Goal: Task Accomplishment & Management: Manage account settings

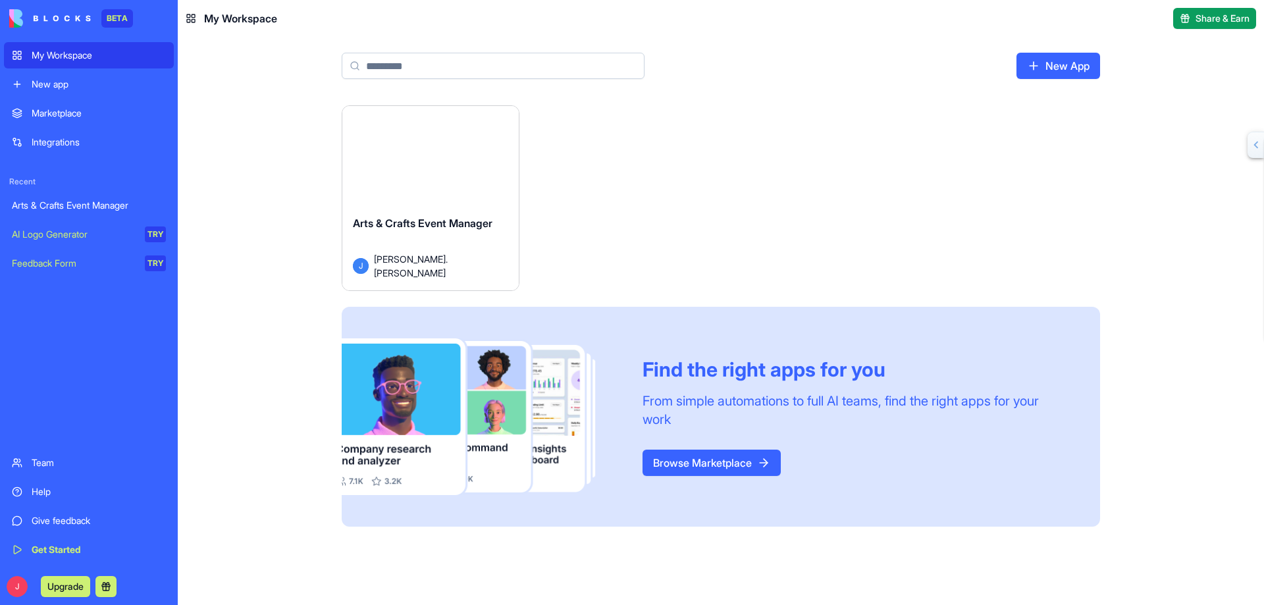
click at [429, 159] on button "Launch" at bounding box center [430, 161] width 99 height 26
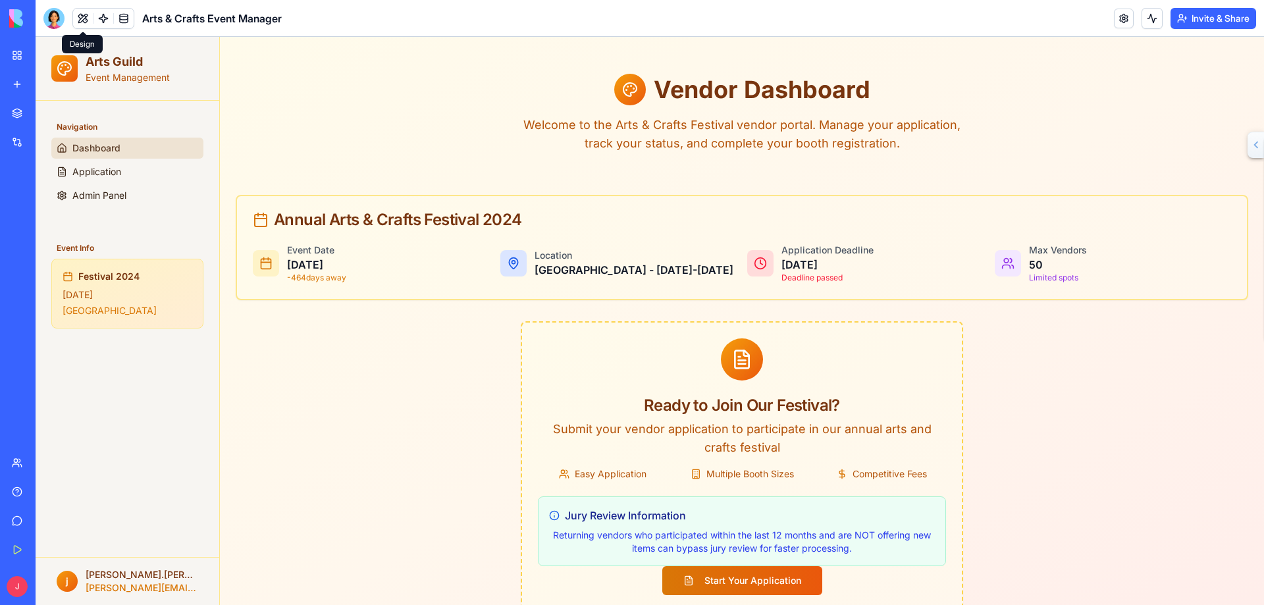
click at [88, 16] on button at bounding box center [83, 19] width 20 height 20
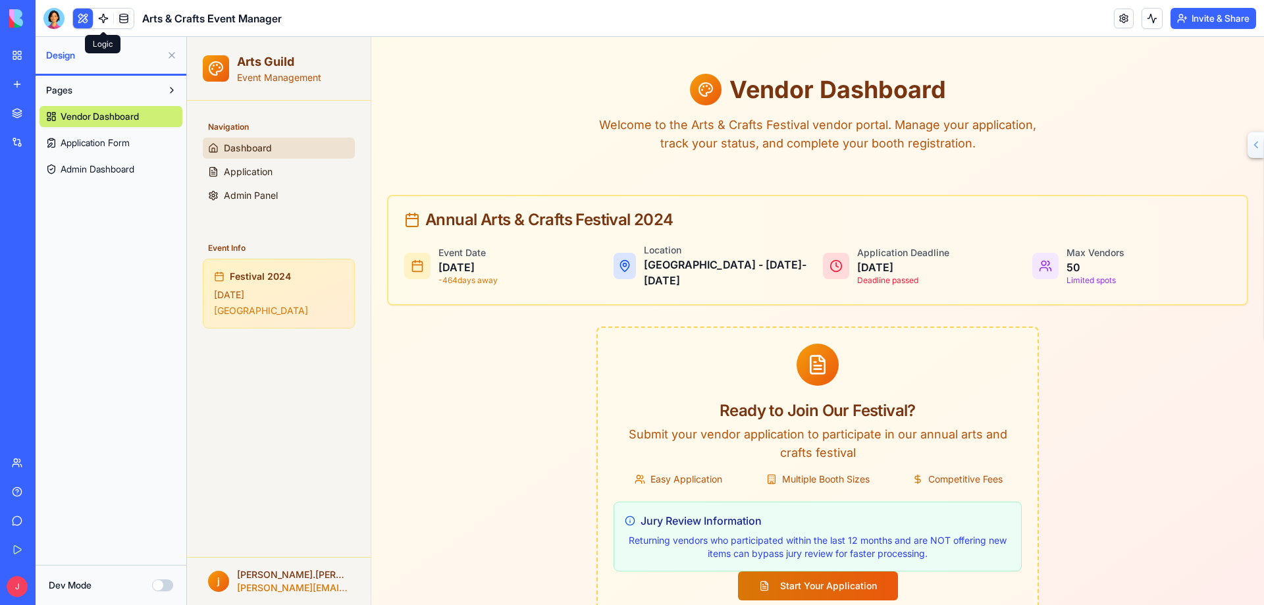
click at [101, 17] on link at bounding box center [104, 19] width 20 height 20
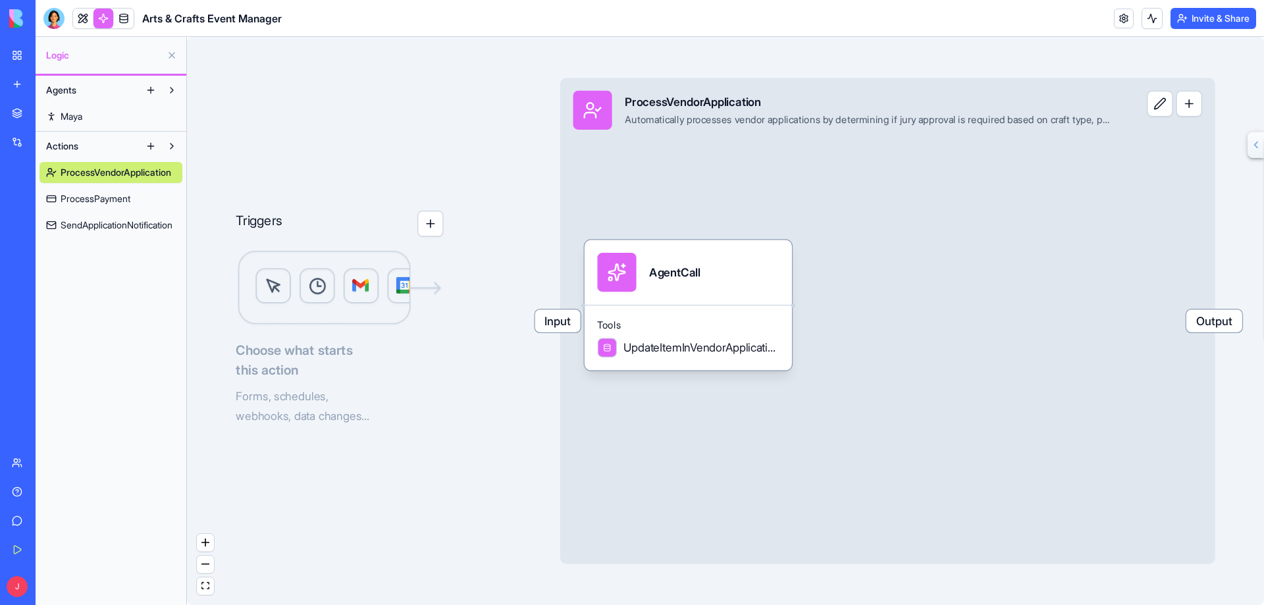
click at [122, 197] on span "ProcessPayment" at bounding box center [96, 198] width 70 height 13
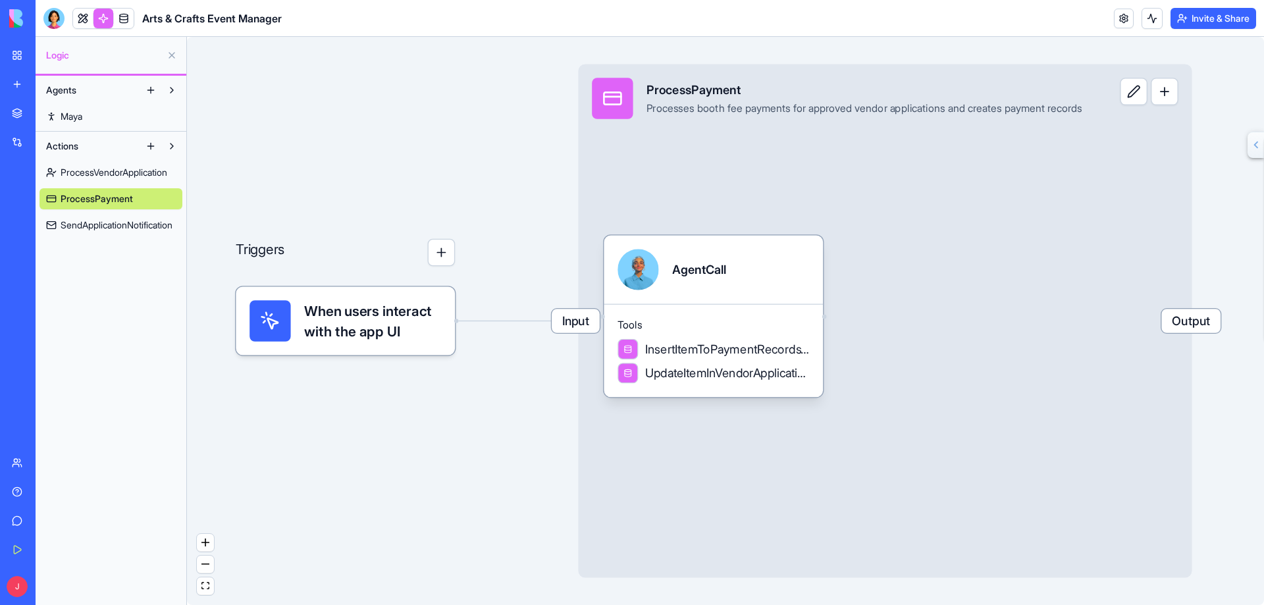
click at [119, 219] on span "SendApplicationNotification" at bounding box center [117, 225] width 112 height 13
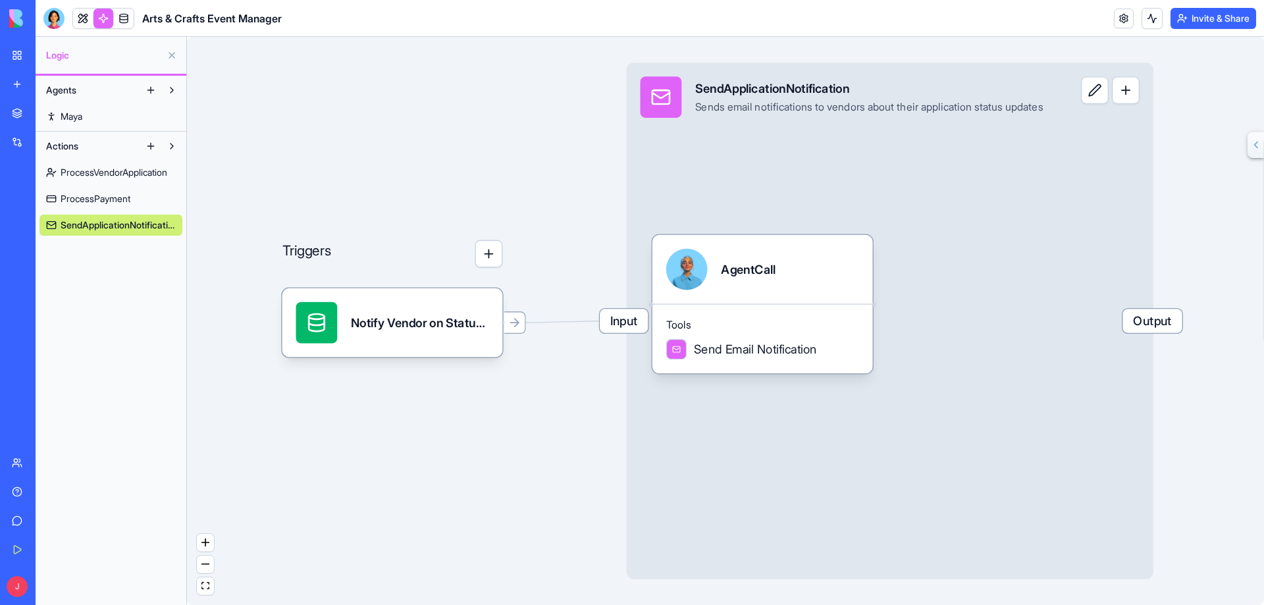
click at [111, 195] on span "ProcessPayment" at bounding box center [96, 198] width 70 height 13
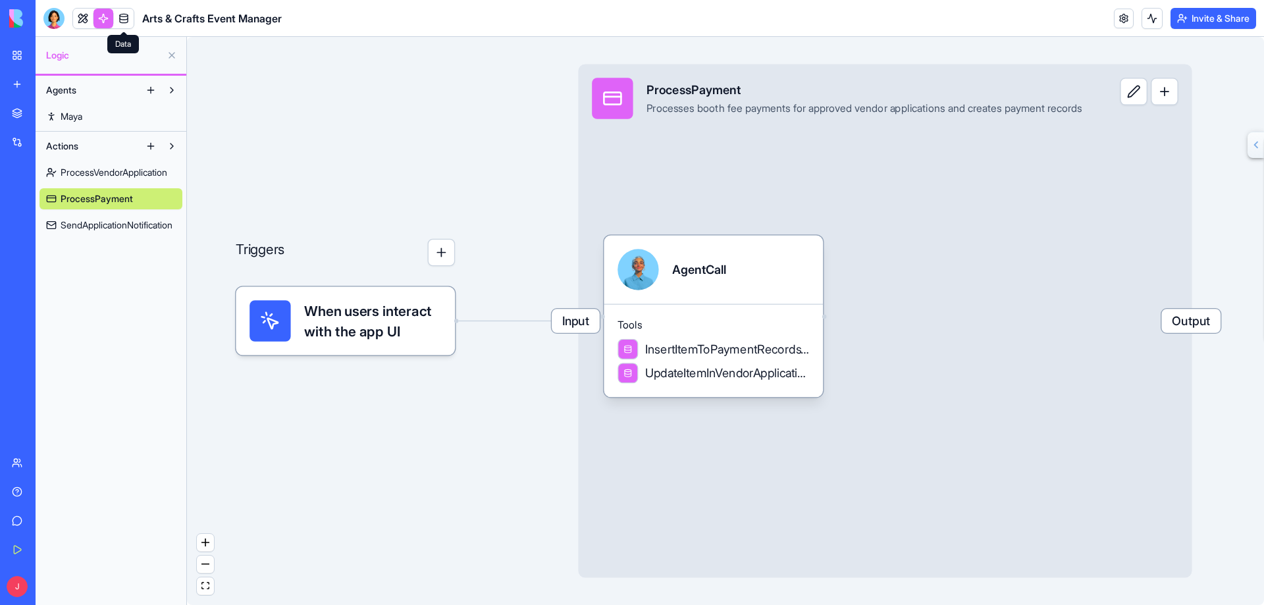
click at [126, 19] on link at bounding box center [124, 19] width 20 height 20
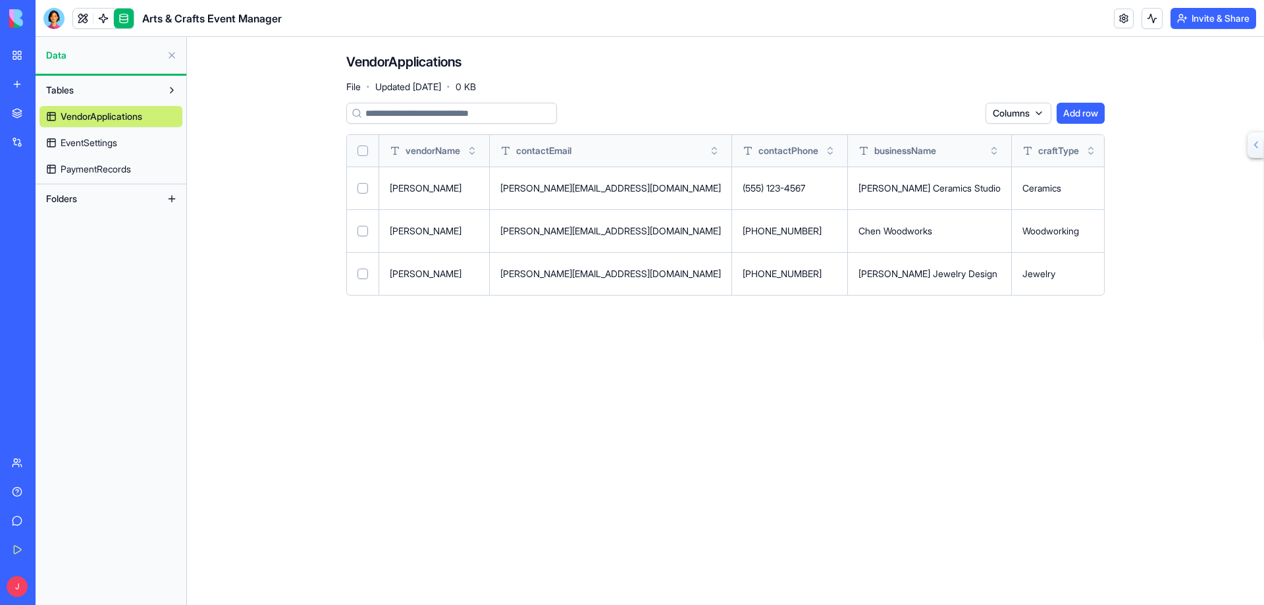
click at [170, 90] on button at bounding box center [171, 90] width 21 height 21
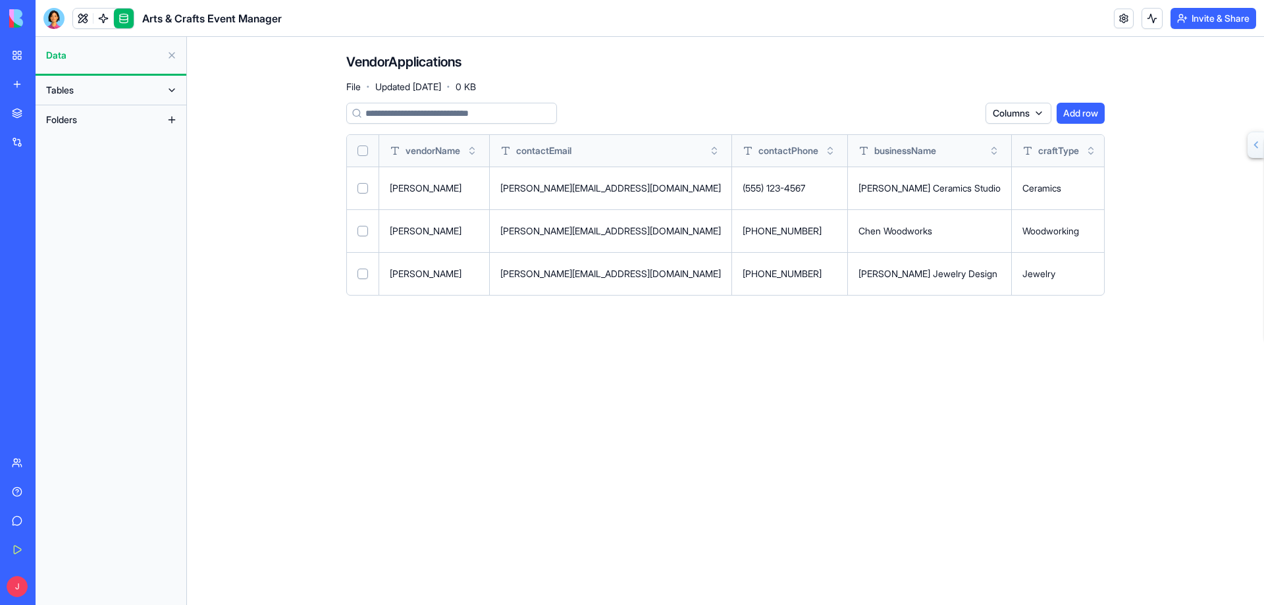
click at [173, 120] on button at bounding box center [171, 119] width 21 height 21
click at [171, 86] on button at bounding box center [171, 90] width 21 height 21
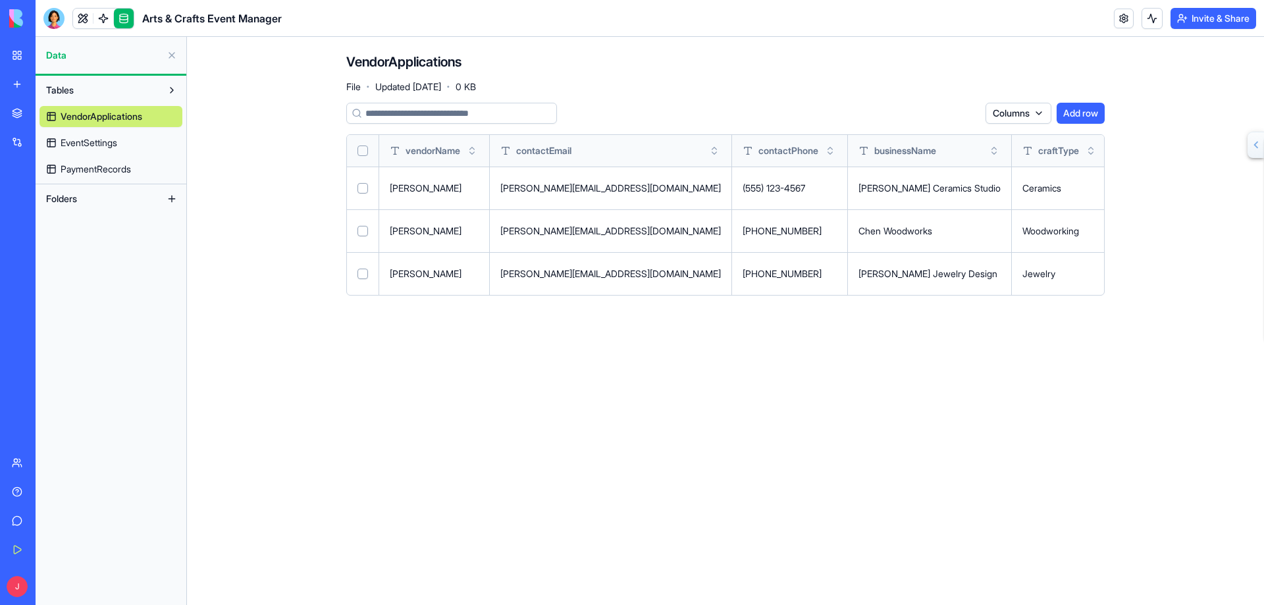
click at [119, 115] on span "VendorApplications" at bounding box center [102, 116] width 82 height 13
click at [101, 143] on span "EventSettings" at bounding box center [89, 142] width 57 height 13
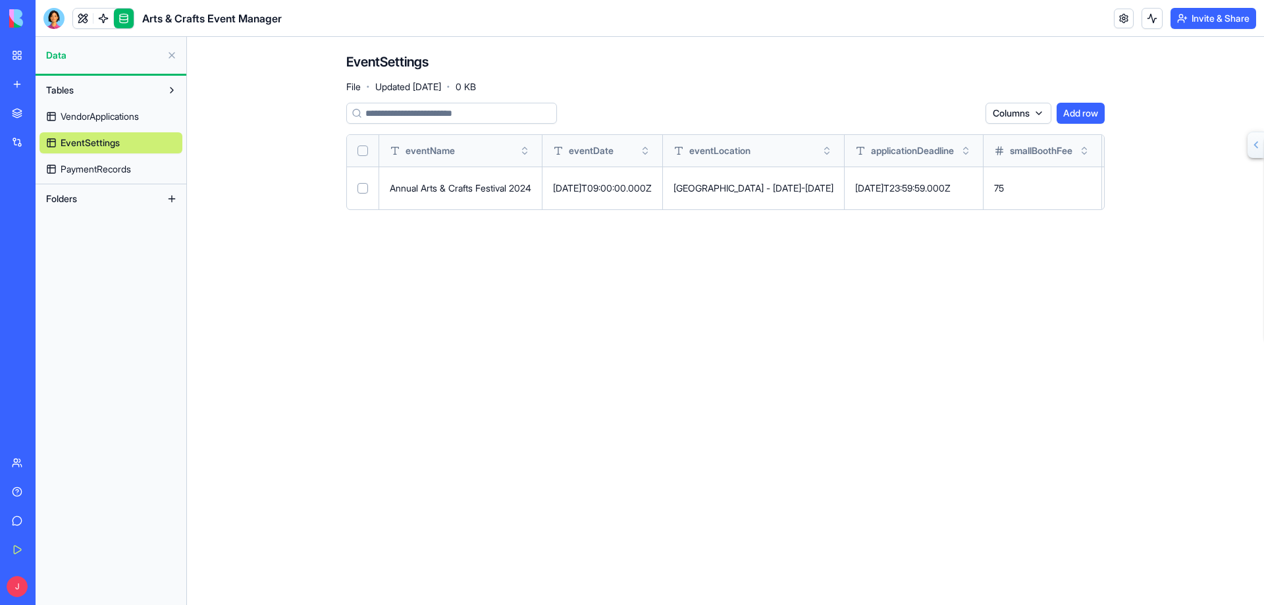
click at [464, 188] on div "Annual Arts & Crafts Festival 2024" at bounding box center [461, 188] width 142 height 13
click at [0, 0] on button at bounding box center [0, 0] width 0 height 0
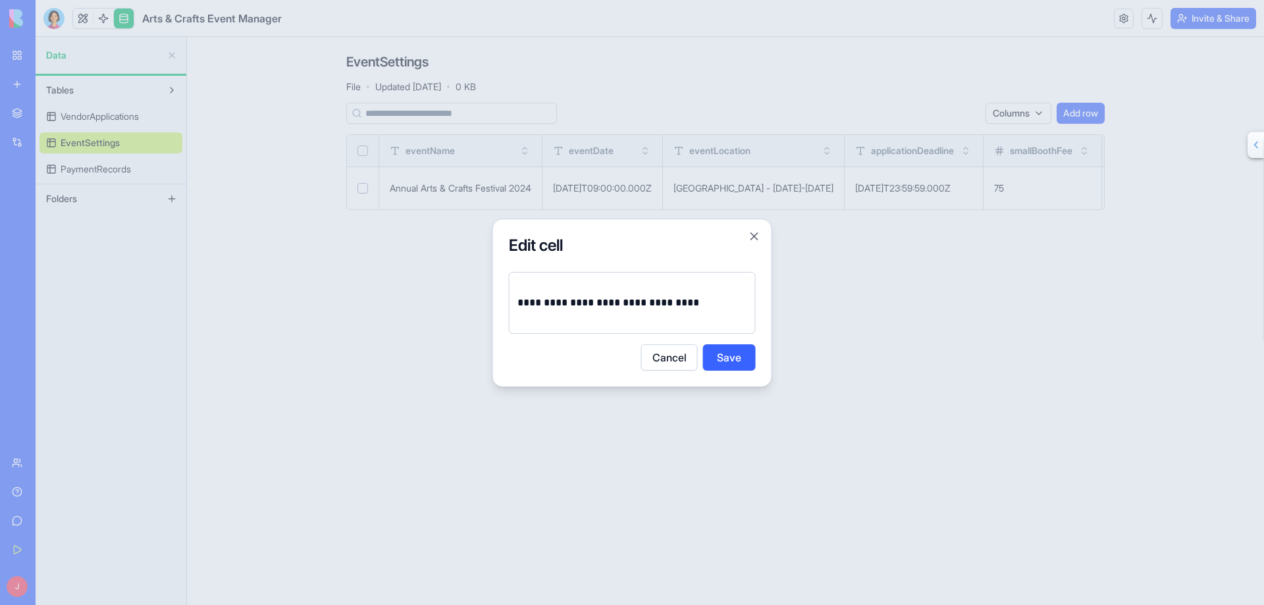
click at [691, 302] on p "**********" at bounding box center [633, 303] width 230 height 18
click at [726, 361] on button "Save" at bounding box center [729, 357] width 53 height 26
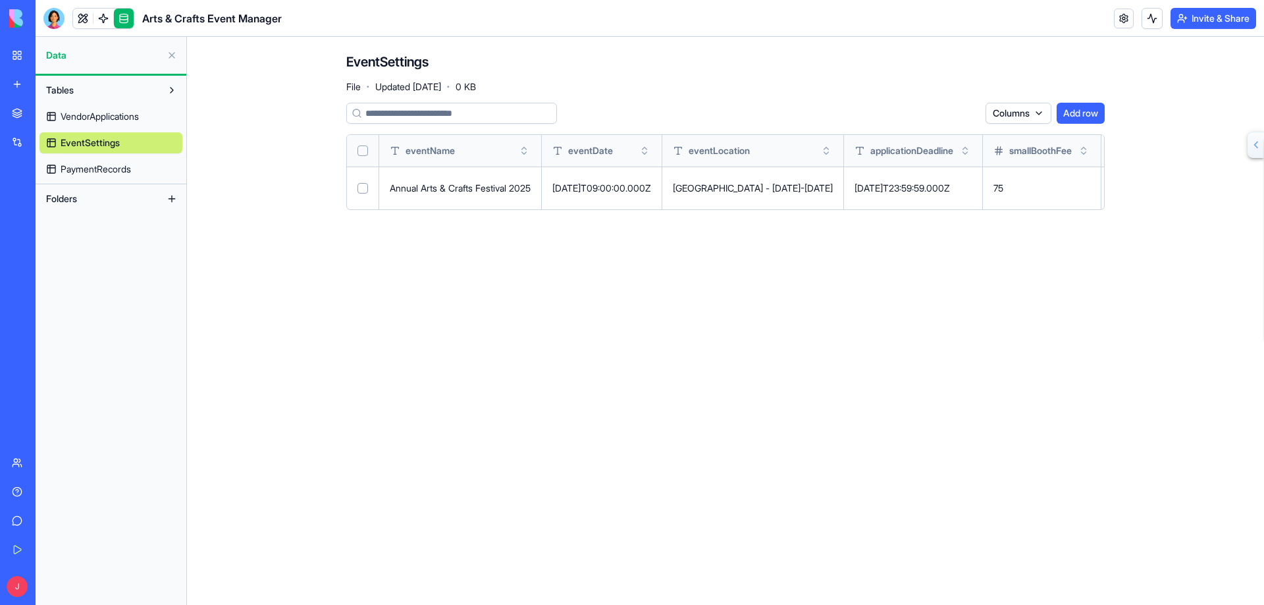
click at [0, 0] on button at bounding box center [0, 0] width 0 height 0
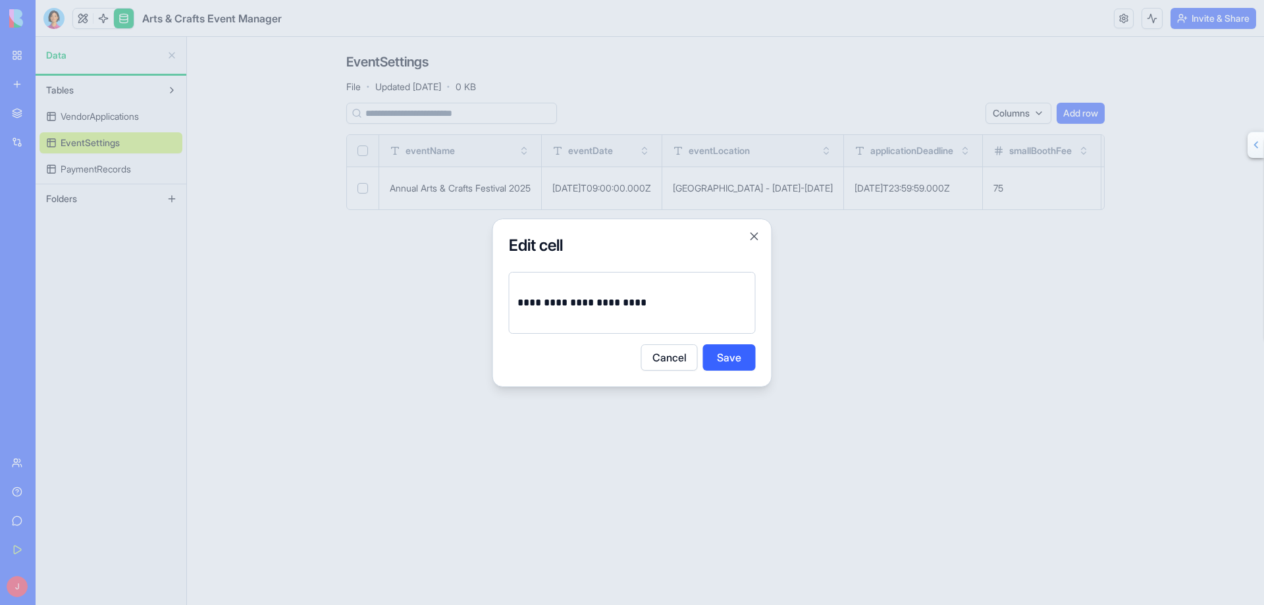
click at [562, 303] on p "**********" at bounding box center [633, 303] width 230 height 18
click at [570, 303] on p "**********" at bounding box center [633, 303] width 230 height 18
click at [742, 360] on button "Save" at bounding box center [729, 357] width 53 height 26
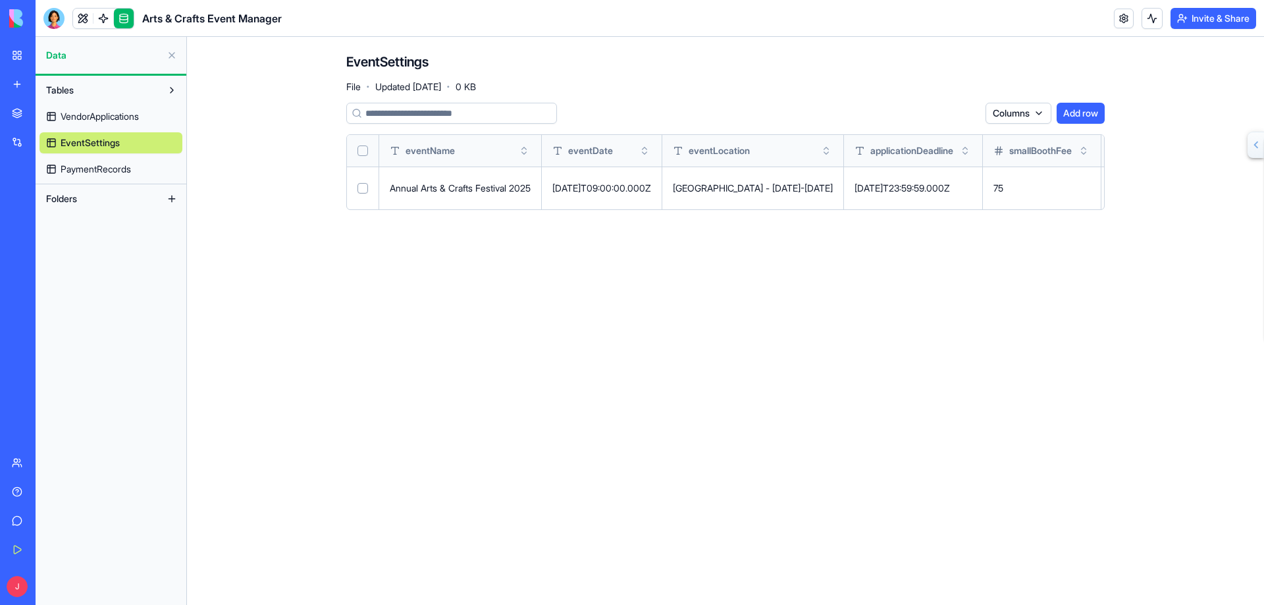
click at [744, 188] on div "Downtown Community Center - June 15-16, 2024" at bounding box center [753, 188] width 160 height 13
click at [0, 0] on button at bounding box center [0, 0] width 0 height 0
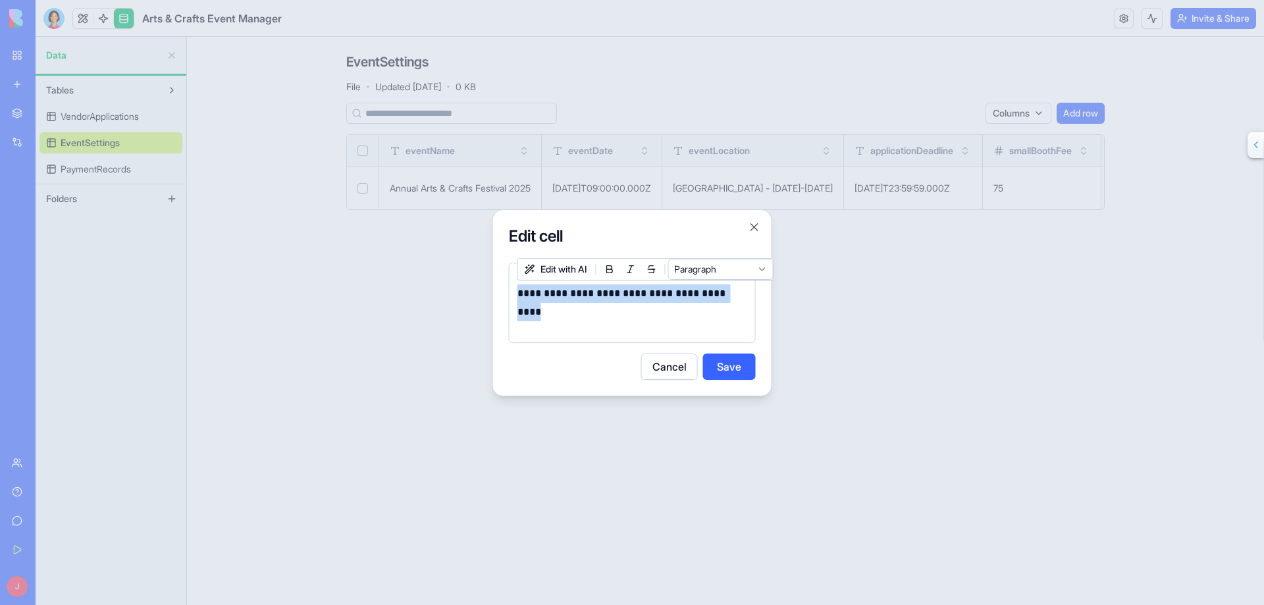
drag, startPoint x: 560, startPoint y: 314, endPoint x: 489, endPoint y: 293, distance: 74.2
click at [489, 293] on body "**********" at bounding box center [632, 302] width 1264 height 605
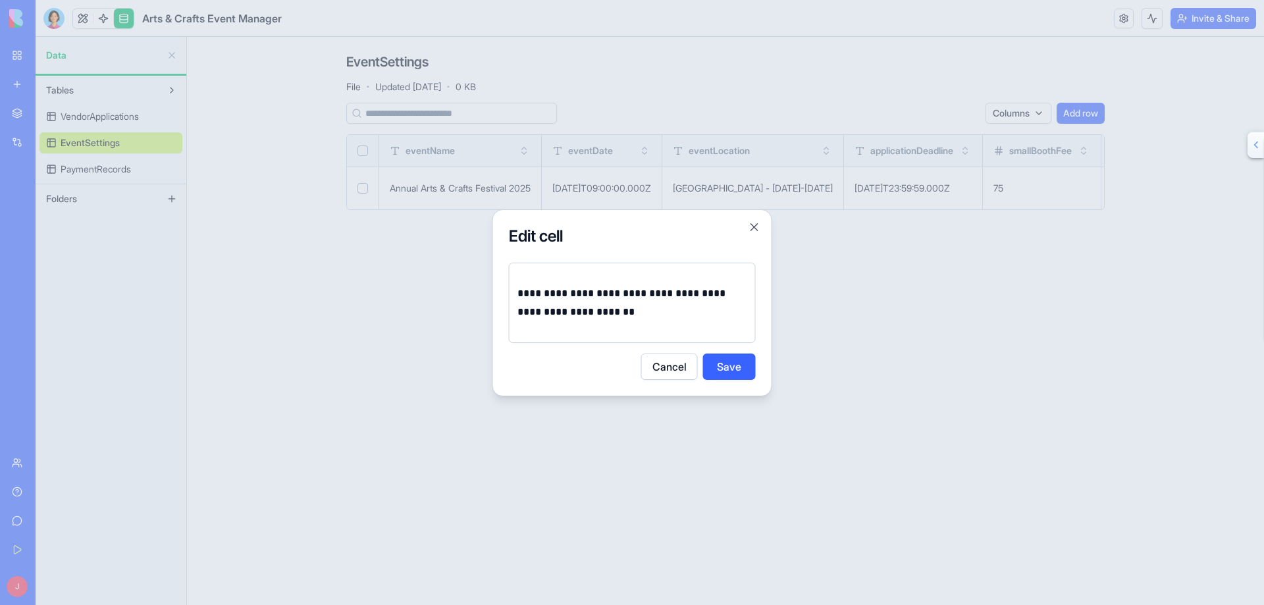
click at [723, 367] on button "Save" at bounding box center [729, 367] width 53 height 26
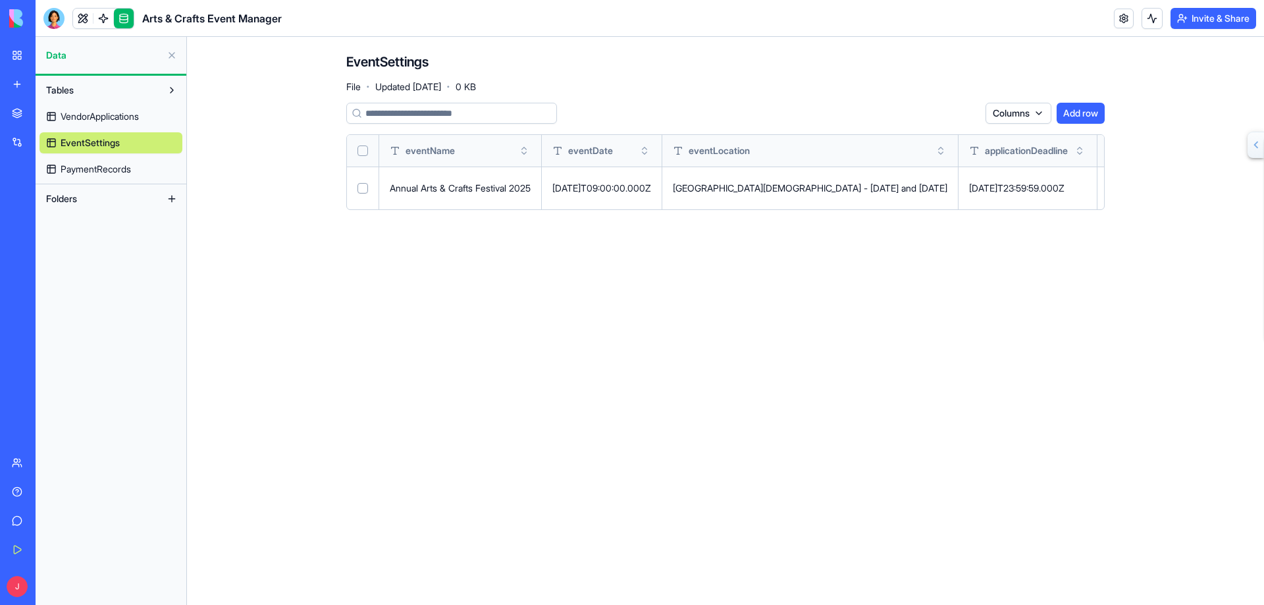
click at [1038, 112] on html "**********" at bounding box center [632, 302] width 1264 height 605
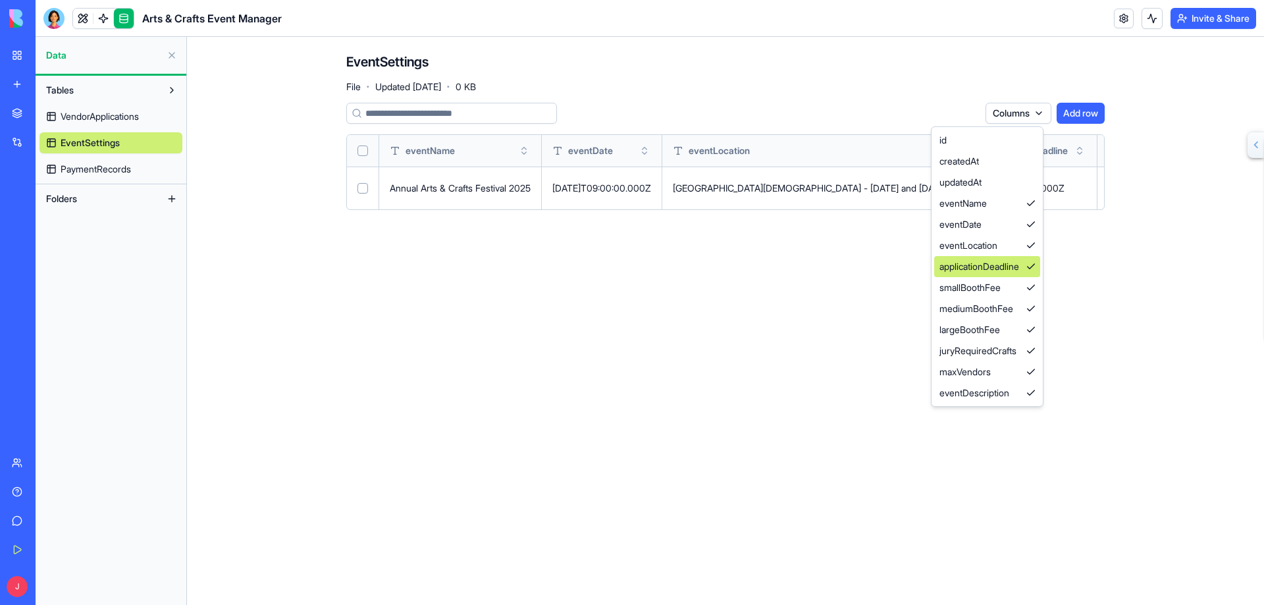
click at [968, 269] on div "applicationDeadline" at bounding box center [988, 266] width 106 height 21
click at [974, 266] on div "applicationDeadline" at bounding box center [988, 266] width 106 height 21
drag, startPoint x: 929, startPoint y: 269, endPoint x: 877, endPoint y: 269, distance: 52.7
click at [923, 269] on html "**********" at bounding box center [632, 302] width 1264 height 605
click at [1035, 111] on html "**********" at bounding box center [632, 302] width 1264 height 605
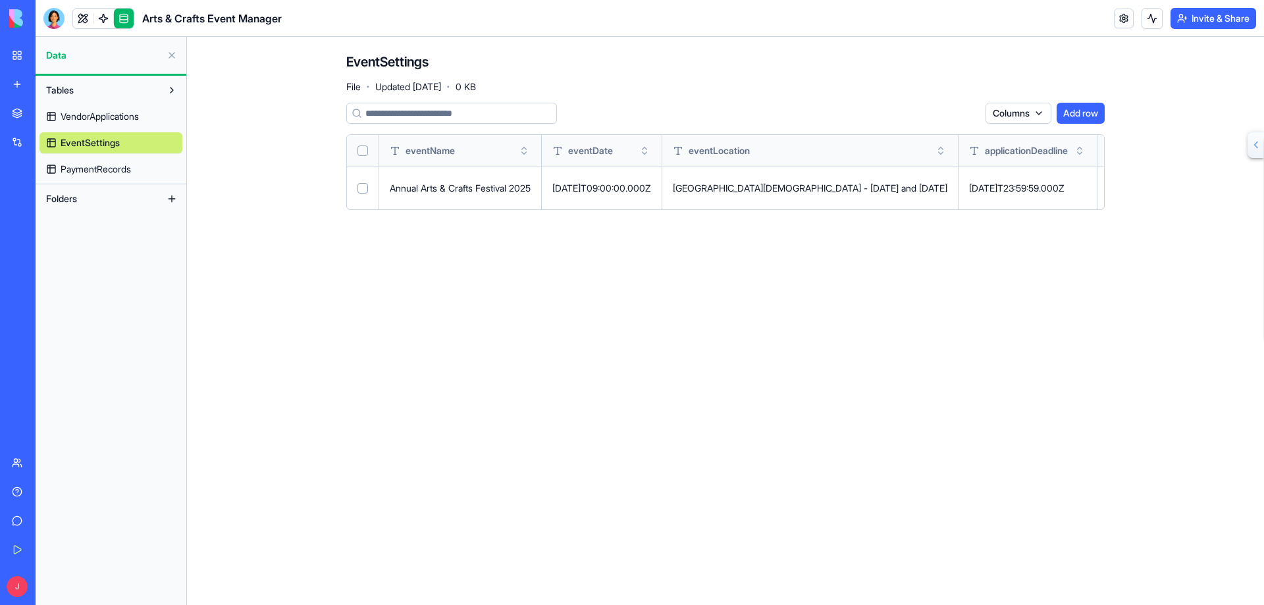
click at [123, 171] on span "PaymentRecords" at bounding box center [96, 169] width 70 height 13
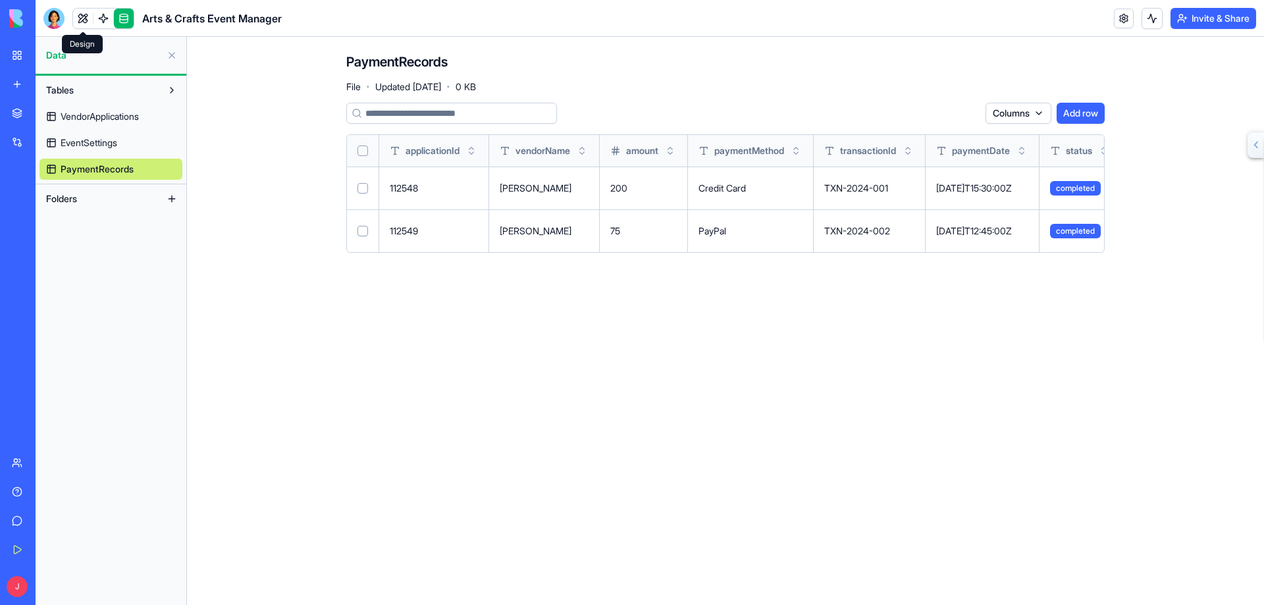
click at [82, 15] on link at bounding box center [83, 19] width 20 height 20
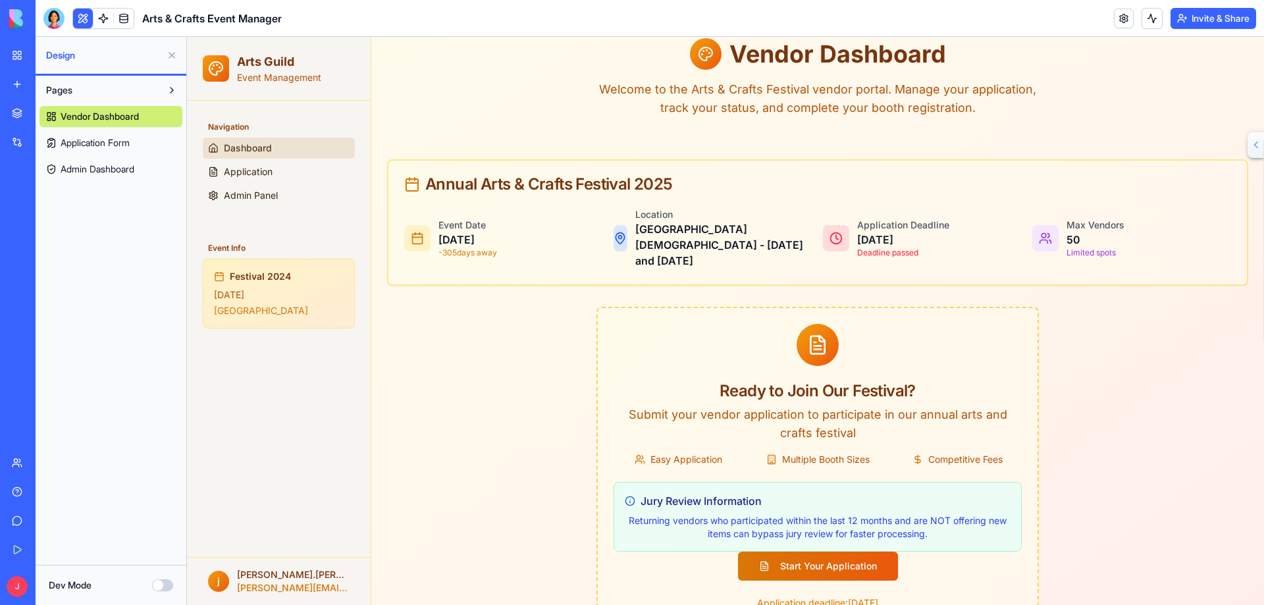
scroll to position [73, 0]
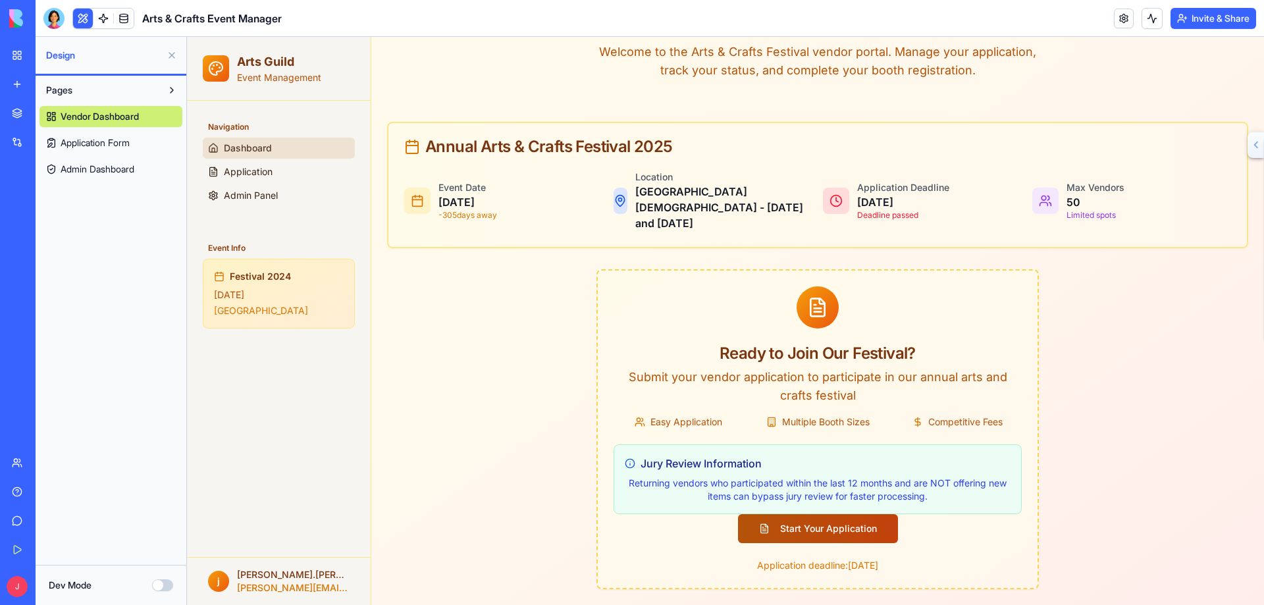
click at [796, 537] on button "Start Your Application" at bounding box center [818, 528] width 160 height 29
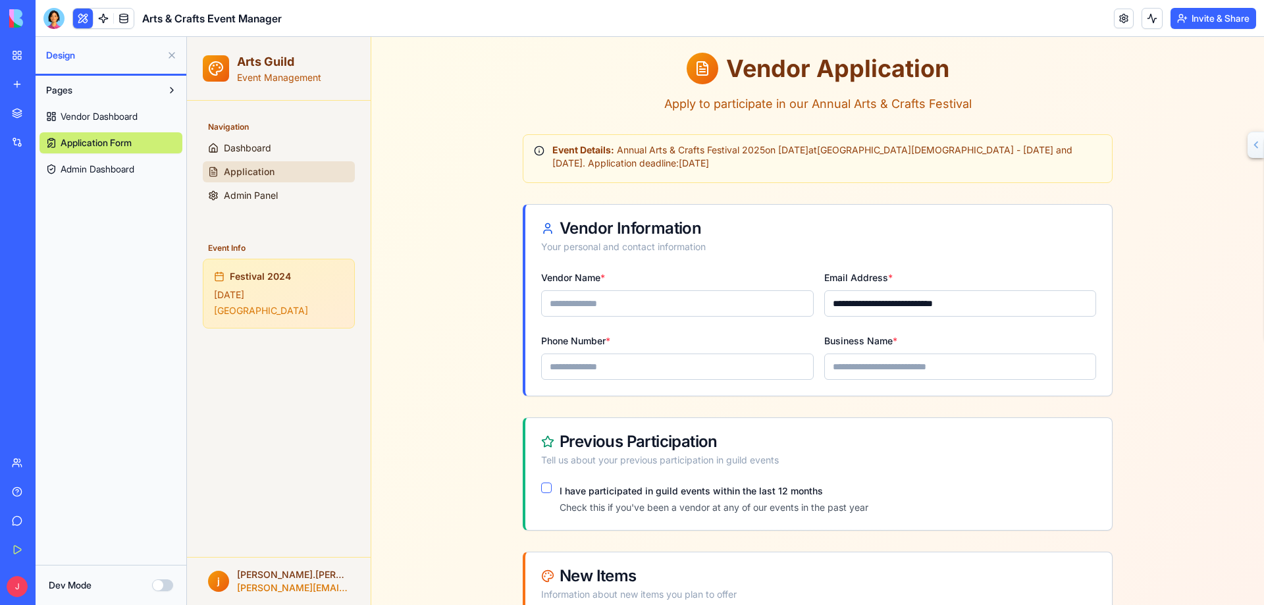
click at [98, 167] on span "Admin Dashboard" at bounding box center [98, 169] width 74 height 13
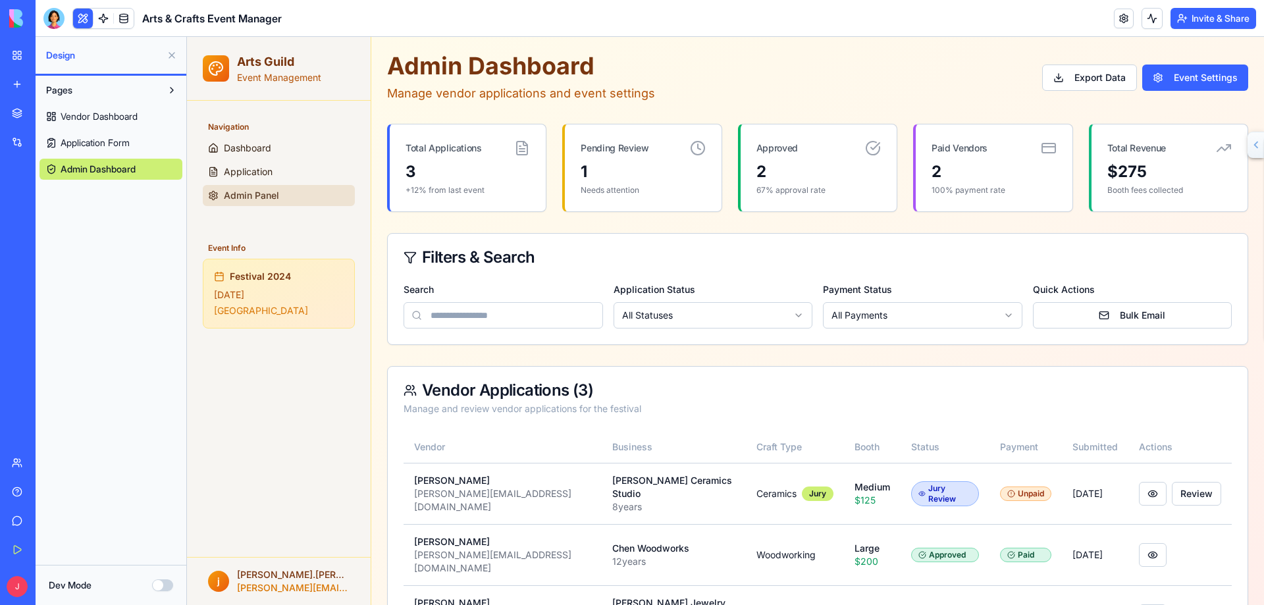
click at [14, 54] on link "My Workspace" at bounding box center [30, 55] width 53 height 26
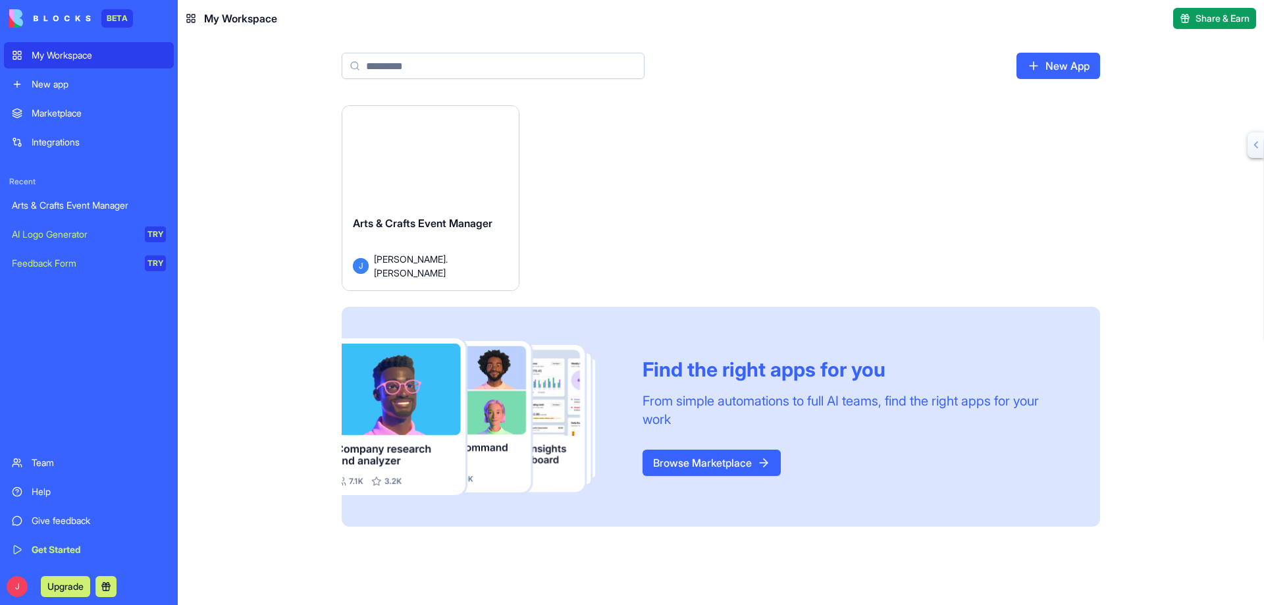
click at [17, 81] on link "New app" at bounding box center [89, 84] width 170 height 26
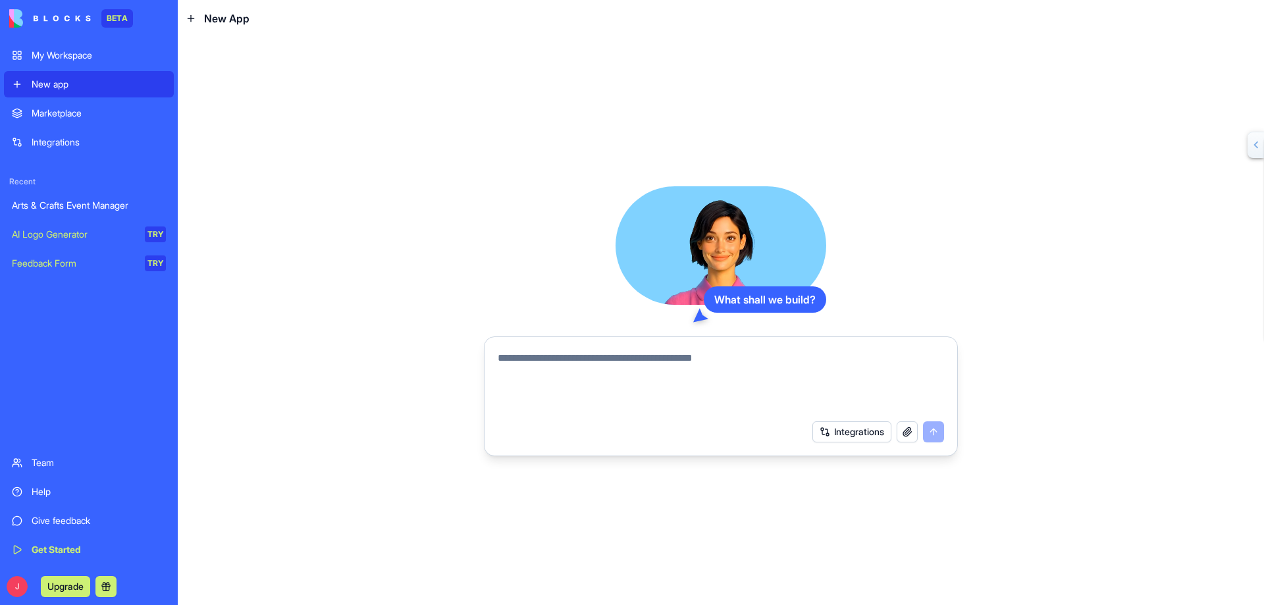
click at [15, 53] on link "My Workspace" at bounding box center [89, 55] width 170 height 26
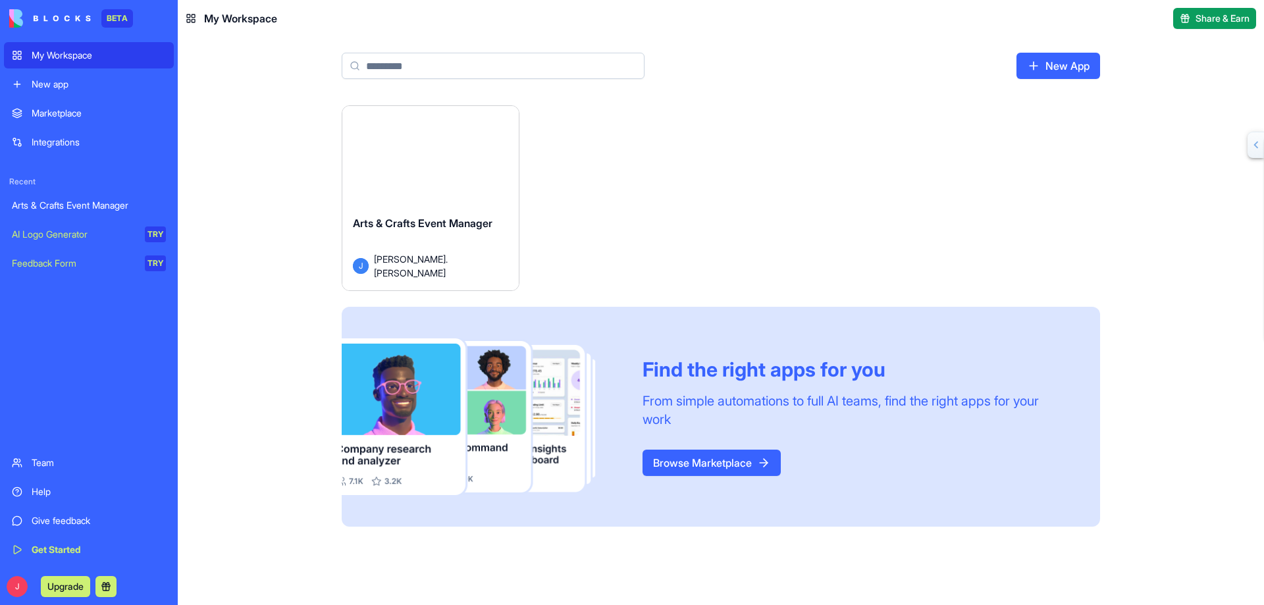
click at [18, 109] on link "Marketplace" at bounding box center [89, 113] width 170 height 26
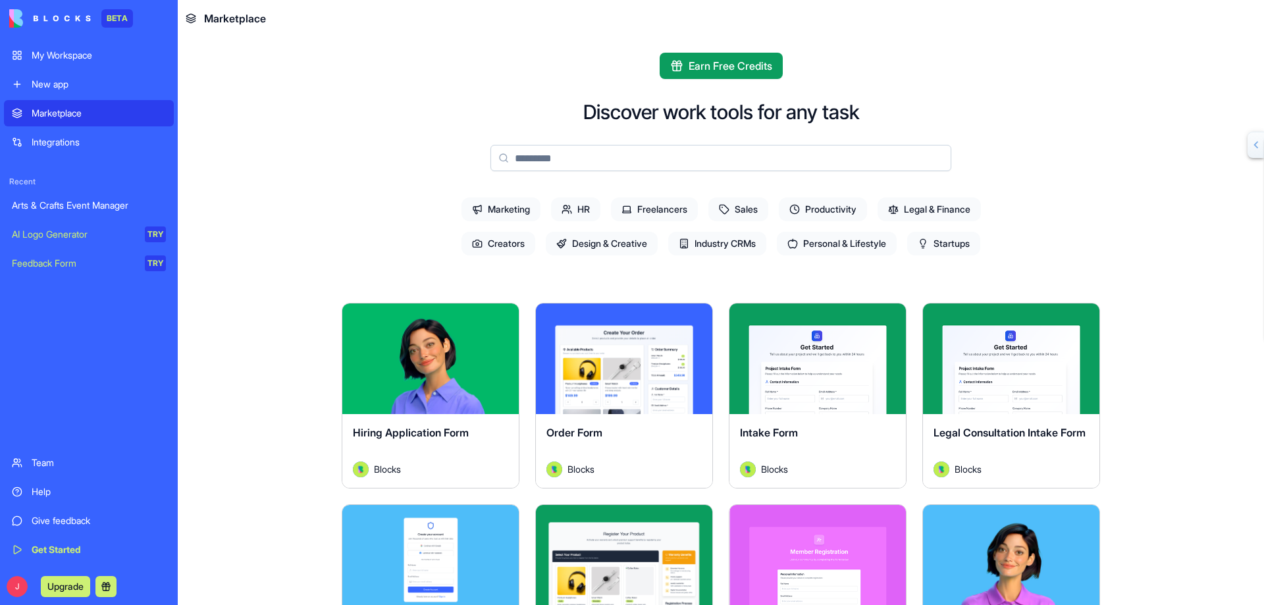
click at [16, 136] on link "Integrations" at bounding box center [89, 142] width 170 height 26
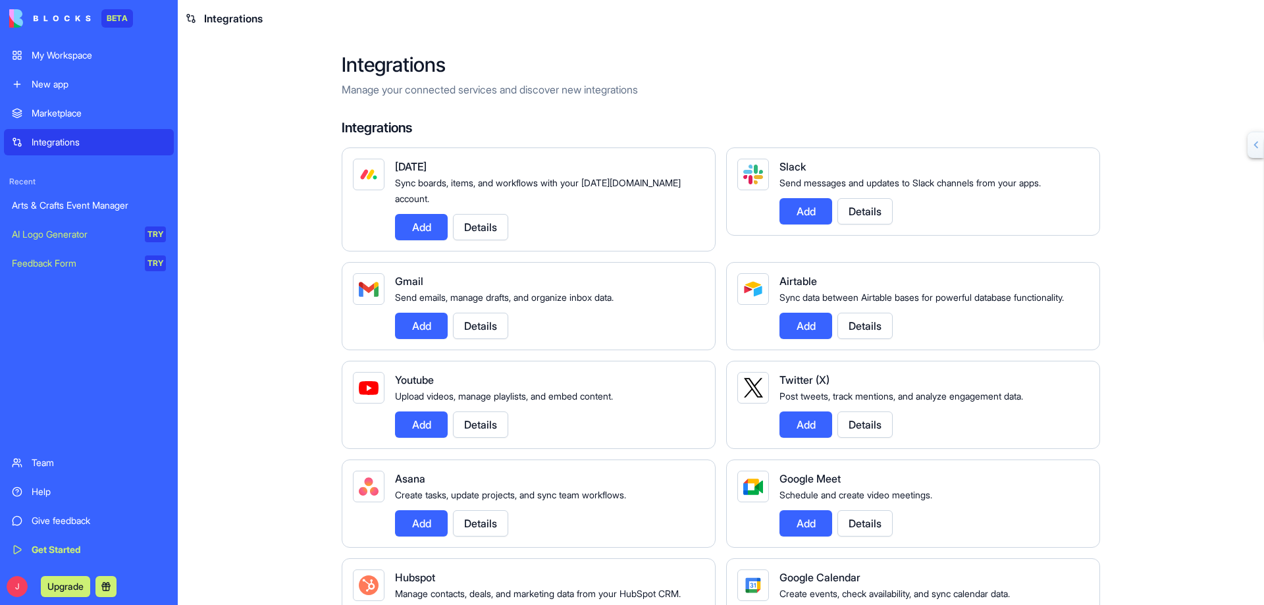
click at [854, 324] on button "Details" at bounding box center [865, 326] width 55 height 26
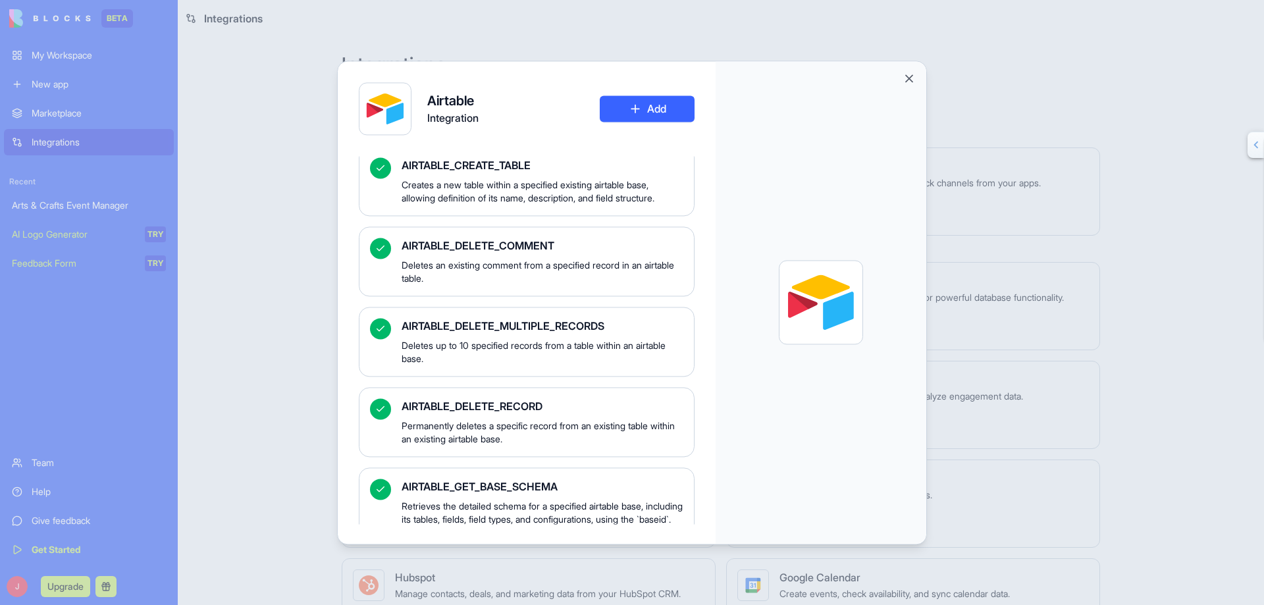
scroll to position [518, 0]
click at [907, 77] on button "Close" at bounding box center [909, 78] width 13 height 13
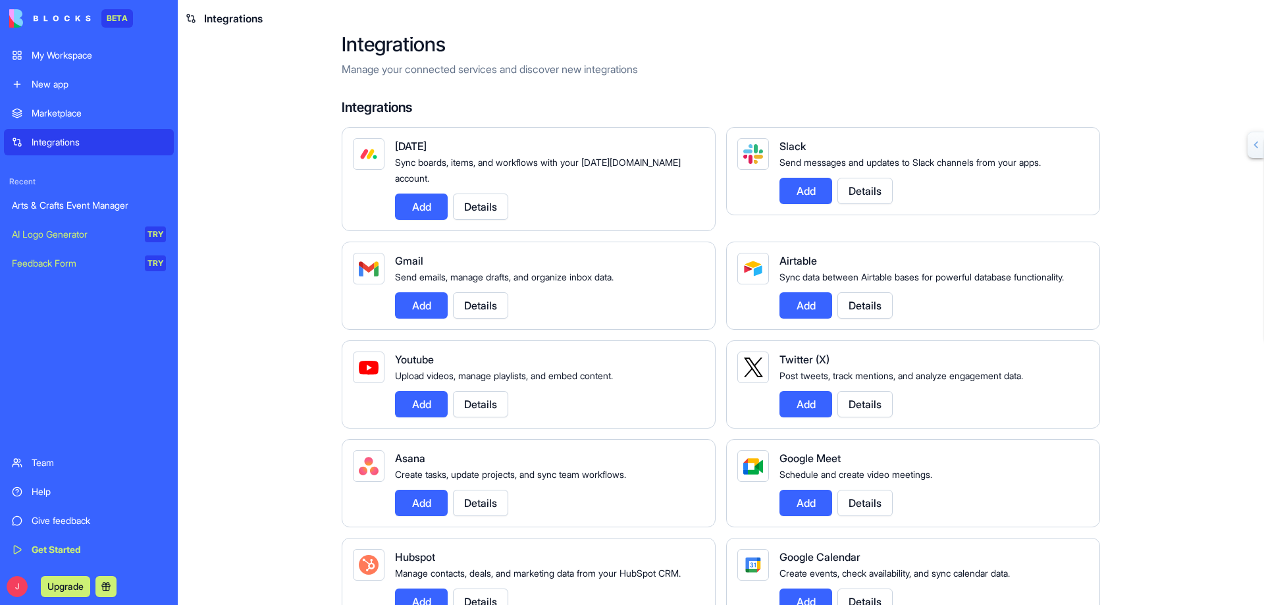
scroll to position [0, 0]
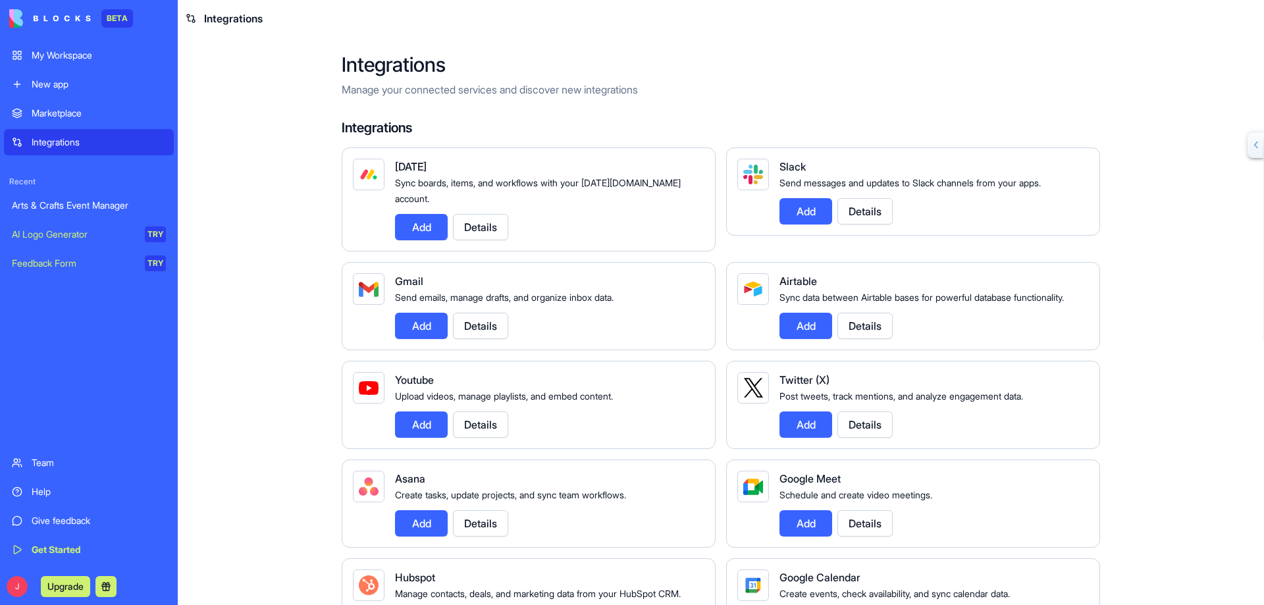
click at [54, 230] on div "AI Logo Generator" at bounding box center [74, 234] width 124 height 13
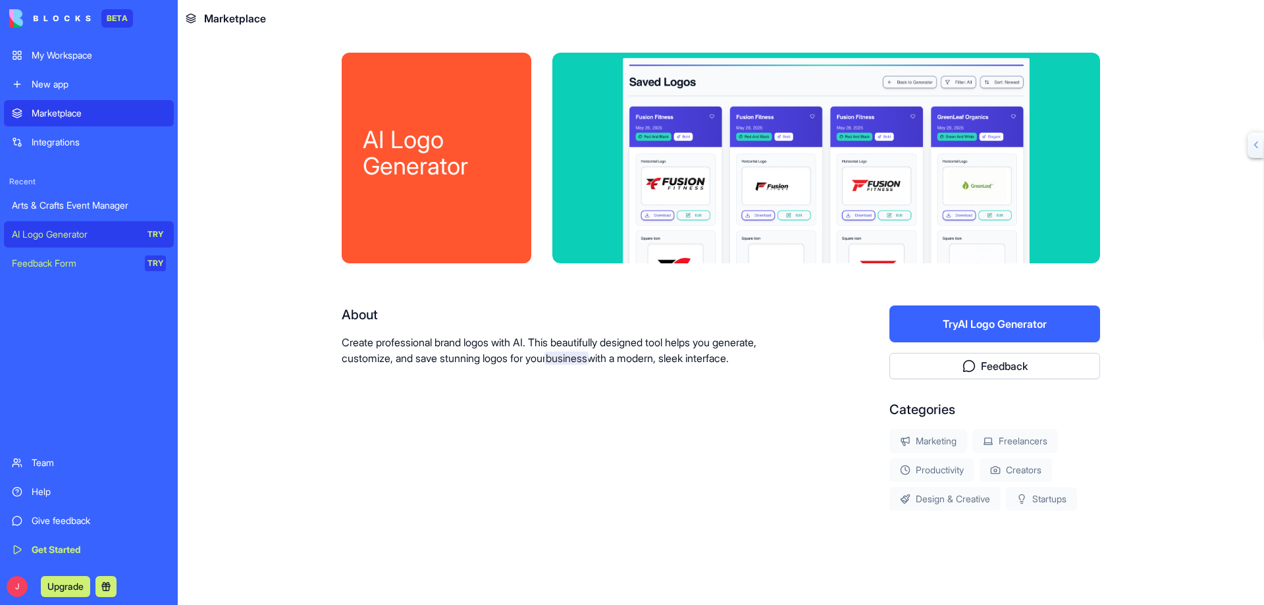
click at [70, 587] on button "Upgrade" at bounding box center [65, 586] width 49 height 21
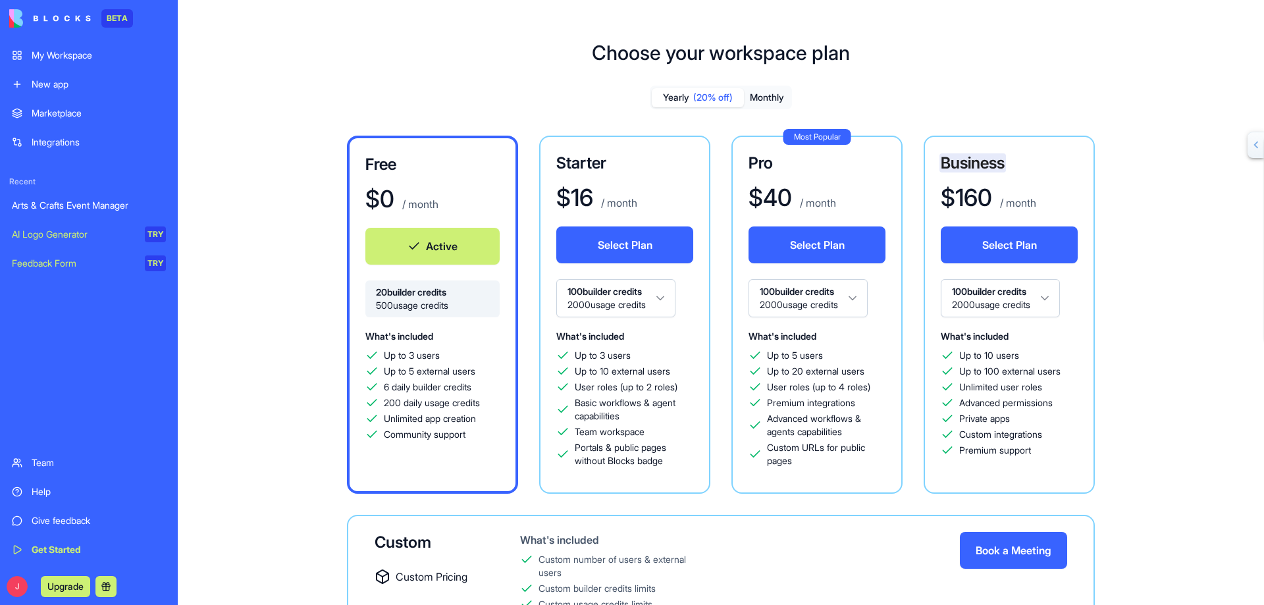
click at [107, 584] on button at bounding box center [105, 586] width 21 height 21
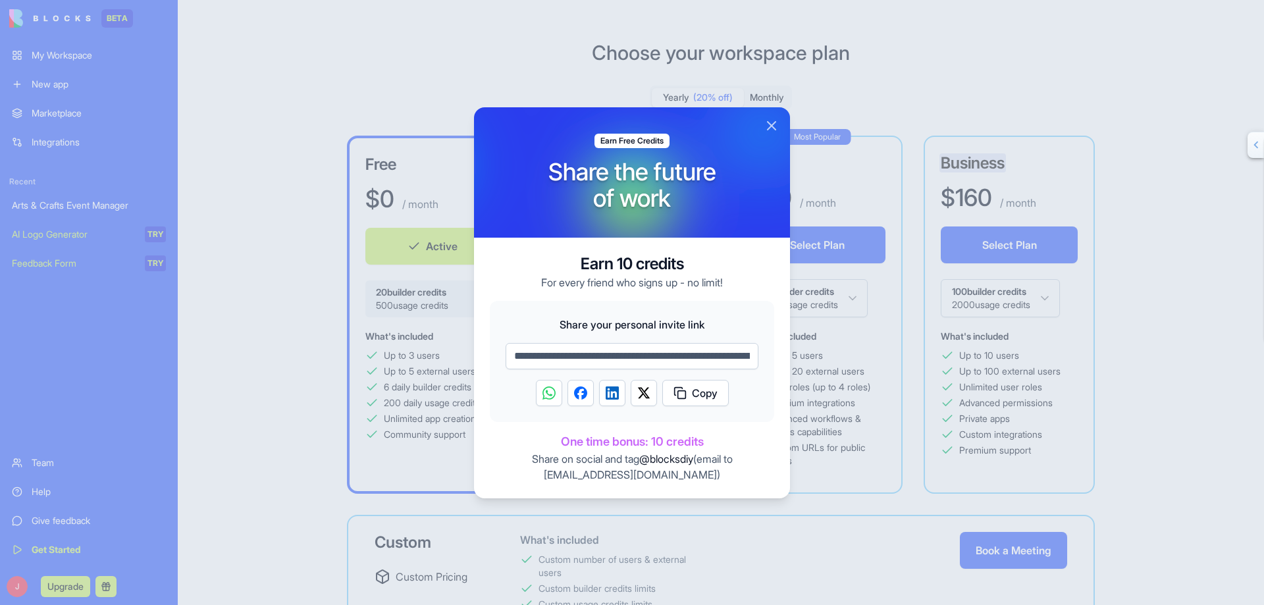
click at [771, 124] on button "Close" at bounding box center [772, 126] width 16 height 16
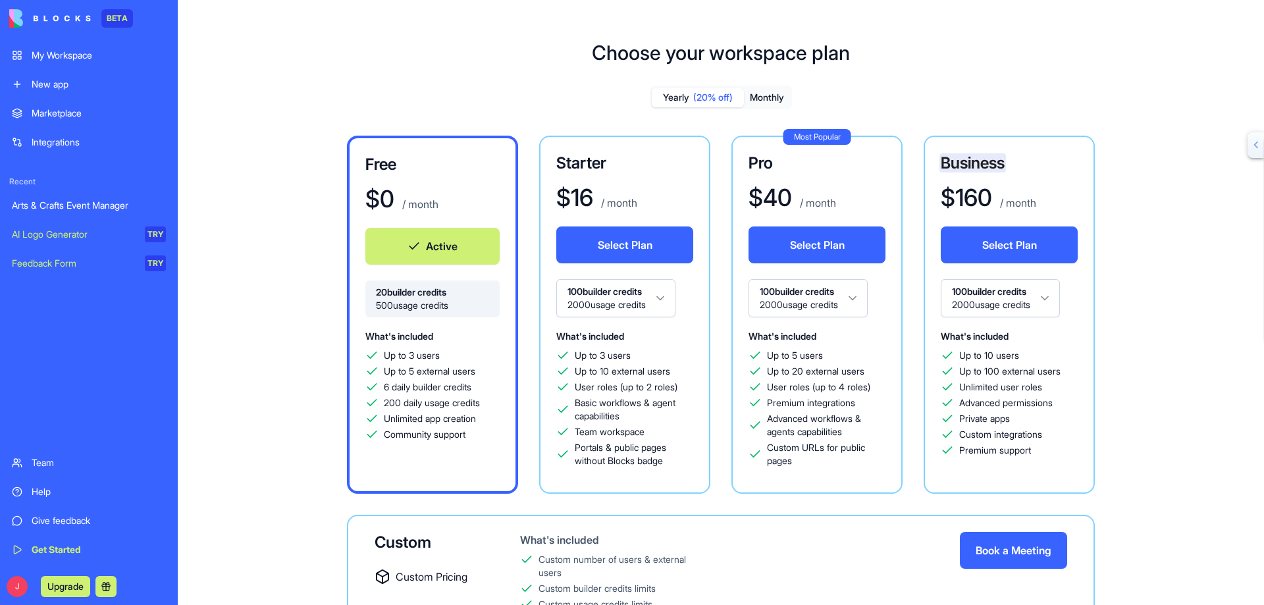
click at [68, 115] on div "Marketplace" at bounding box center [99, 113] width 134 height 13
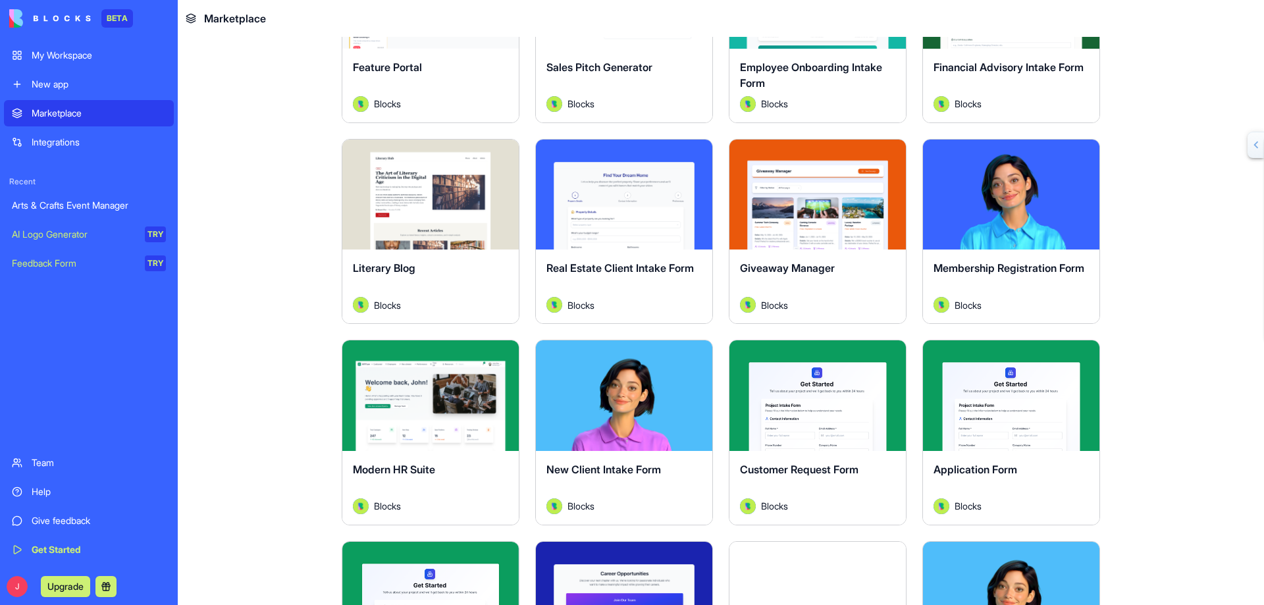
scroll to position [1185, 0]
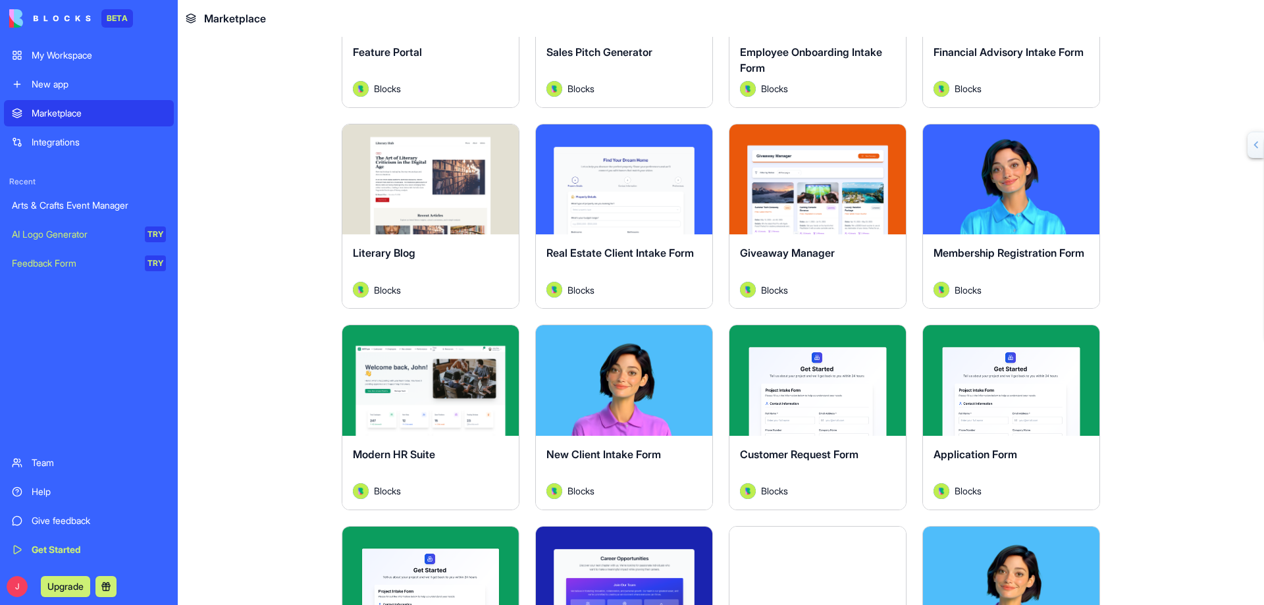
click at [433, 381] on button "Explore" at bounding box center [430, 380] width 99 height 26
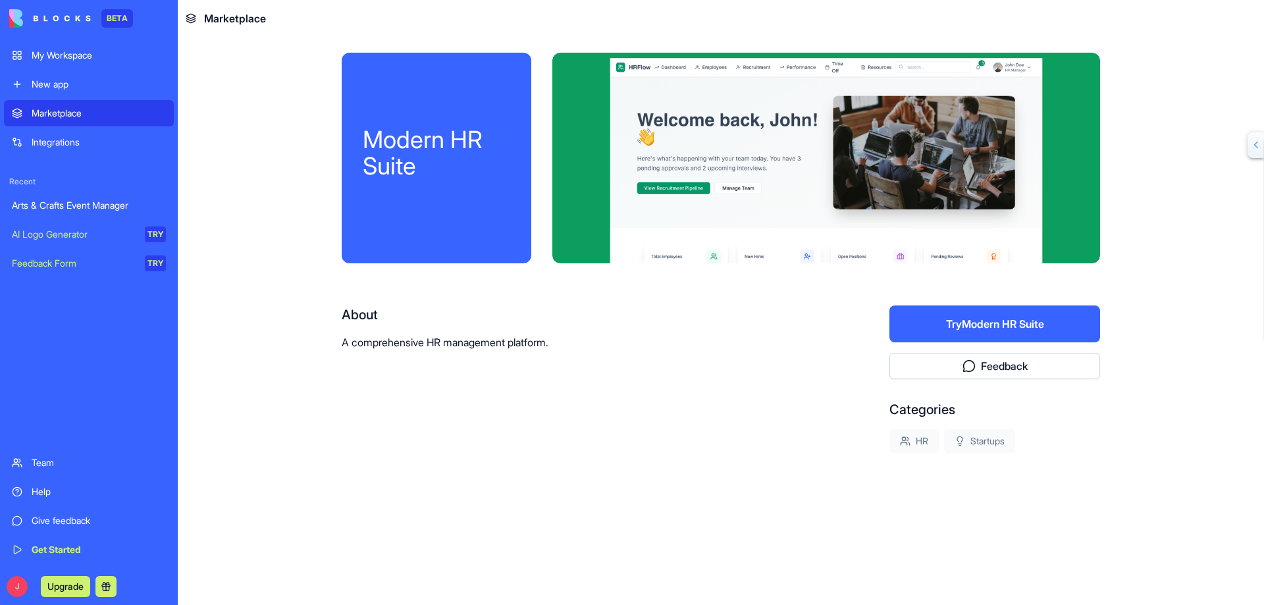
click at [990, 327] on button "Try Modern HR Suite" at bounding box center [995, 324] width 211 height 37
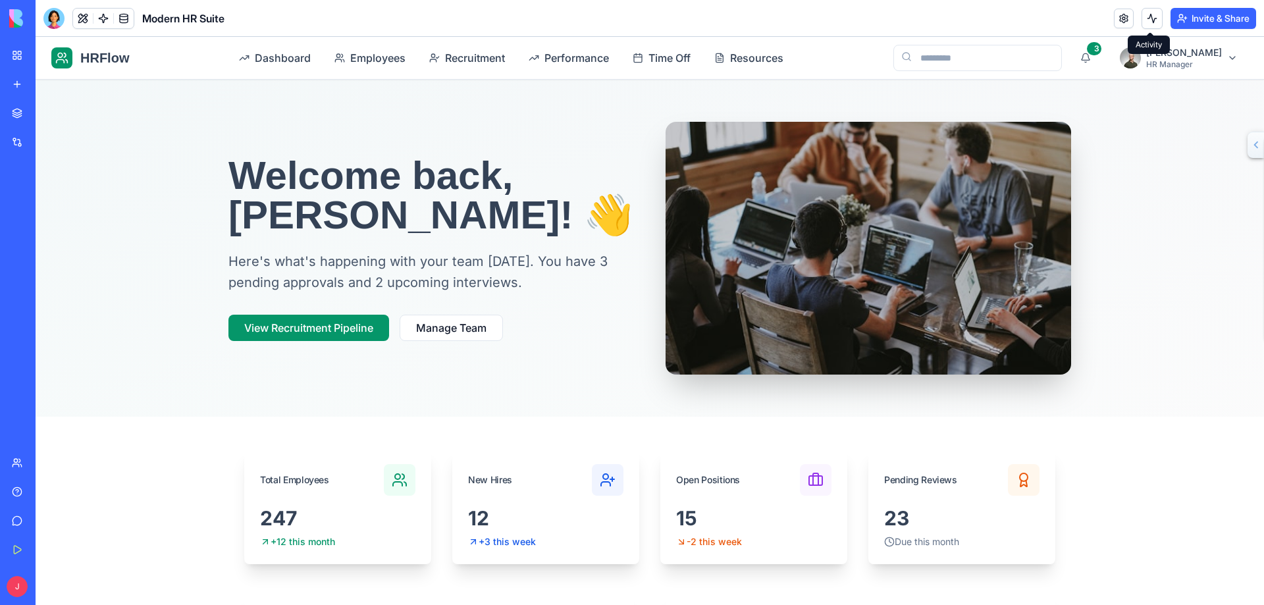
click at [1149, 14] on button at bounding box center [1152, 18] width 21 height 21
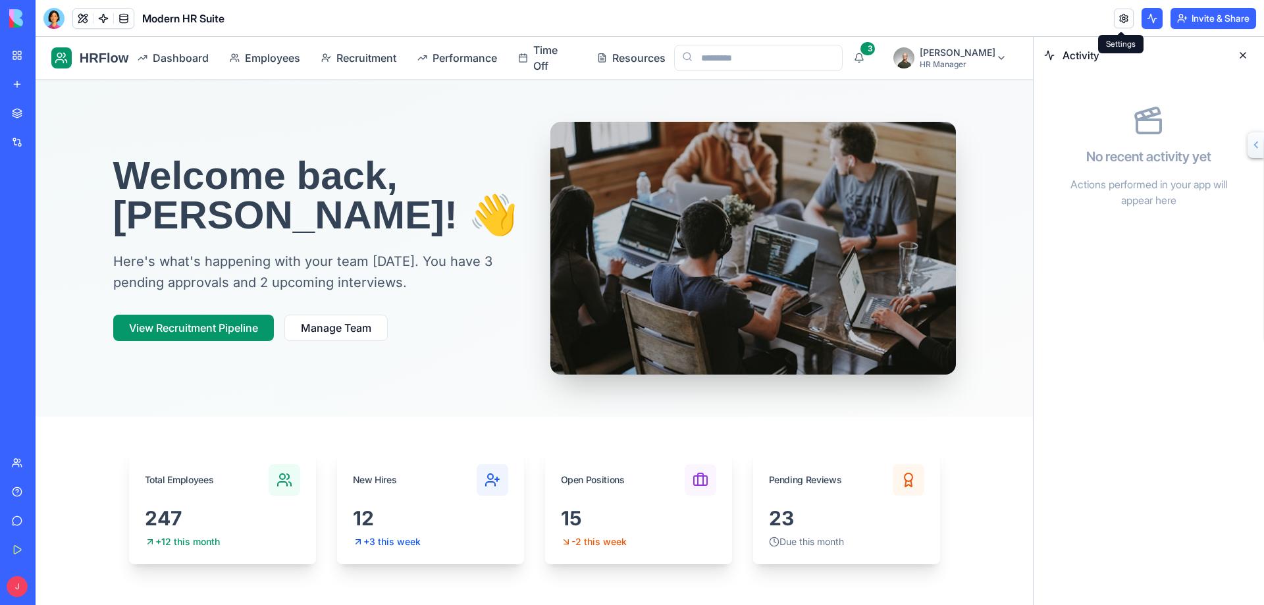
click at [1123, 18] on link at bounding box center [1124, 19] width 20 height 20
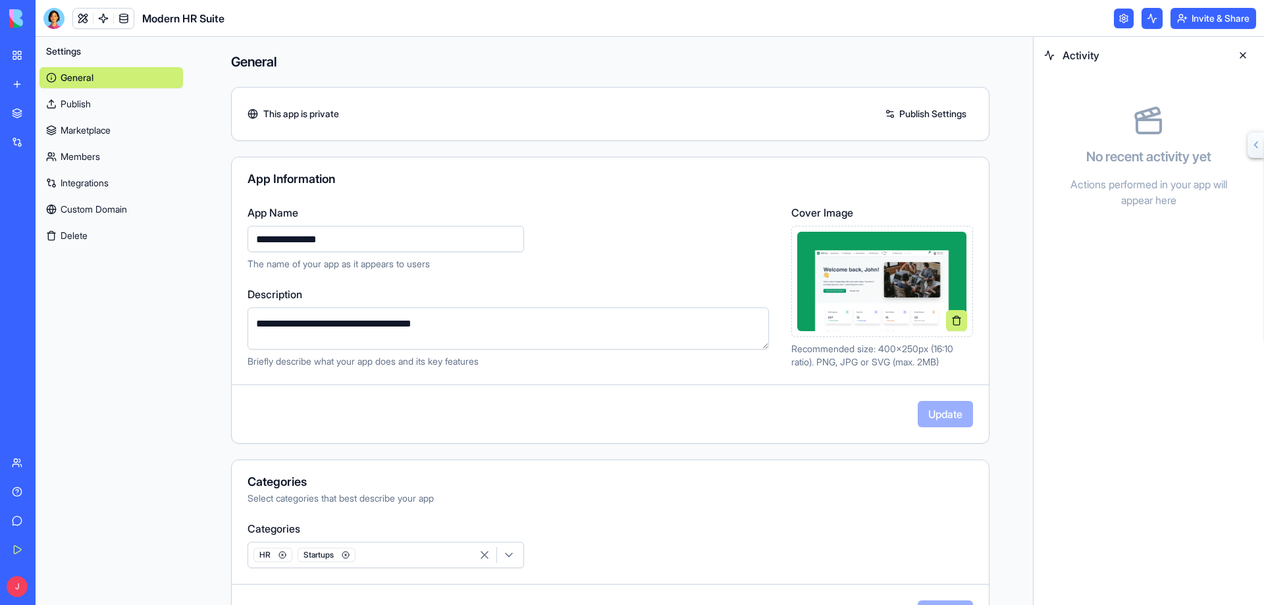
click at [7, 22] on div "BETA" at bounding box center [18, 18] width 28 height 37
click at [16, 53] on link "My Workspace" at bounding box center [30, 55] width 53 height 26
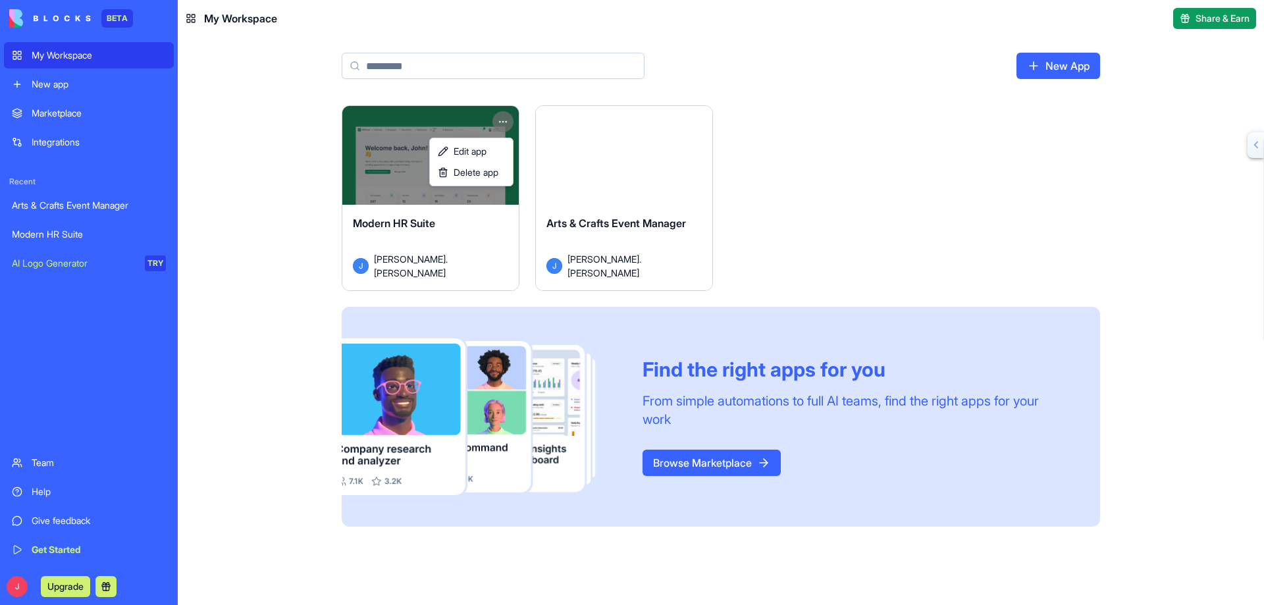
click at [501, 117] on html "**********" at bounding box center [632, 302] width 1264 height 605
click at [478, 171] on span "Delete app" at bounding box center [476, 172] width 45 height 13
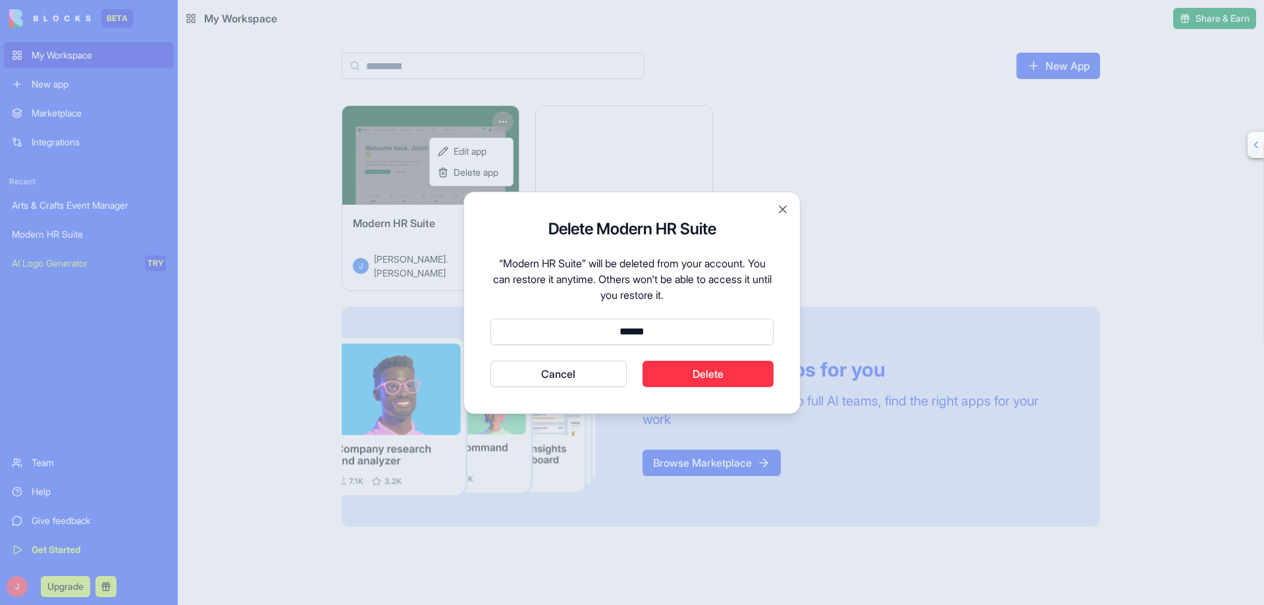
type input "******"
click at [709, 378] on button "Delete" at bounding box center [709, 374] width 132 height 26
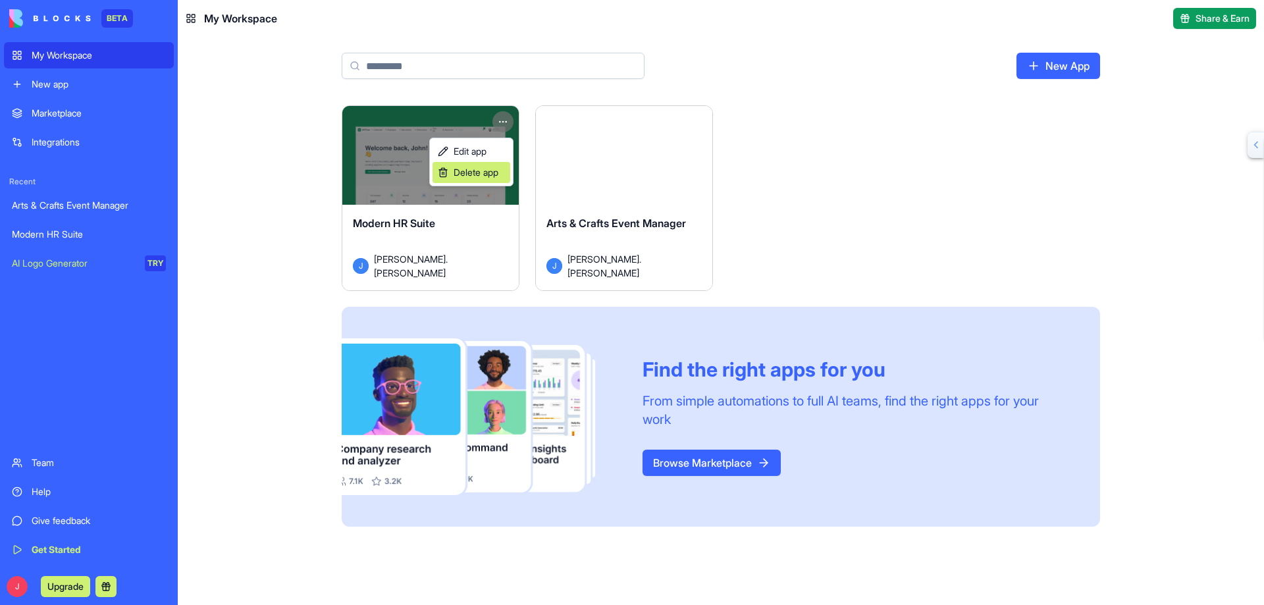
click at [464, 177] on span "Delete app" at bounding box center [476, 172] width 45 height 13
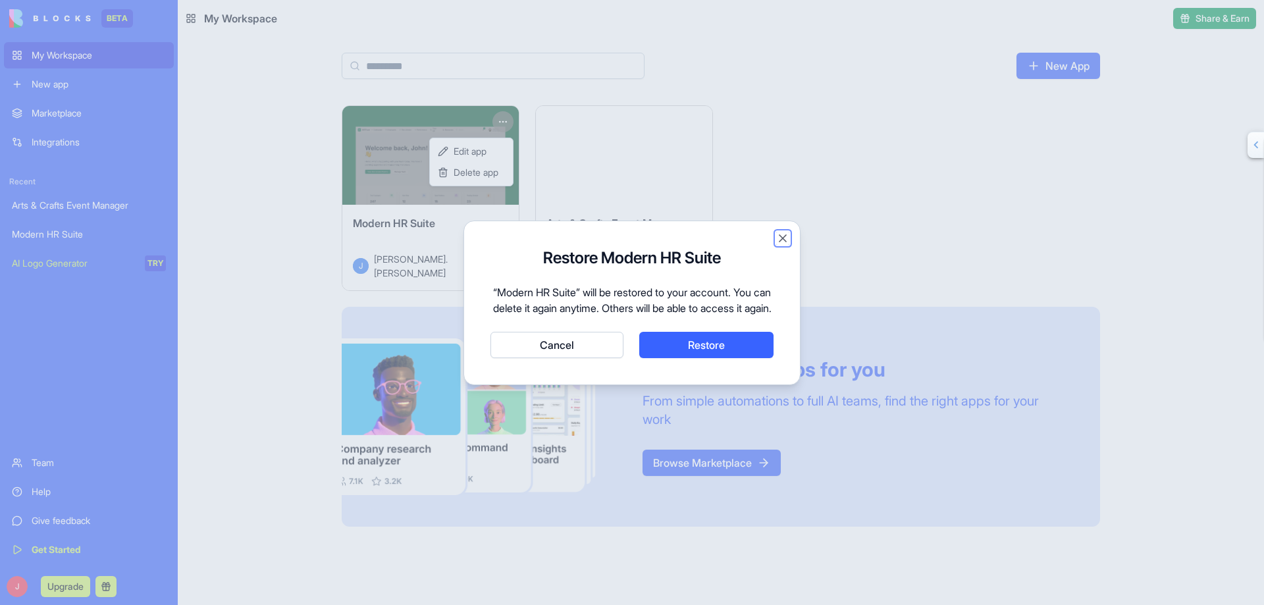
click at [784, 232] on button "Close" at bounding box center [782, 238] width 13 height 13
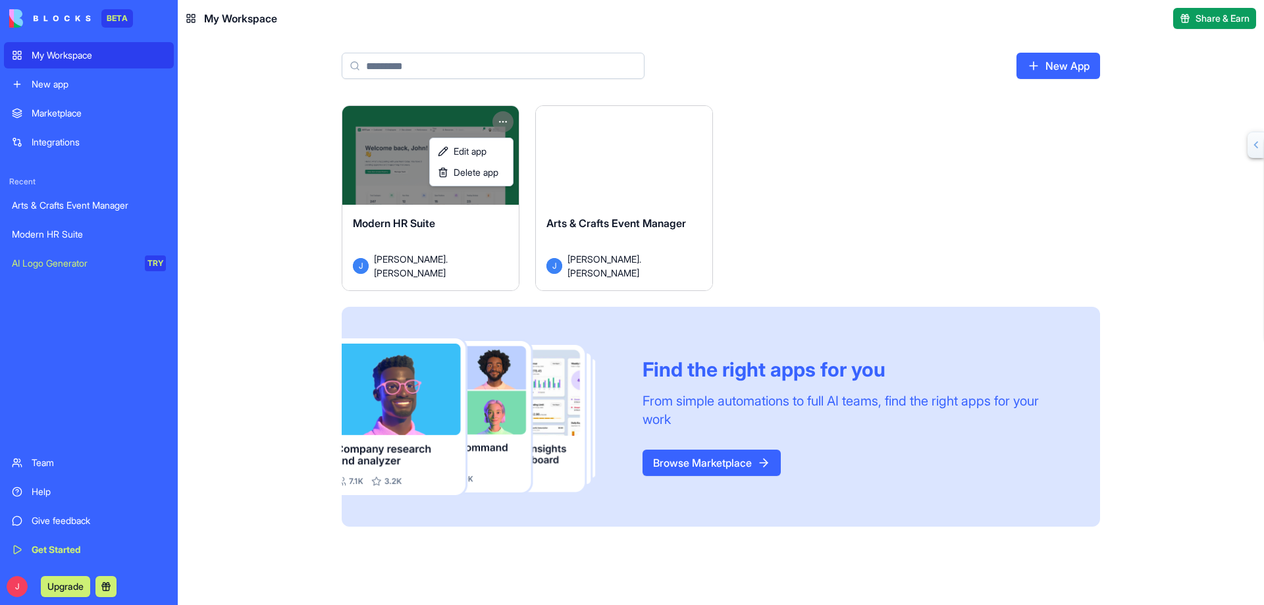
click at [305, 207] on html "**********" at bounding box center [632, 302] width 1264 height 605
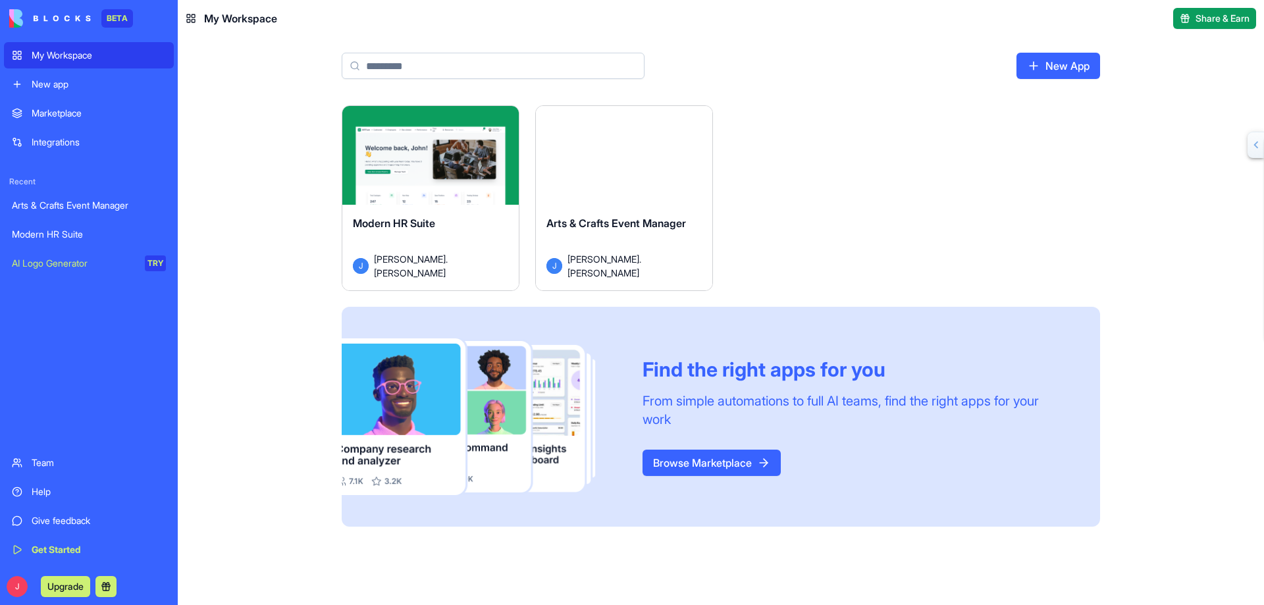
click at [55, 82] on div "New app" at bounding box center [99, 84] width 134 height 13
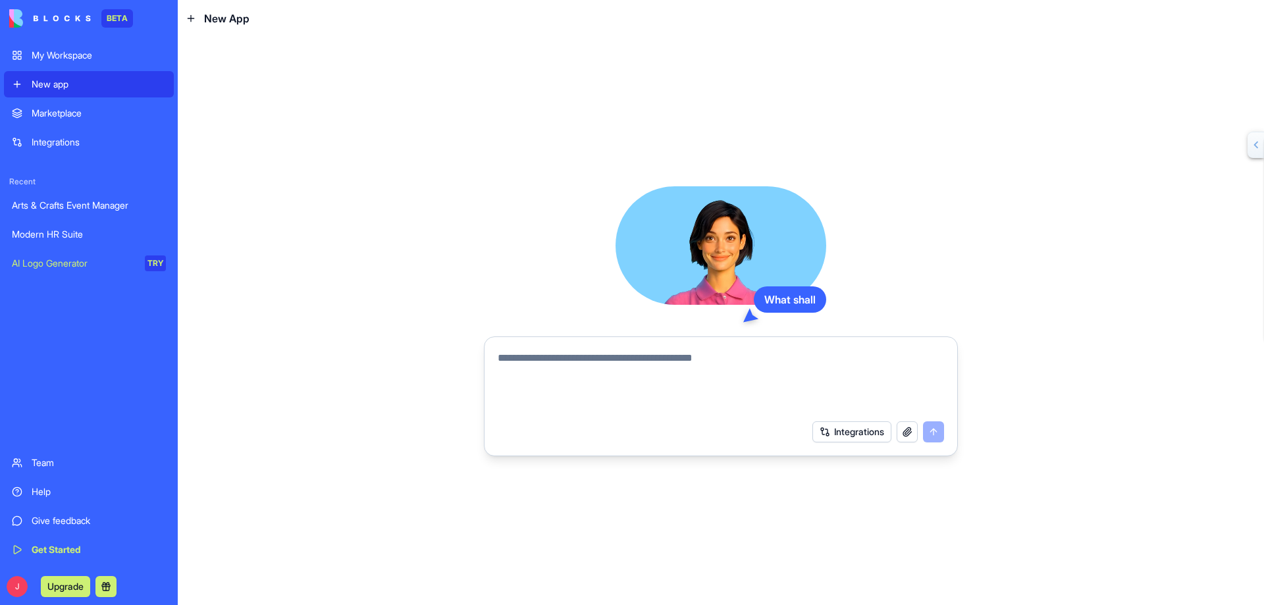
click at [51, 113] on div "Marketplace" at bounding box center [99, 113] width 134 height 13
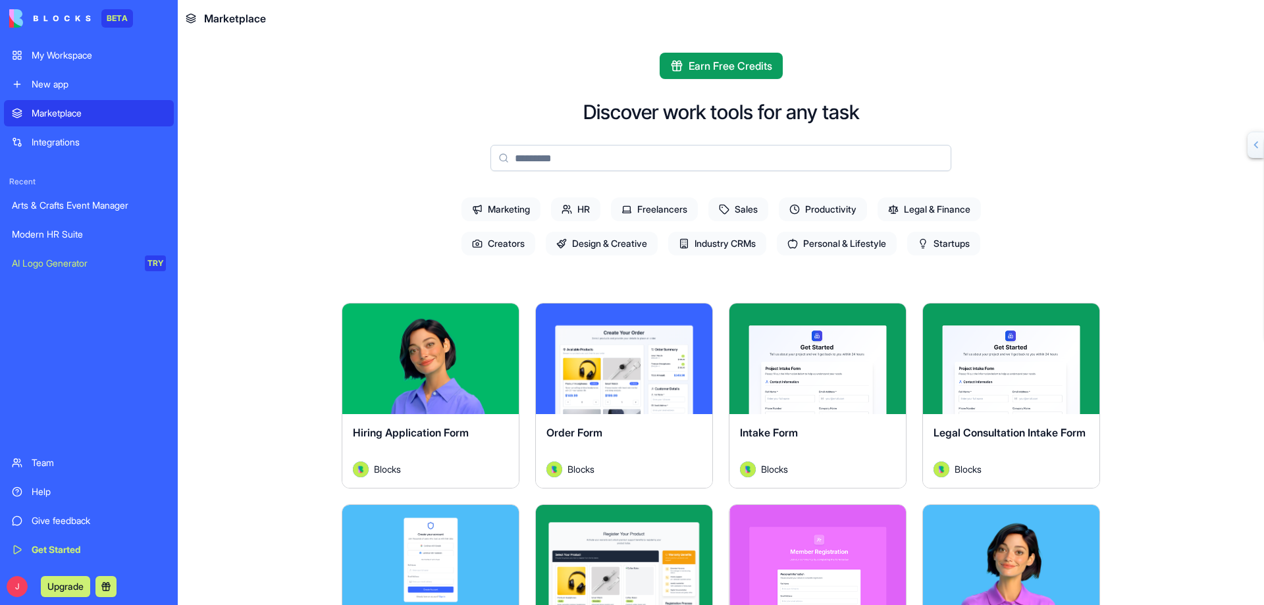
click at [59, 227] on link "Modern HR Suite" at bounding box center [89, 234] width 170 height 26
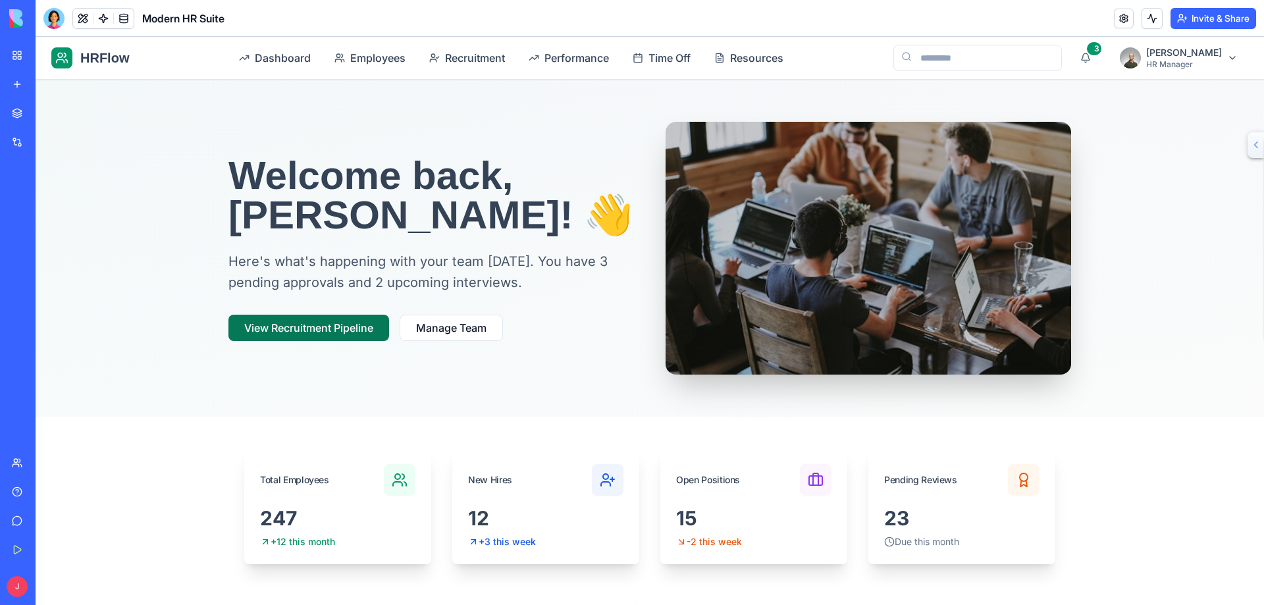
click at [292, 330] on button "View Recruitment Pipeline" at bounding box center [309, 328] width 161 height 26
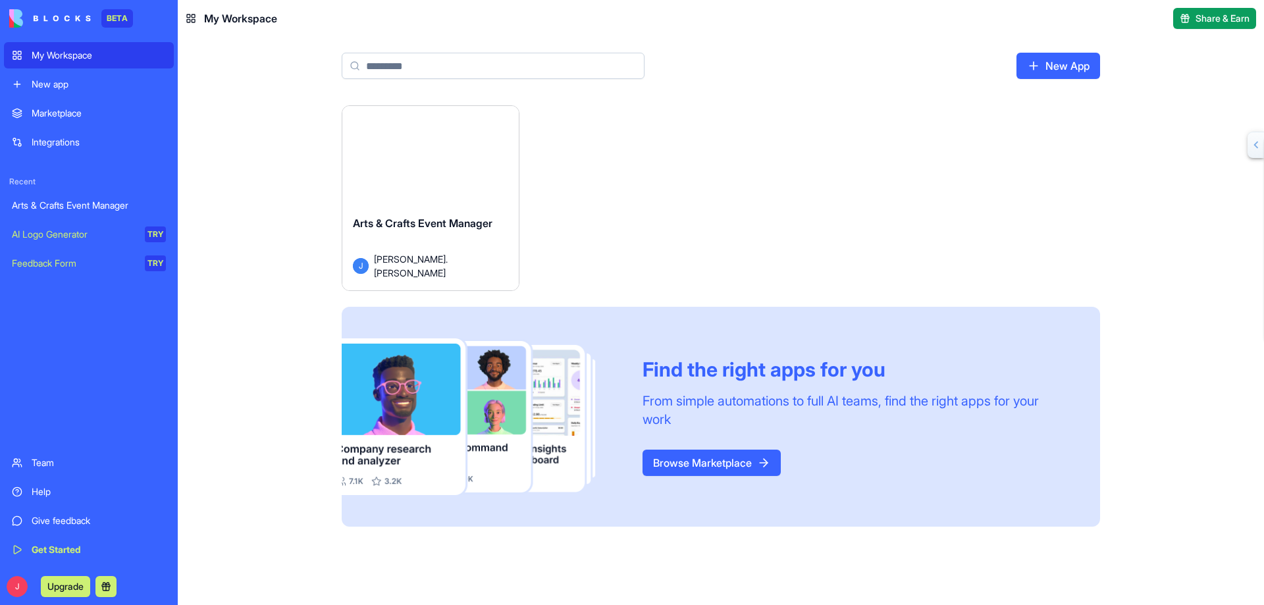
click at [45, 492] on div "Help" at bounding box center [99, 491] width 134 height 13
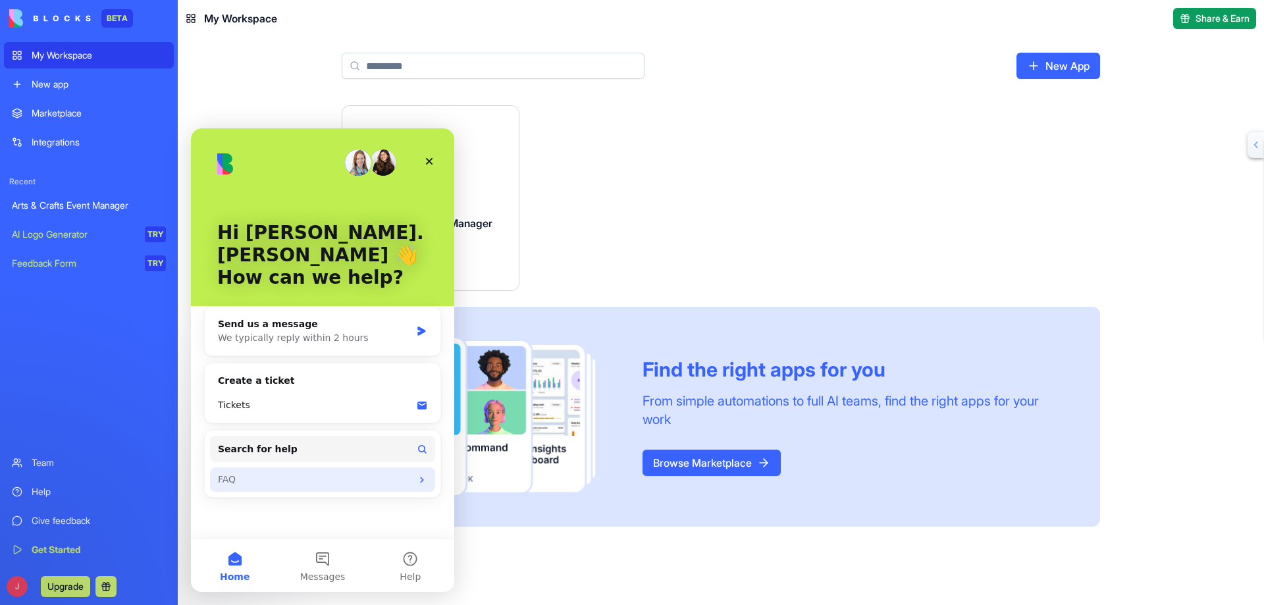
click at [360, 473] on div "FAQ" at bounding box center [315, 480] width 194 height 14
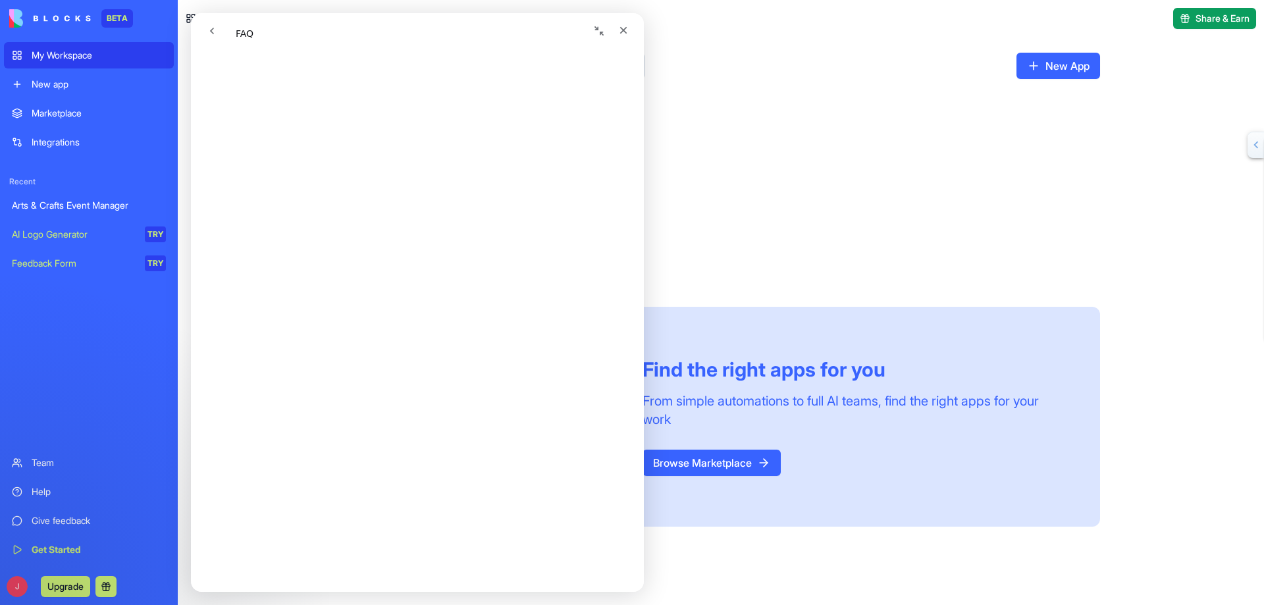
scroll to position [279, 0]
click at [626, 30] on icon "Close" at bounding box center [623, 30] width 11 height 11
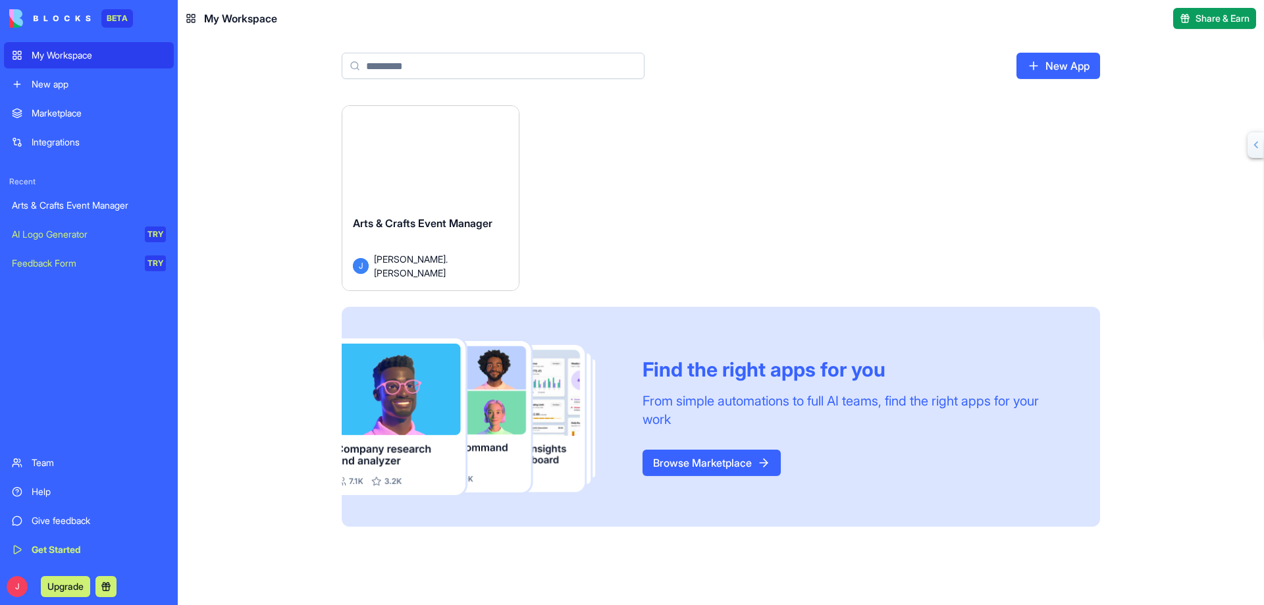
scroll to position [0, 0]
click at [61, 15] on img at bounding box center [50, 18] width 82 height 18
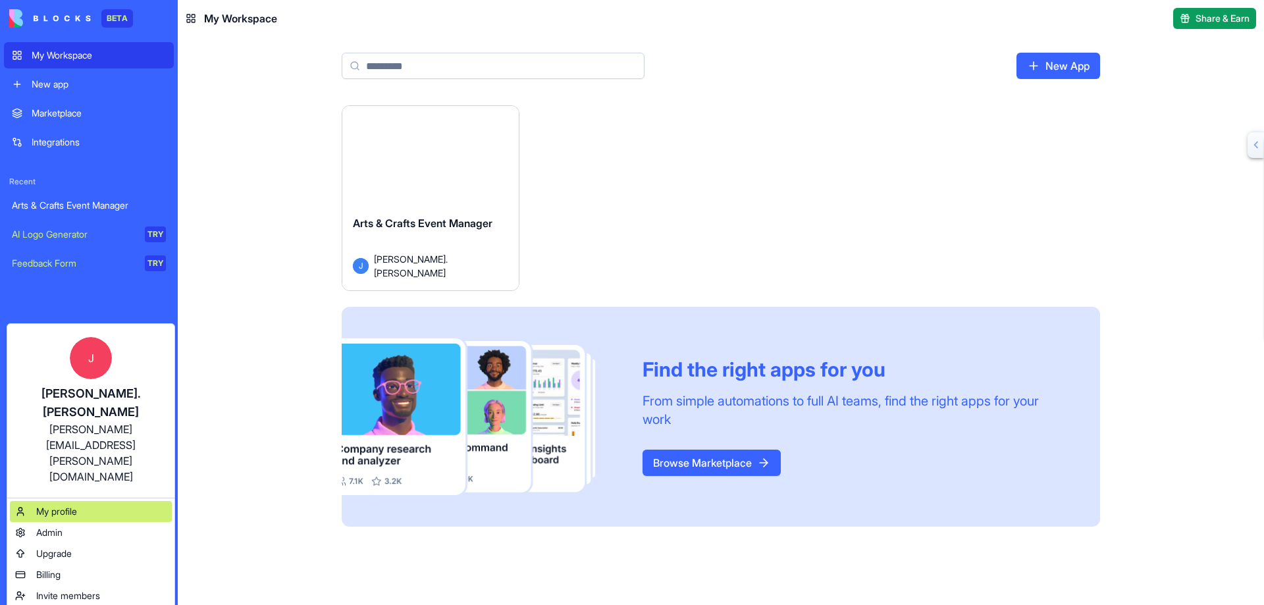
click at [59, 505] on span "My profile" at bounding box center [56, 511] width 41 height 13
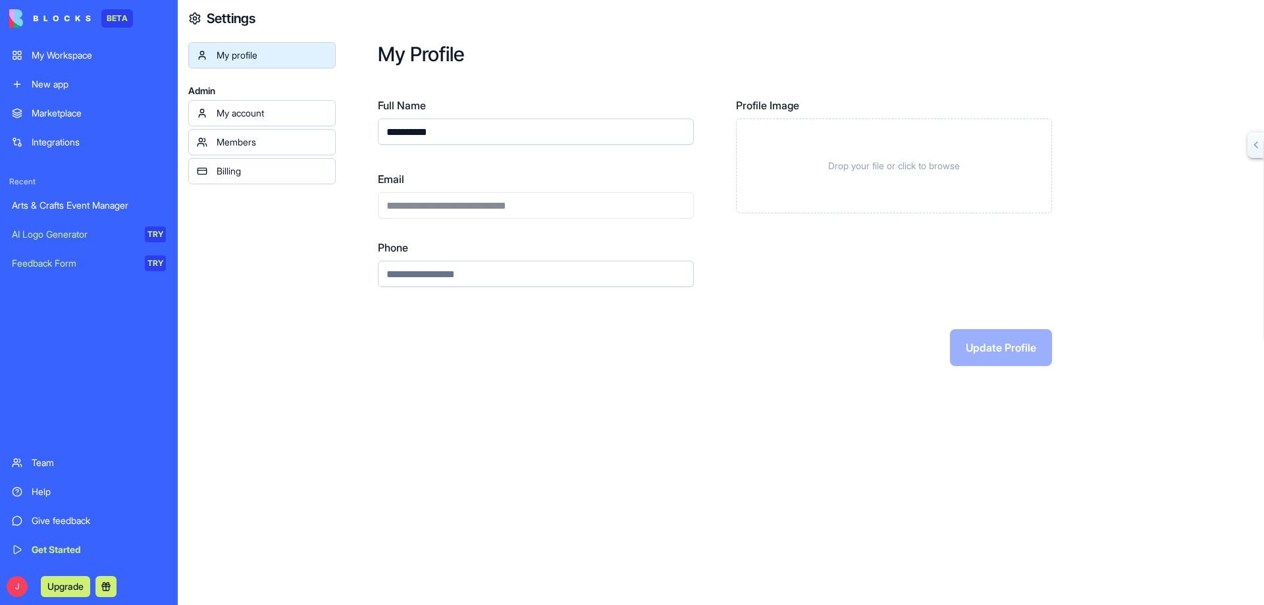
click at [936, 167] on span "Drop your file or click to browse" at bounding box center [894, 165] width 132 height 13
click at [1038, 196] on button at bounding box center [1035, 196] width 21 height 21
click at [932, 164] on span "Drop your file or click to browse" at bounding box center [894, 165] width 132 height 13
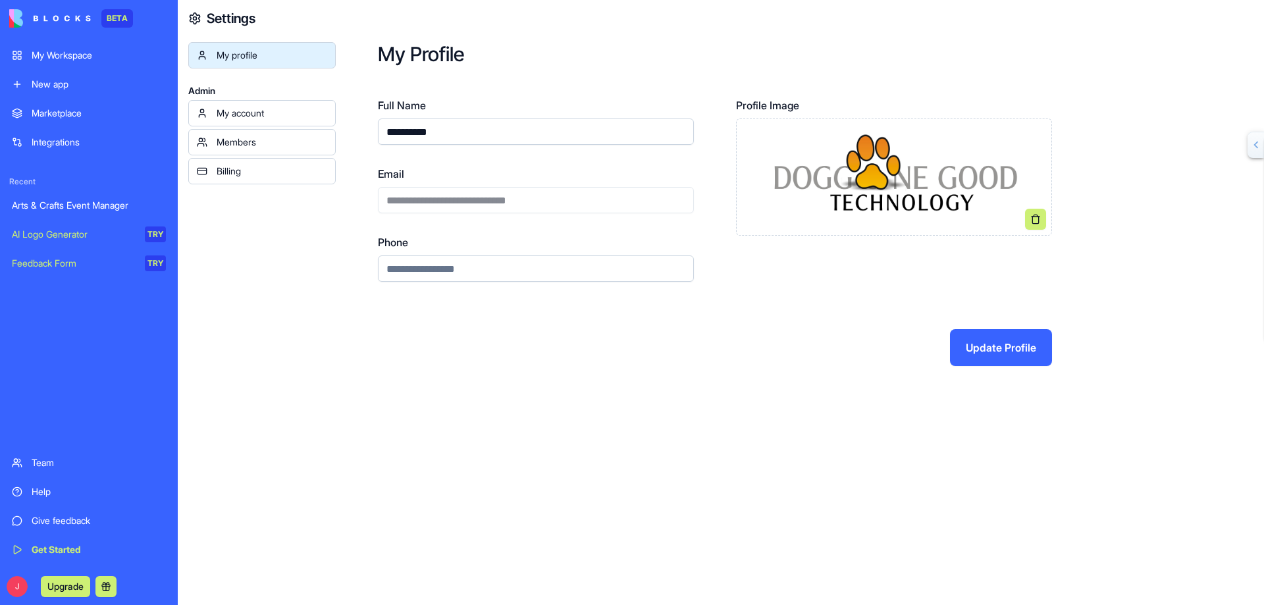
click at [484, 275] on input "Phone" at bounding box center [536, 269] width 316 height 26
click at [406, 271] on input "**********" at bounding box center [536, 269] width 316 height 26
click at [430, 268] on input "**********" at bounding box center [536, 269] width 316 height 26
type input "**********"
click at [990, 342] on button "Update Profile" at bounding box center [1001, 347] width 102 height 37
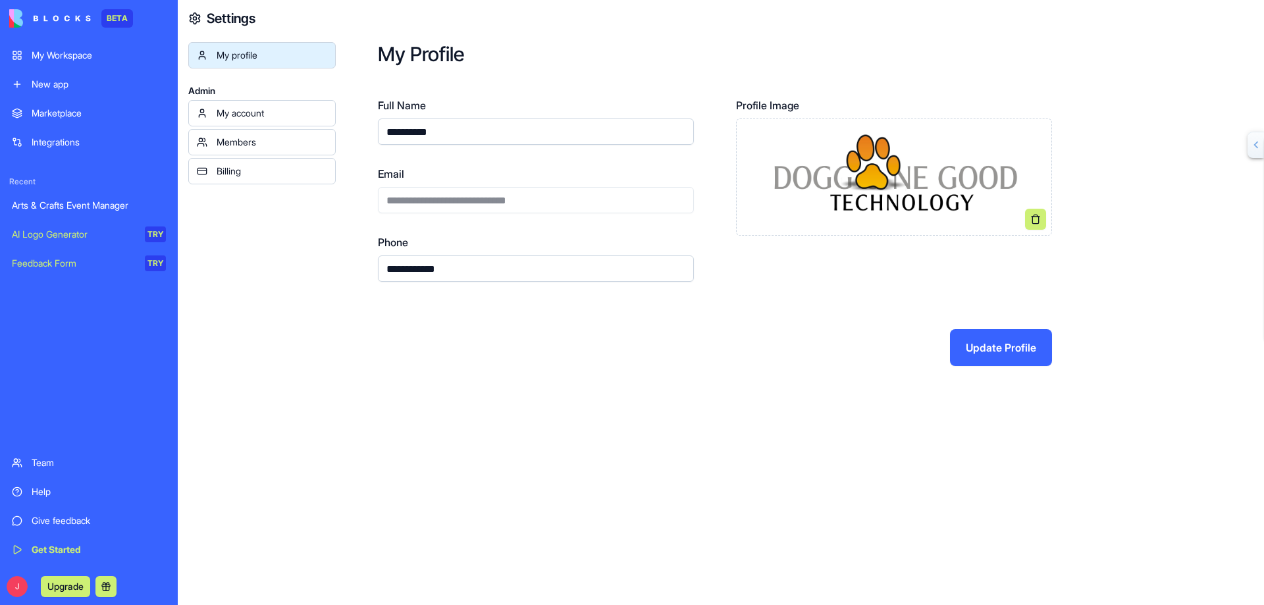
click at [244, 109] on div "My account" at bounding box center [272, 113] width 111 height 13
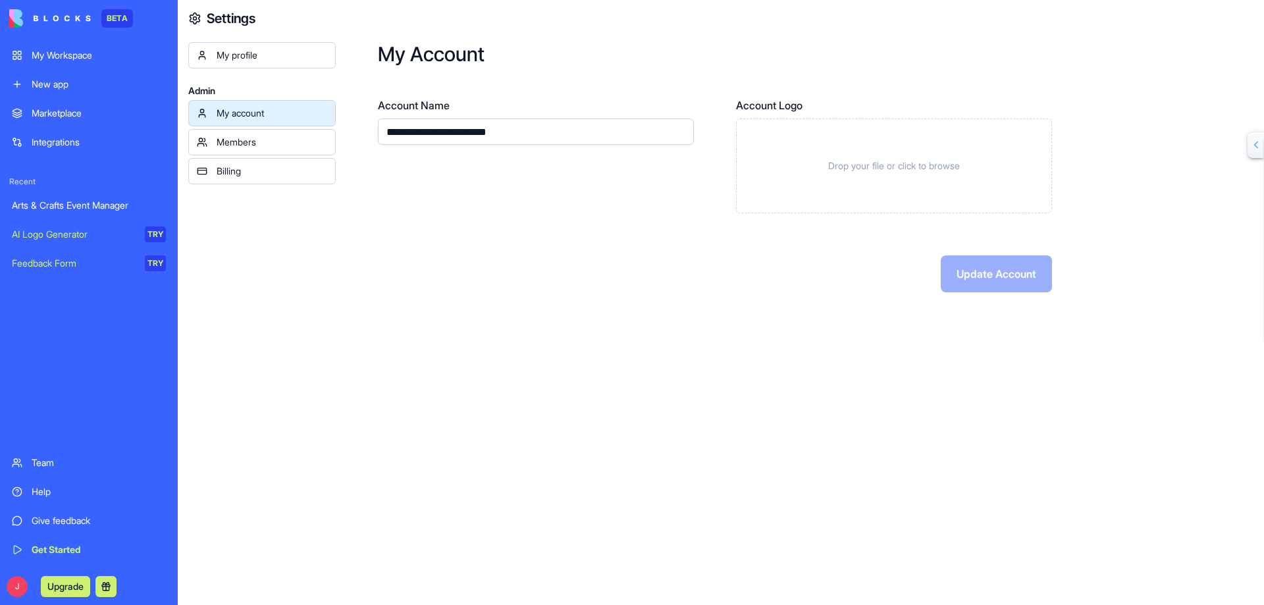
click at [236, 51] on div "My profile" at bounding box center [272, 55] width 111 height 13
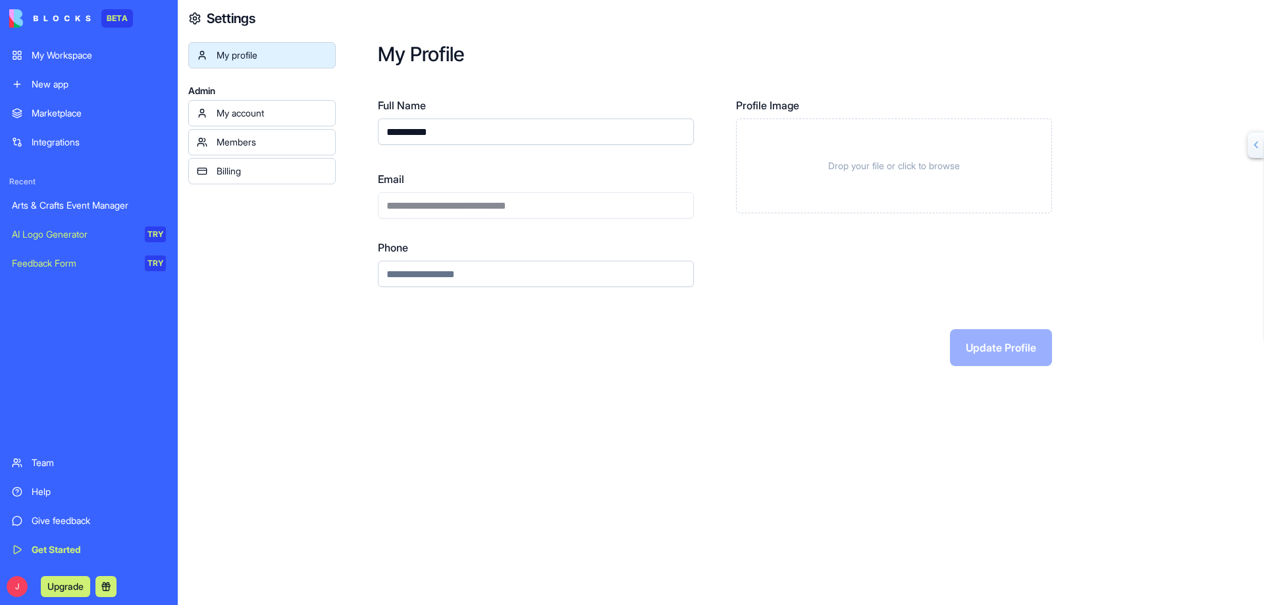
click at [902, 165] on span "Drop your file or click to browse" at bounding box center [894, 165] width 132 height 13
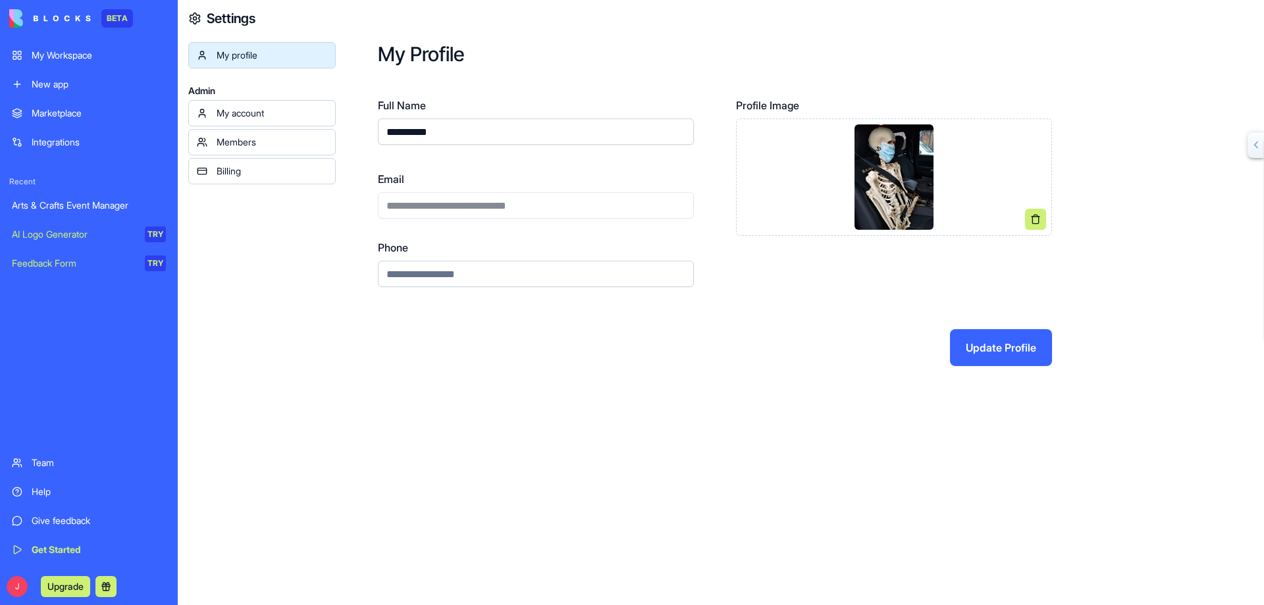
click at [977, 350] on button "Update Profile" at bounding box center [1001, 347] width 102 height 37
click at [1005, 348] on button "Update Profile" at bounding box center [1001, 347] width 102 height 37
click at [234, 111] on div "My account" at bounding box center [272, 113] width 111 height 13
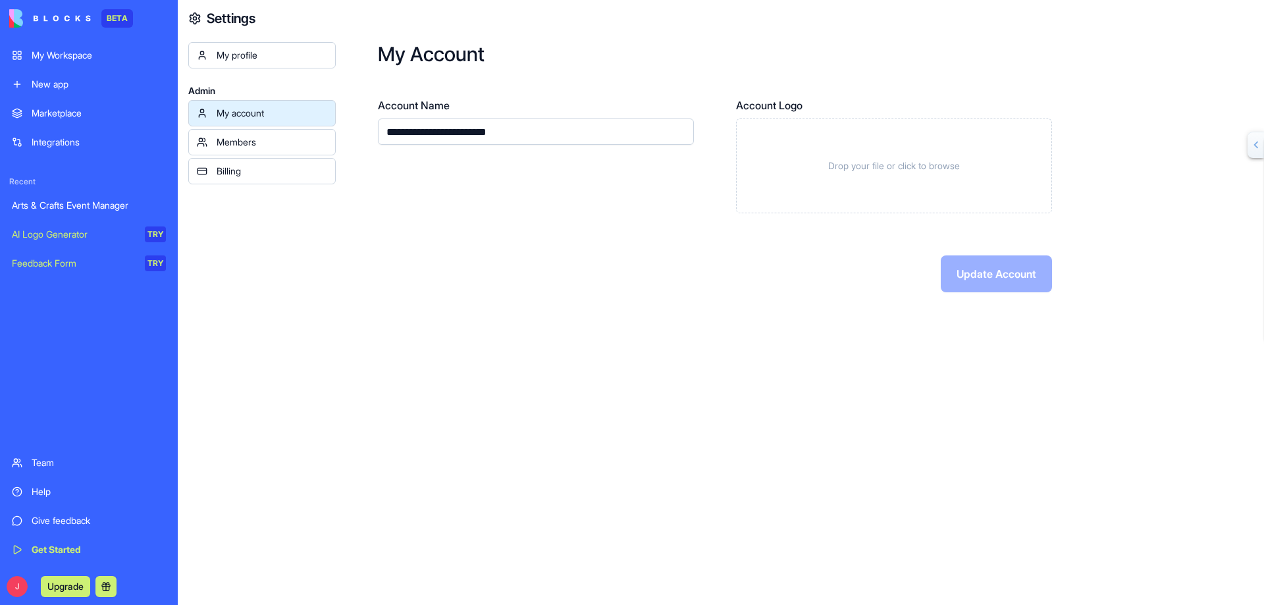
click at [435, 136] on input "**********" at bounding box center [536, 132] width 316 height 26
drag, startPoint x: 551, startPoint y: 130, endPoint x: 342, endPoint y: 123, distance: 209.5
click at [342, 123] on div "**********" at bounding box center [800, 167] width 929 height 335
type input "**********"
click at [877, 165] on span "Drop your file or click to browse" at bounding box center [894, 165] width 132 height 13
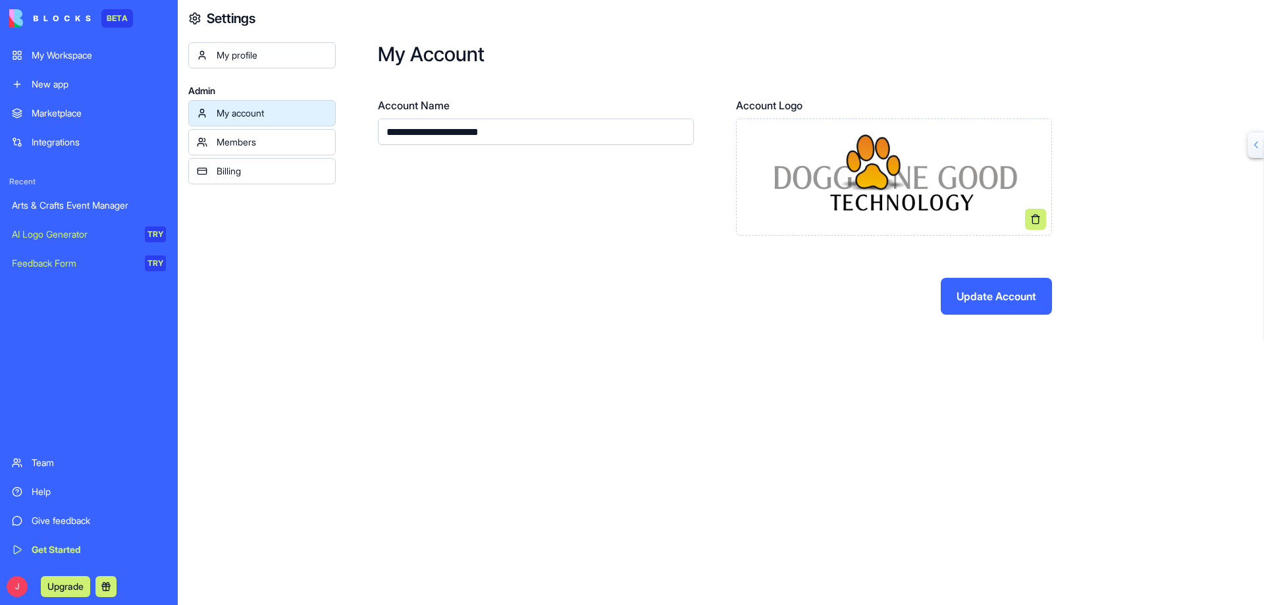
click at [992, 299] on button "Update Account" at bounding box center [996, 296] width 111 height 37
click at [257, 142] on div "Members" at bounding box center [272, 142] width 111 height 13
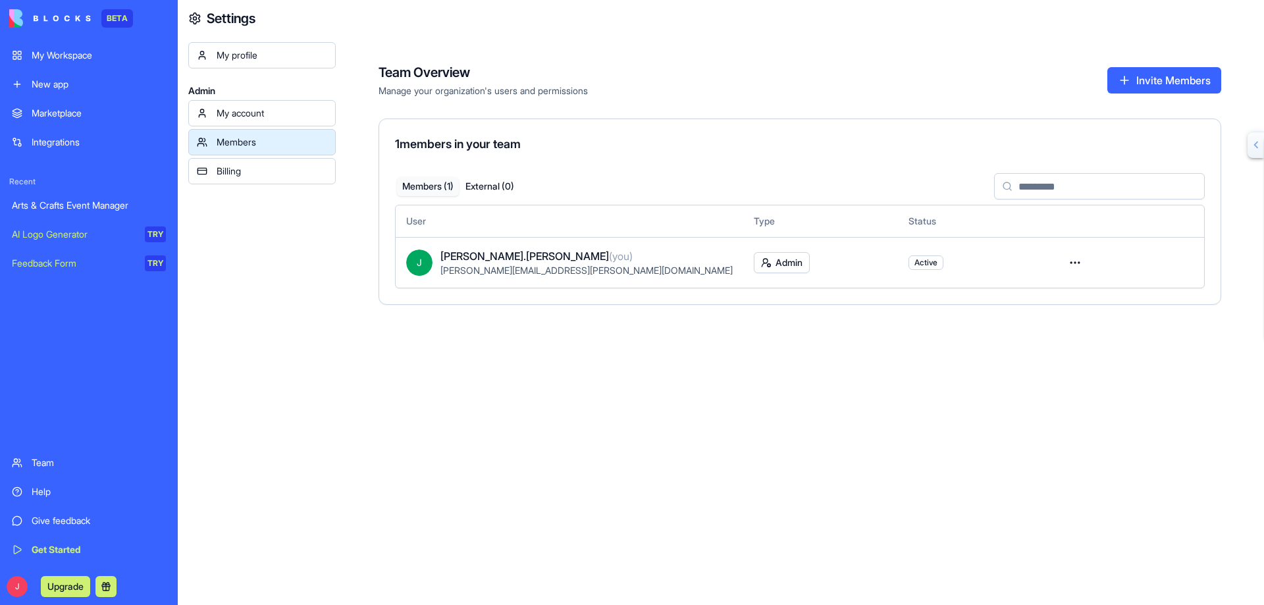
click at [234, 169] on div "Billing" at bounding box center [272, 171] width 111 height 13
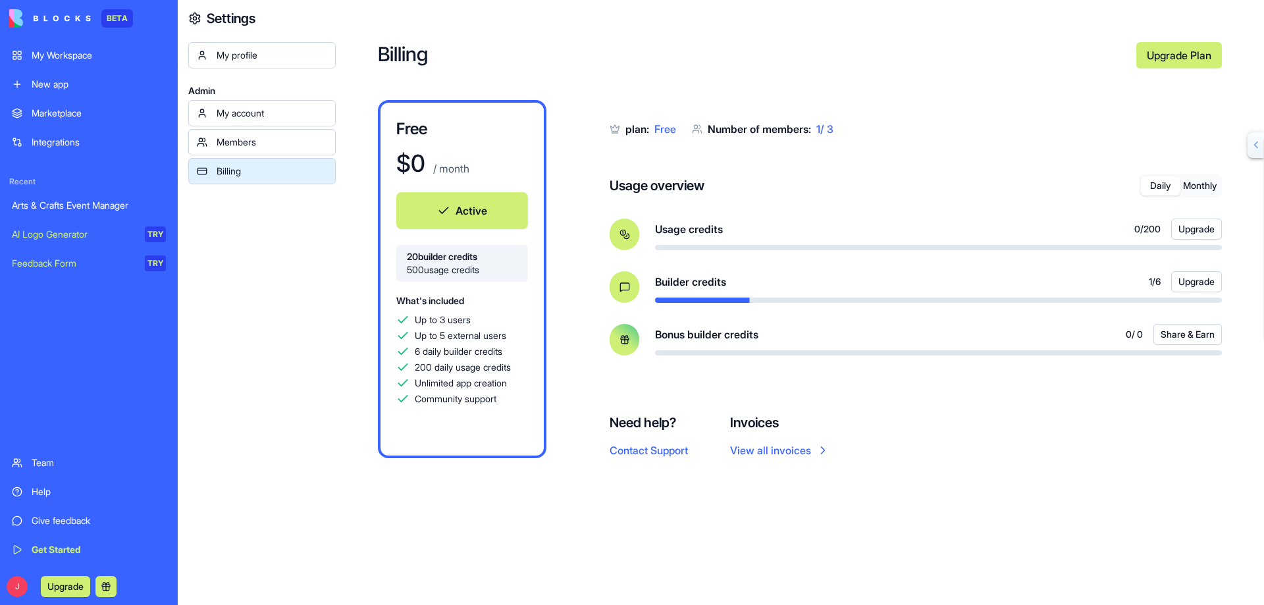
click at [242, 142] on div "Members" at bounding box center [272, 142] width 111 height 13
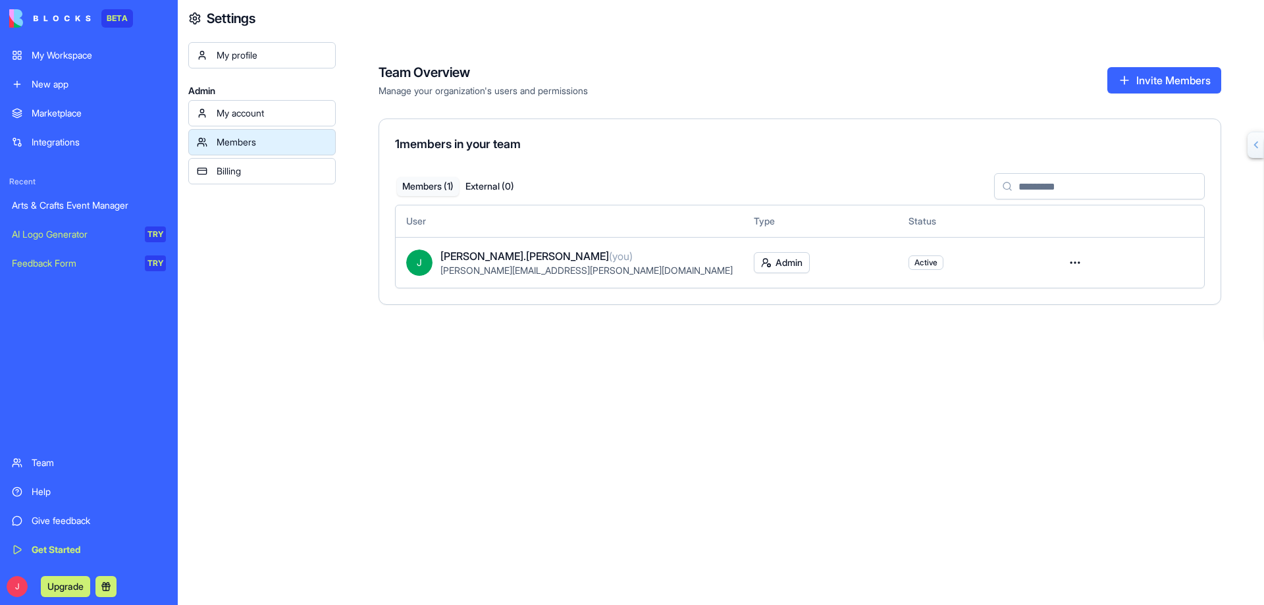
click at [235, 169] on div "Billing" at bounding box center [272, 171] width 111 height 13
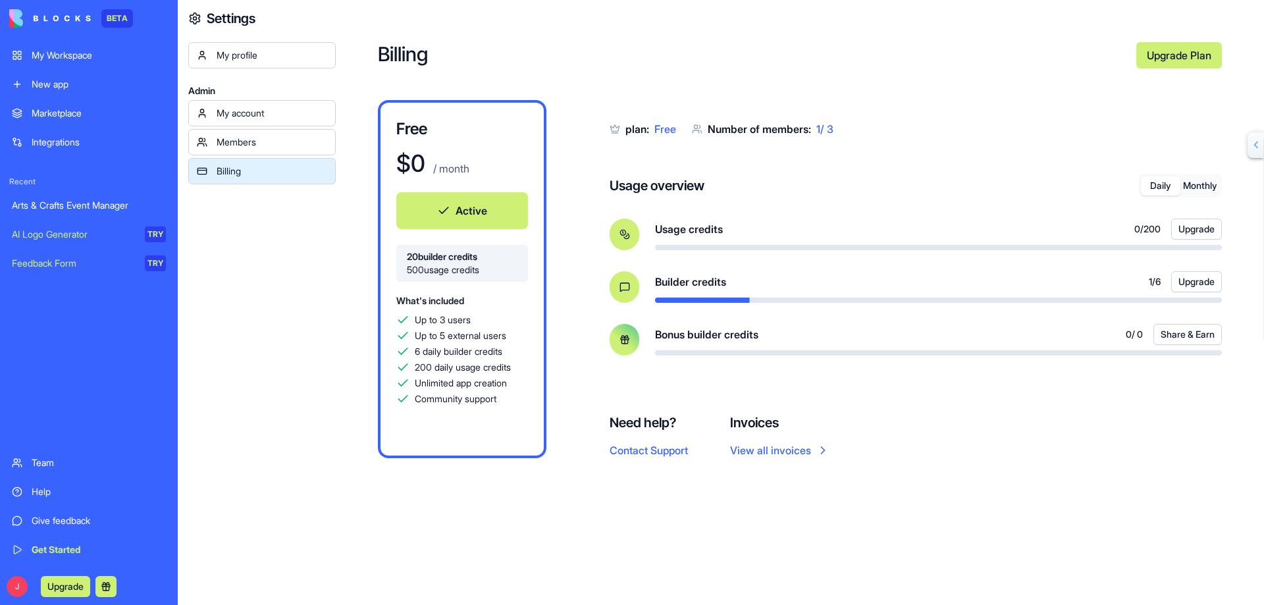
click at [256, 111] on div "My account" at bounding box center [272, 113] width 111 height 13
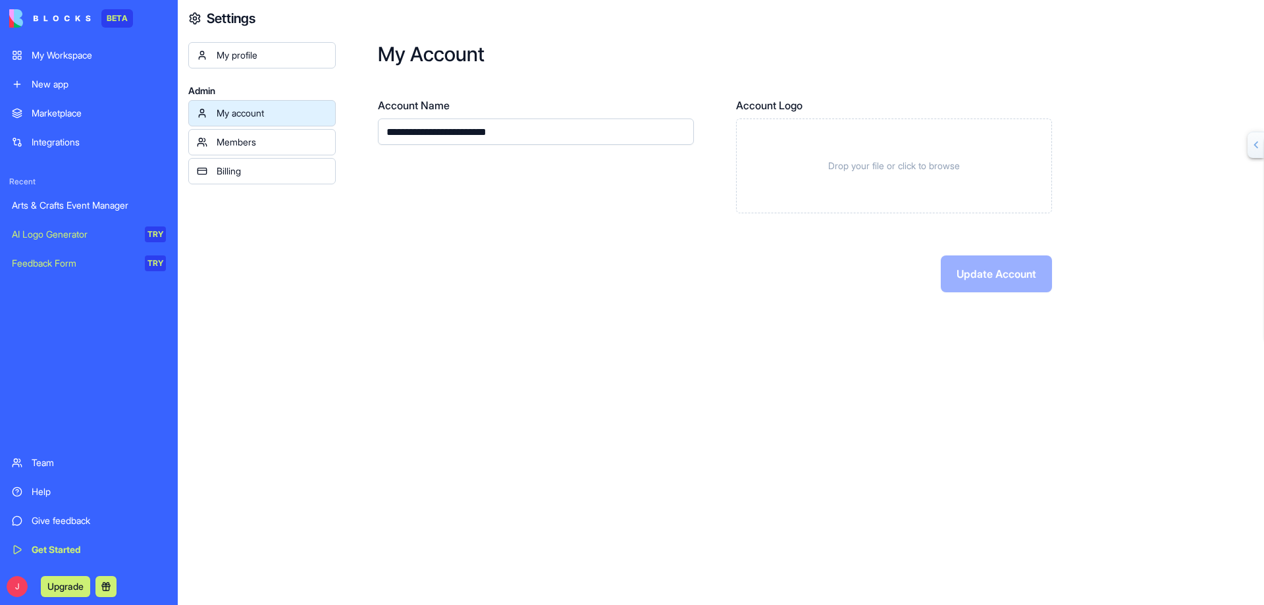
click at [242, 53] on div "My profile" at bounding box center [272, 55] width 111 height 13
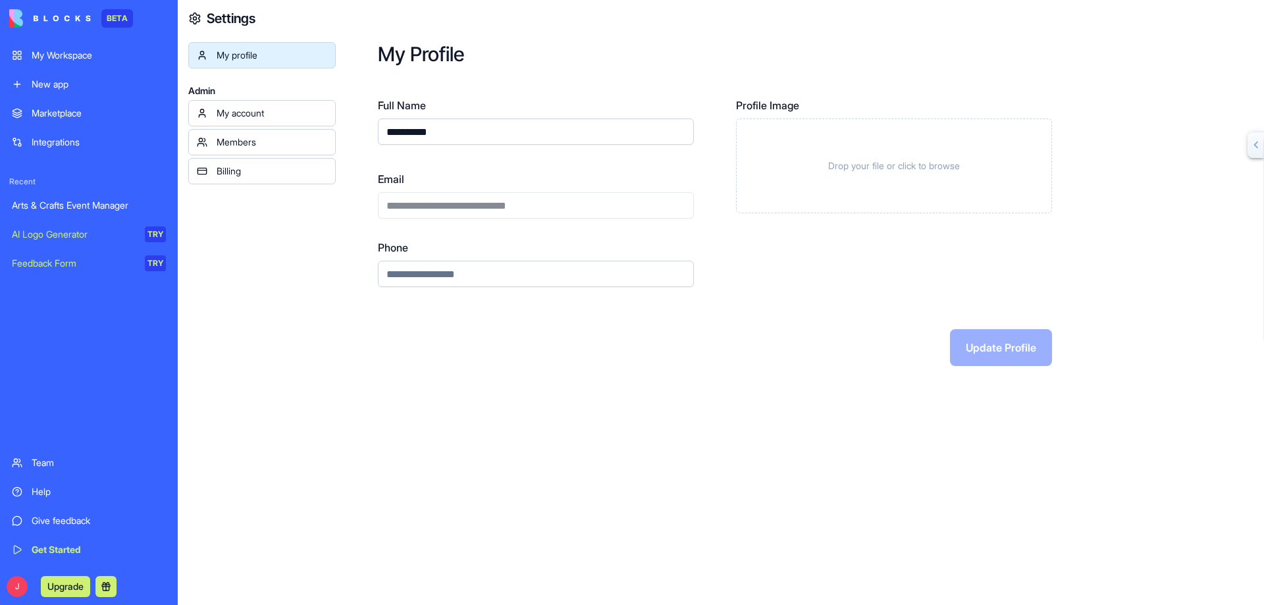
click at [67, 585] on button "Upgrade" at bounding box center [65, 586] width 49 height 21
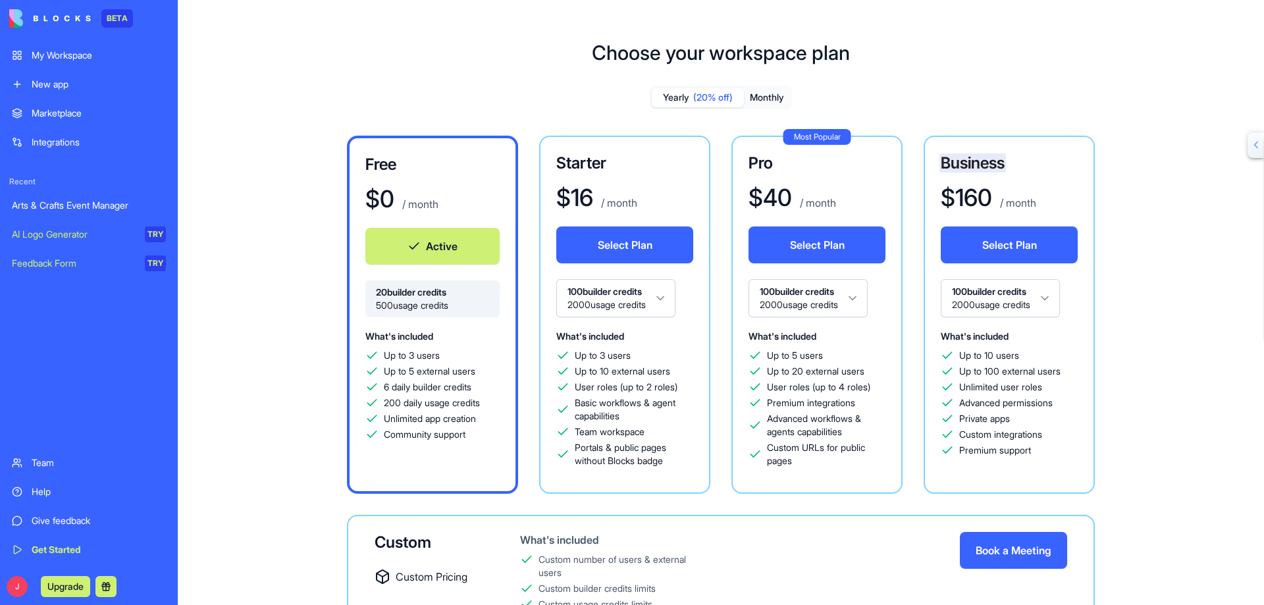
click at [610, 246] on button "Select Plan" at bounding box center [624, 245] width 137 height 37
click at [767, 101] on button "Monthly" at bounding box center [767, 97] width 46 height 19
click at [678, 97] on button "Yearly (20% off)" at bounding box center [698, 97] width 92 height 19
click at [483, 98] on div "Yearly (20% off) Monthly Free $ 0 / month Active 20 builder credits 500 usage c…" at bounding box center [721, 399] width 948 height 627
click at [52, 489] on div "Help" at bounding box center [99, 491] width 134 height 13
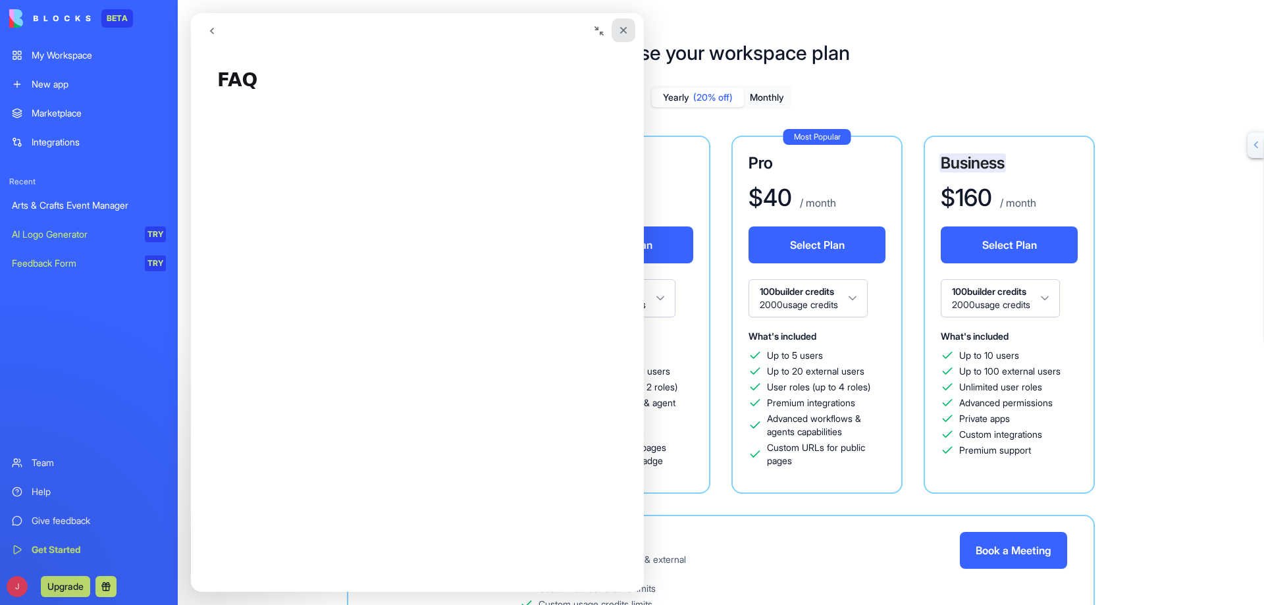
click at [619, 28] on icon "Close" at bounding box center [623, 30] width 11 height 11
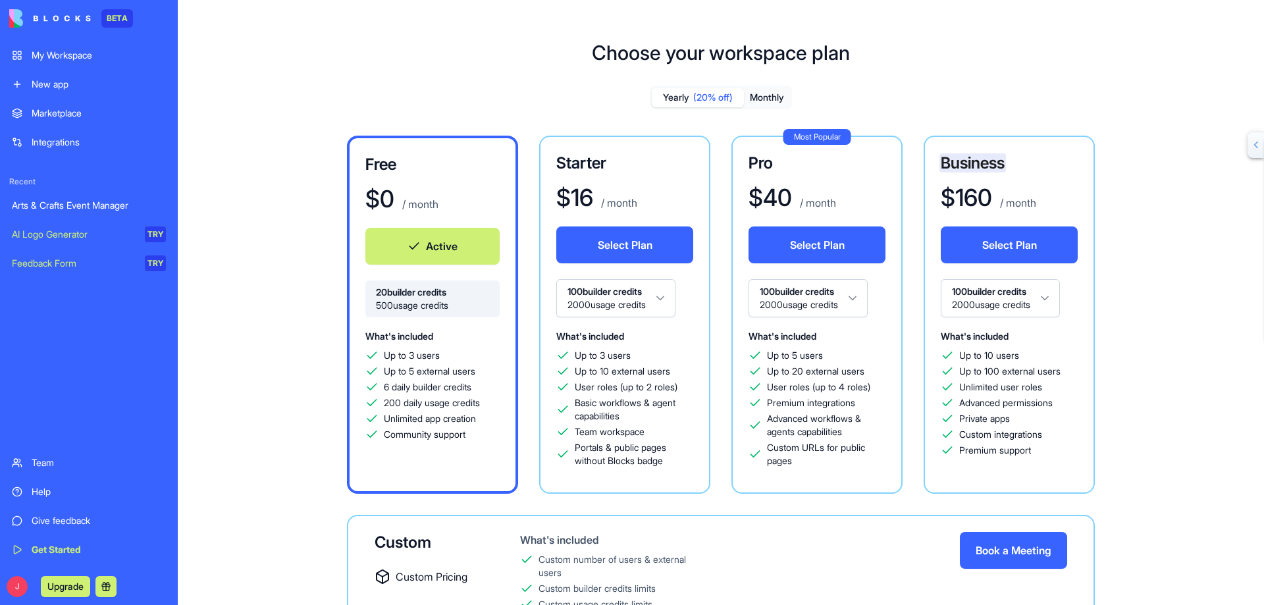
click at [32, 483] on link "Help" at bounding box center [89, 492] width 170 height 26
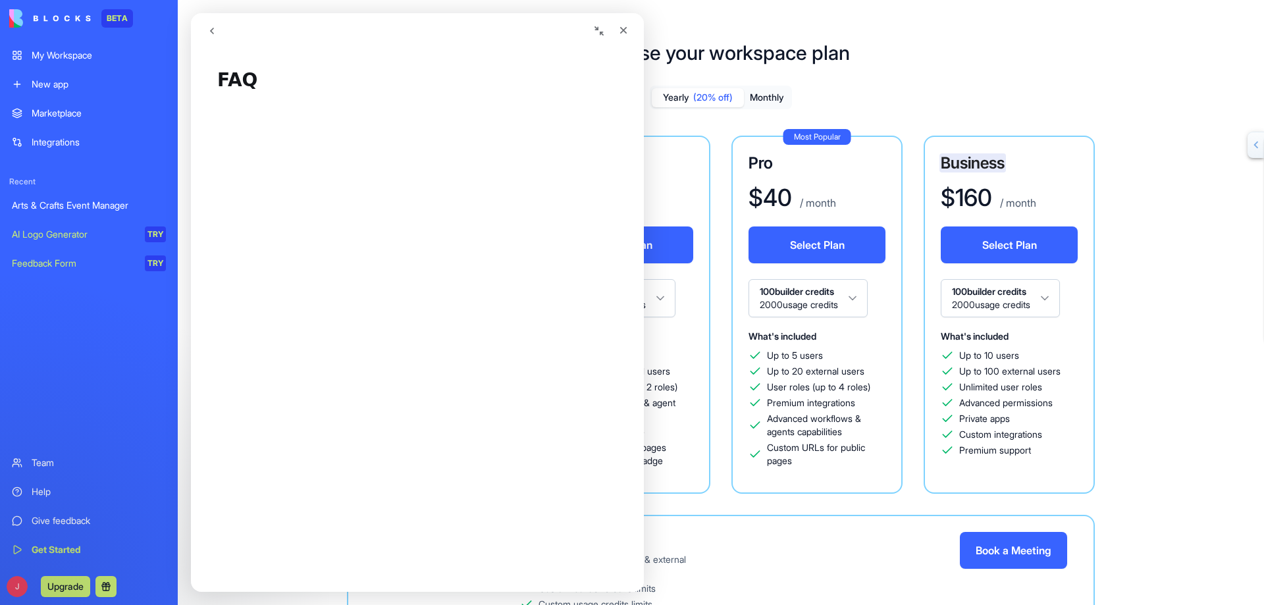
click at [53, 490] on div "Help" at bounding box center [99, 491] width 134 height 13
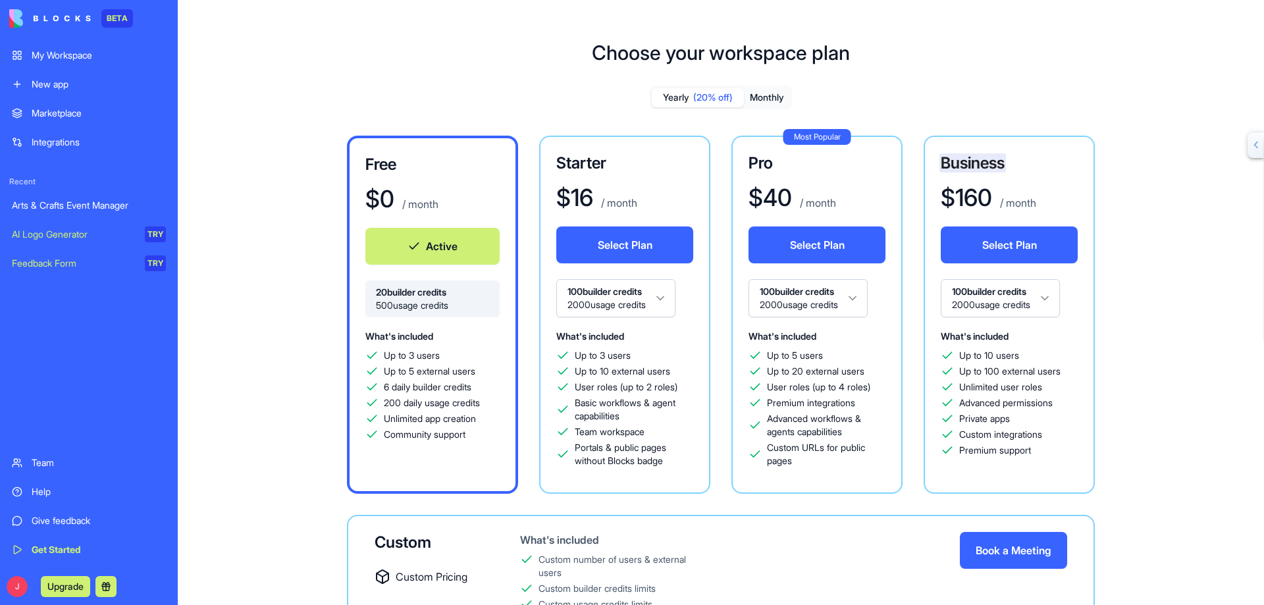
click at [40, 466] on div "Team" at bounding box center [99, 462] width 134 height 13
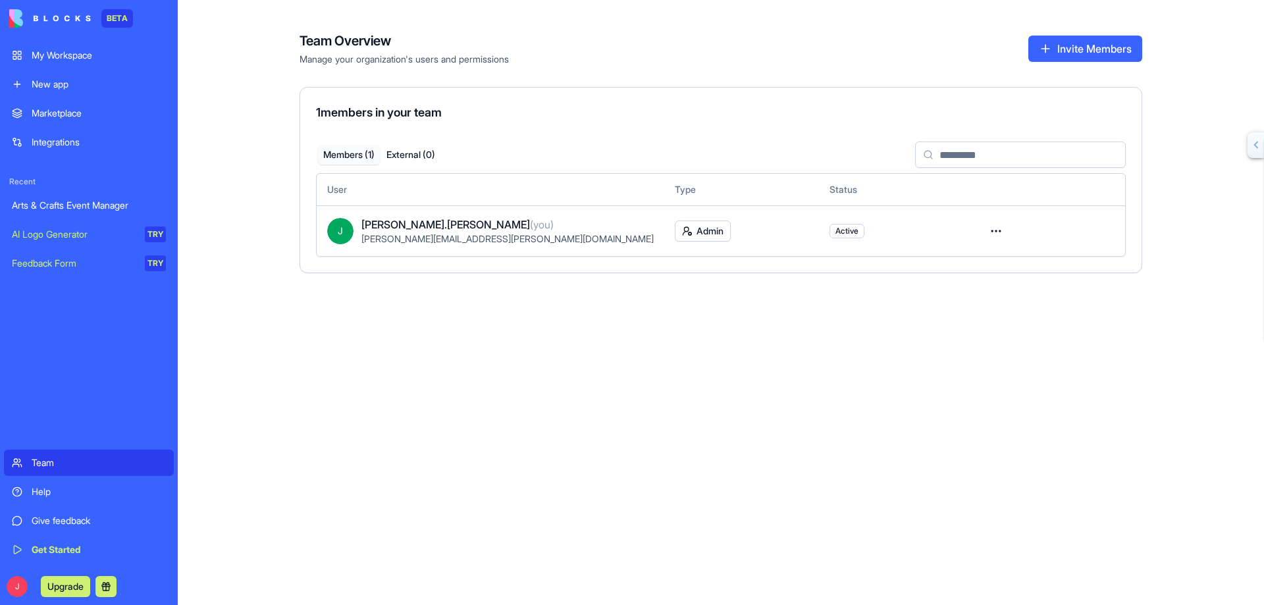
click at [43, 487] on div "Help" at bounding box center [99, 491] width 134 height 13
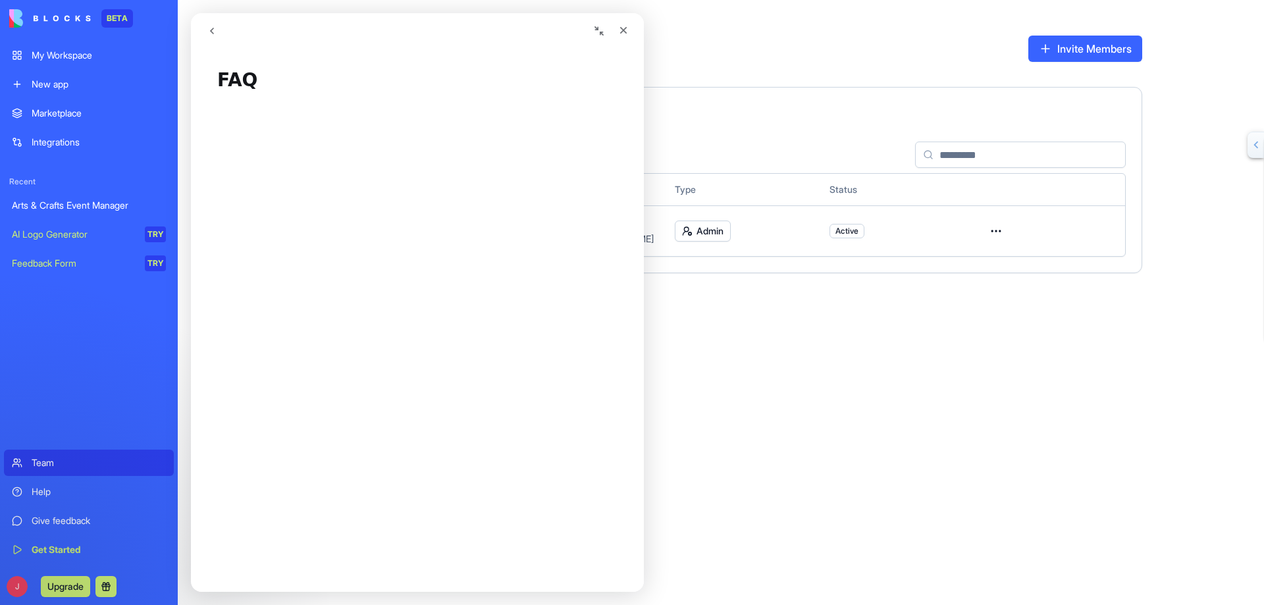
click at [55, 518] on div "Give feedback" at bounding box center [99, 520] width 134 height 13
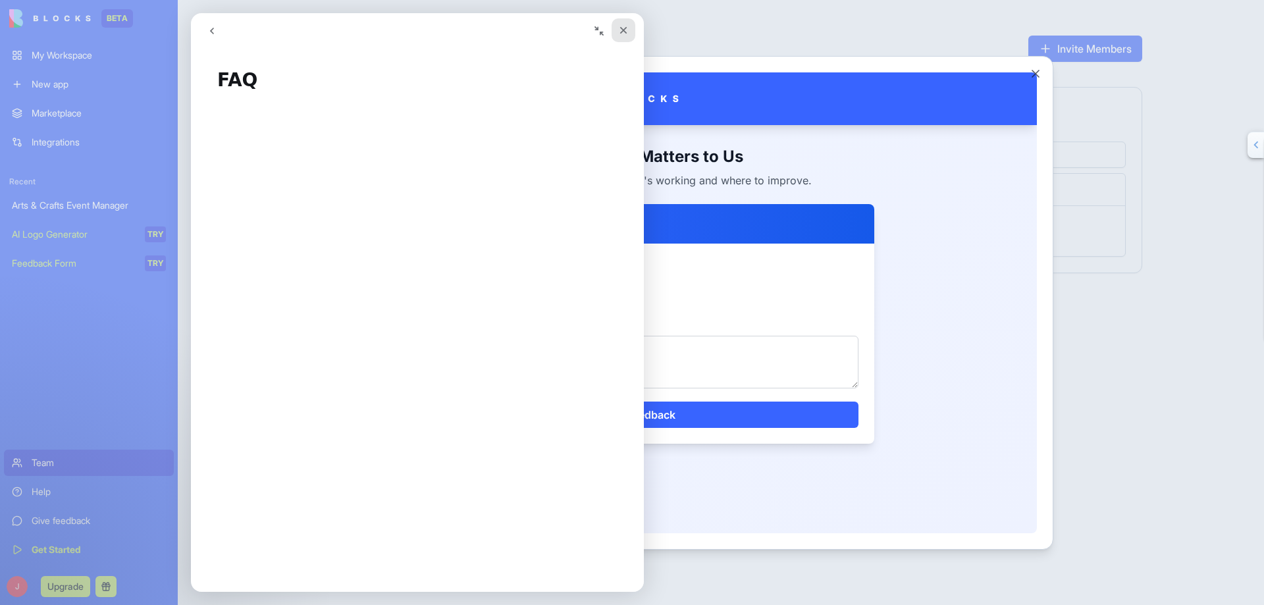
click at [625, 27] on icon "Close" at bounding box center [623, 30] width 11 height 11
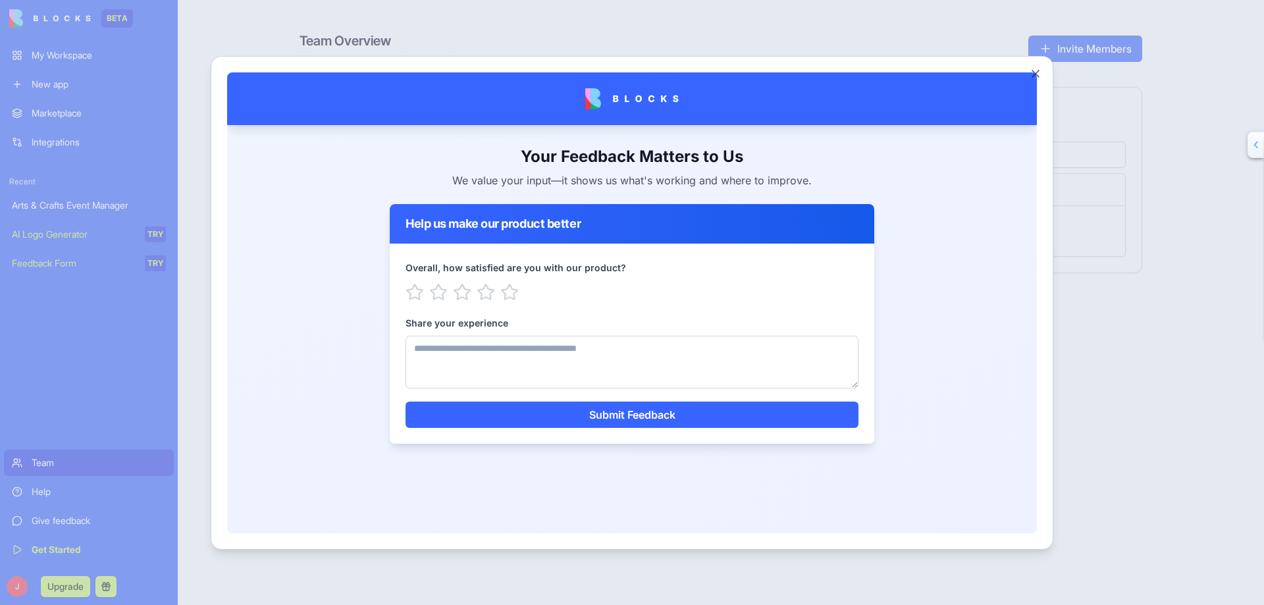
click at [62, 552] on div at bounding box center [632, 302] width 1264 height 605
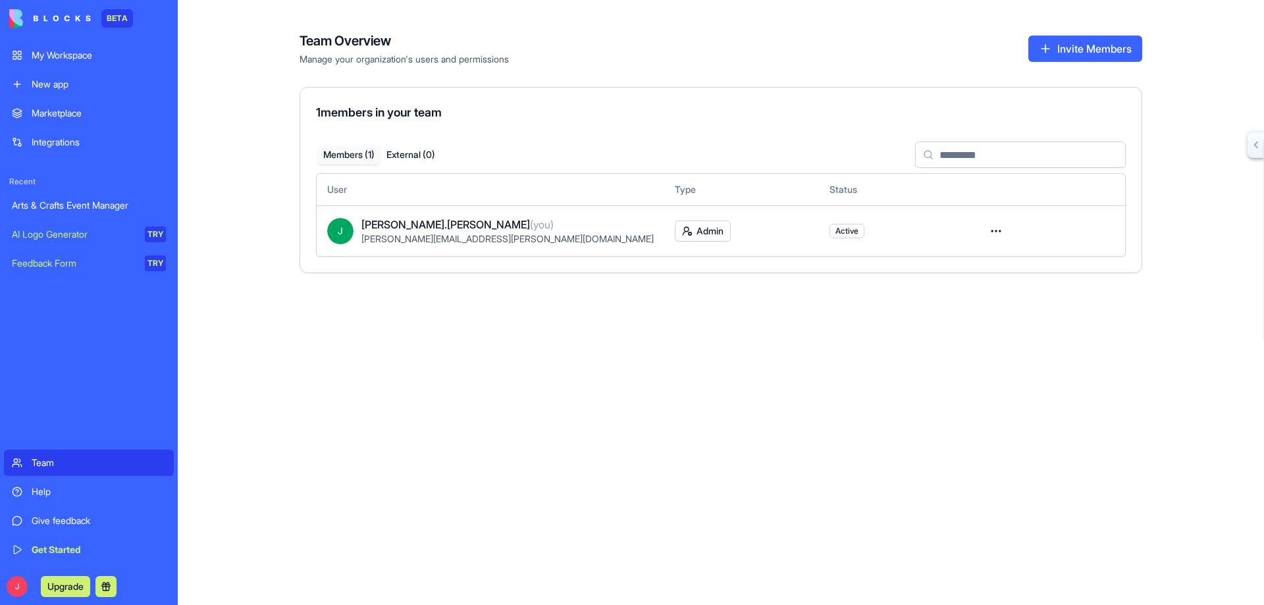
click at [61, 551] on div "Get Started" at bounding box center [99, 549] width 134 height 13
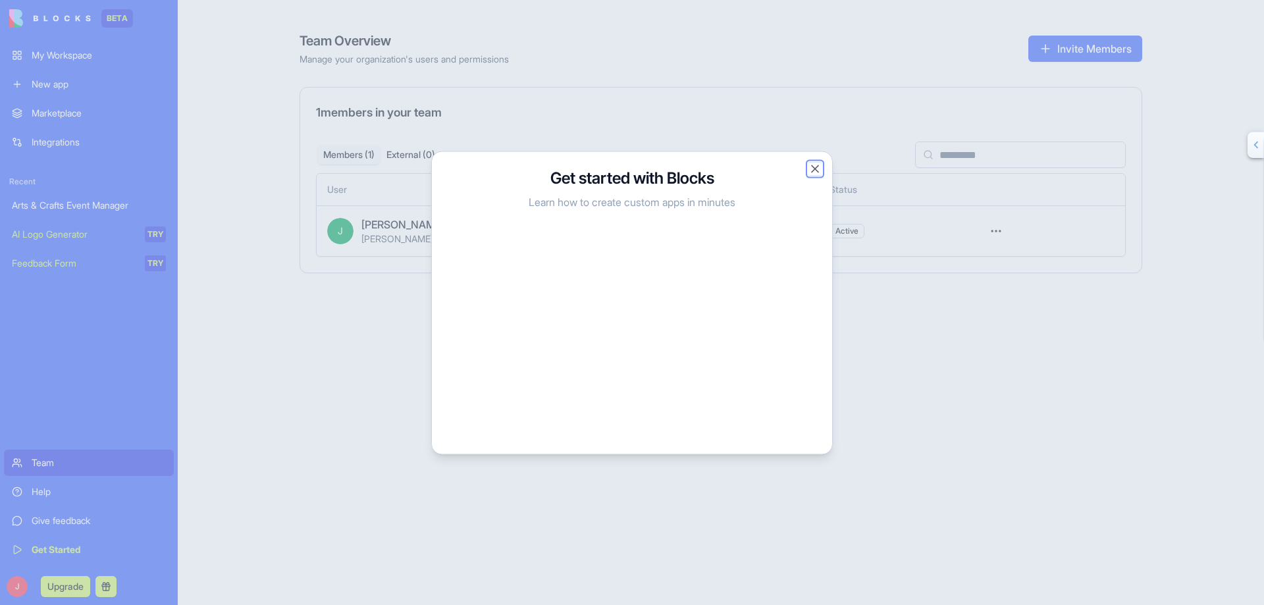
click at [815, 169] on button "Close" at bounding box center [815, 168] width 13 height 13
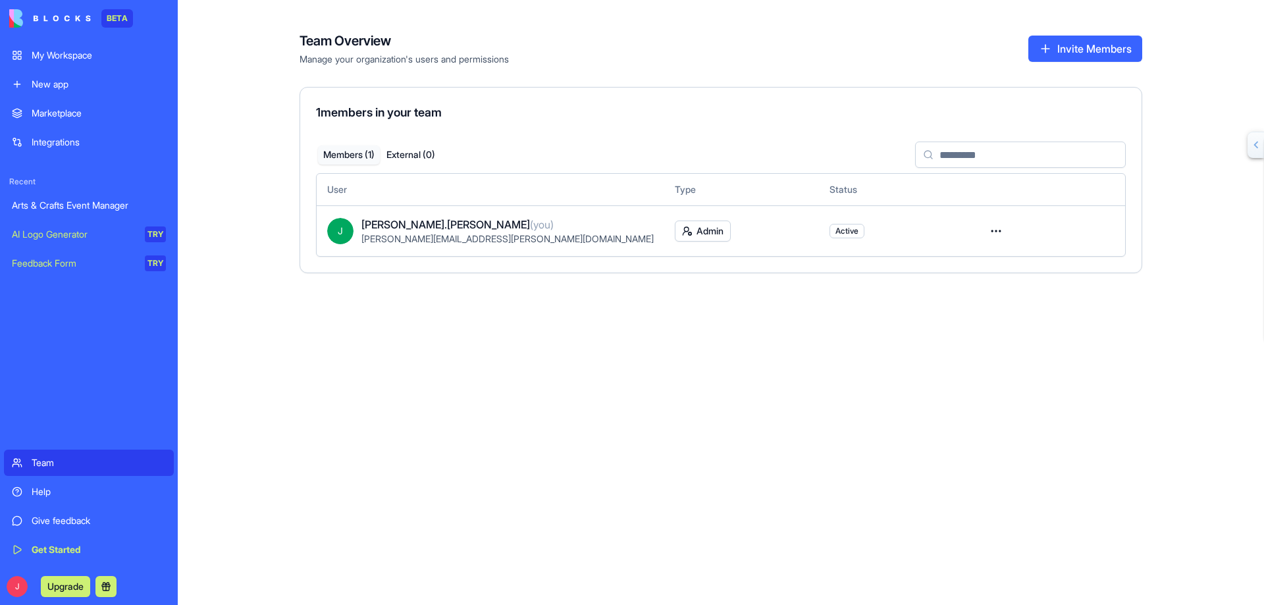
click at [40, 492] on div "Help" at bounding box center [99, 491] width 134 height 13
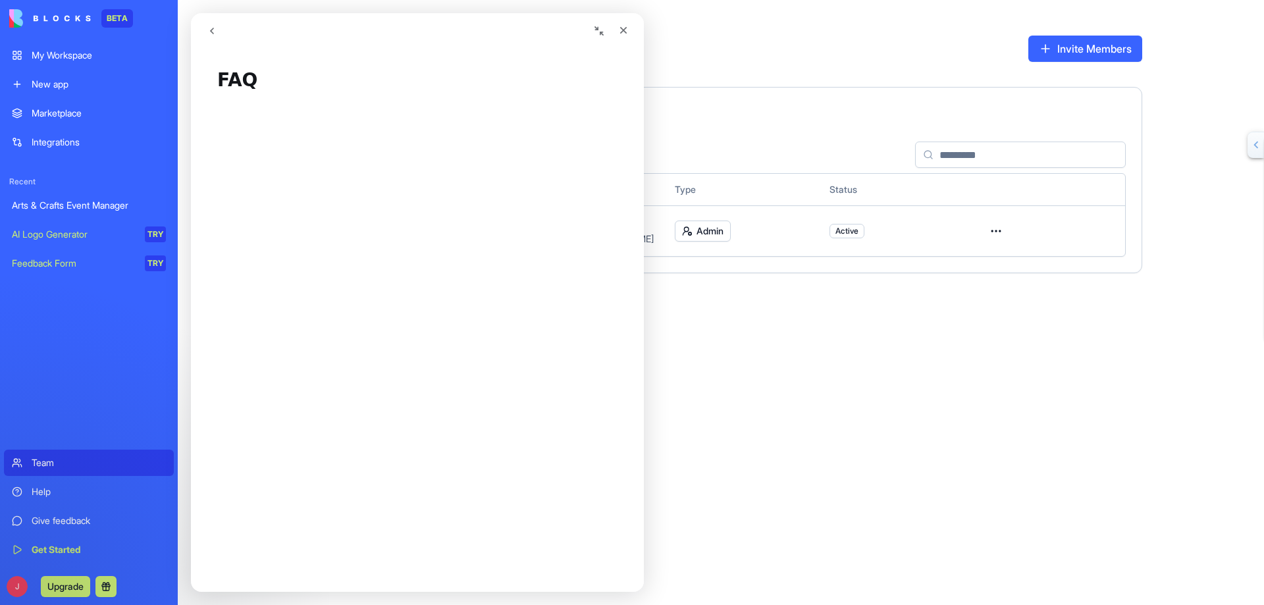
click at [597, 32] on icon "Collapse window" at bounding box center [599, 31] width 11 height 11
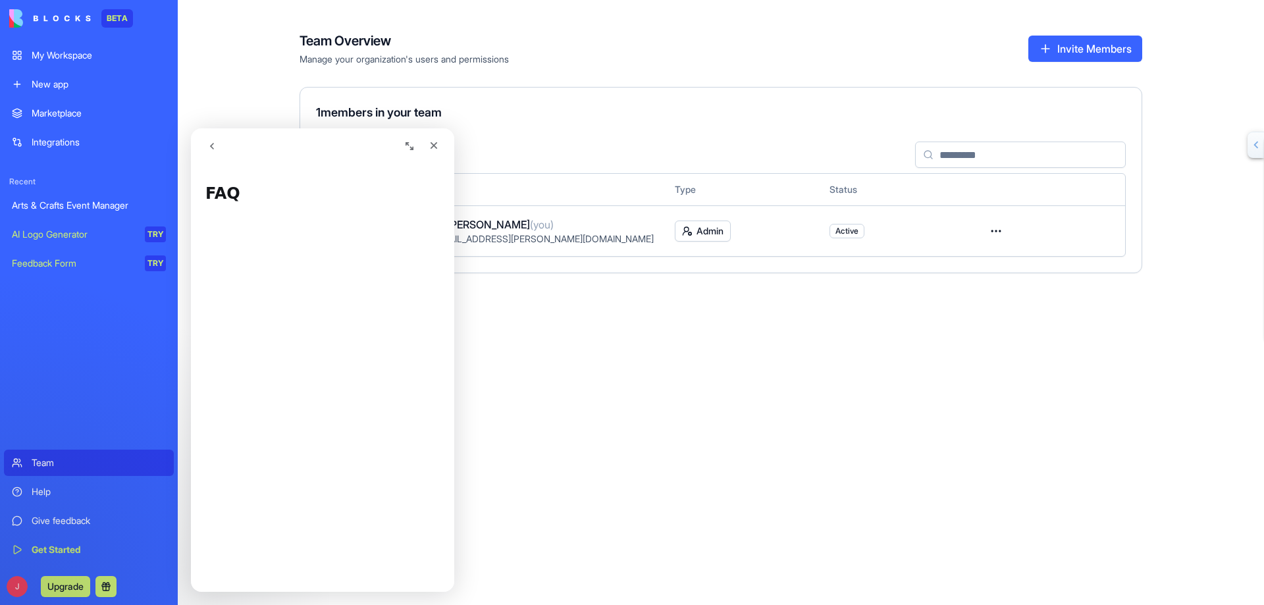
click at [216, 146] on button "go back" at bounding box center [212, 146] width 25 height 25
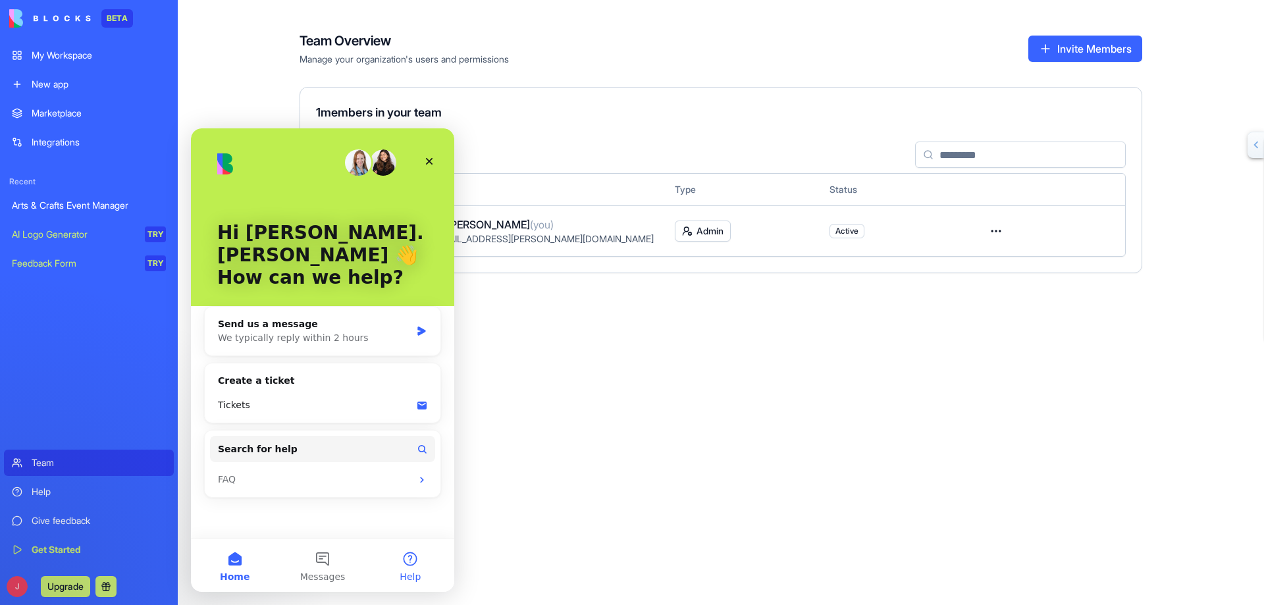
click at [408, 559] on button "Help" at bounding box center [411, 565] width 88 height 53
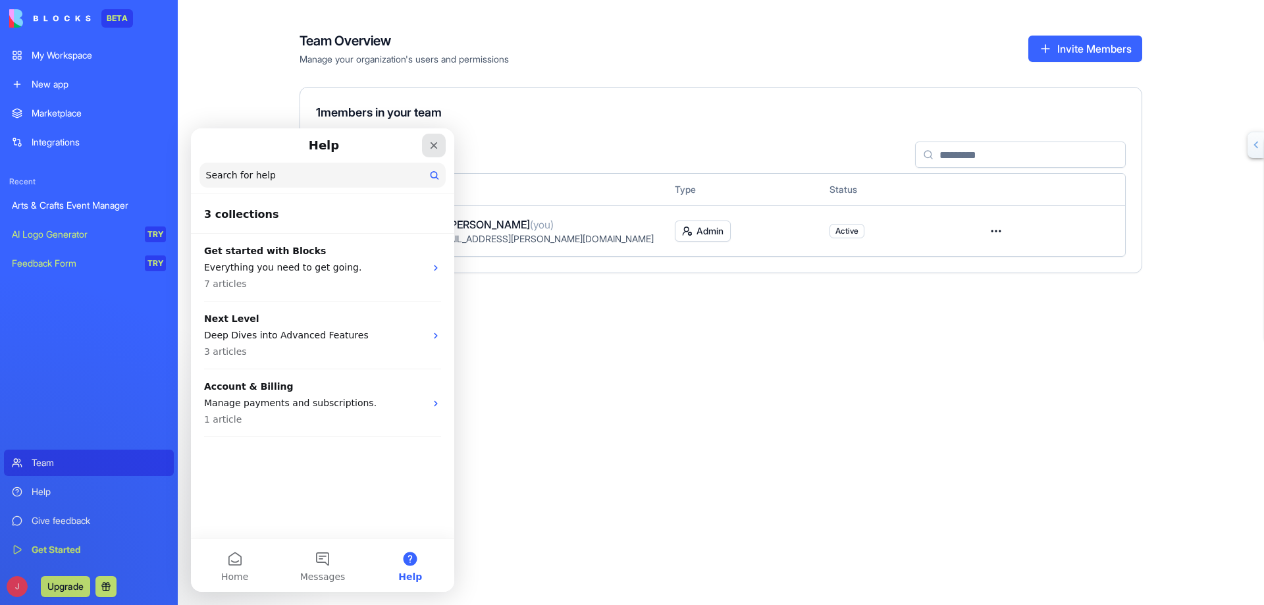
click at [433, 142] on icon "Close" at bounding box center [434, 145] width 11 height 11
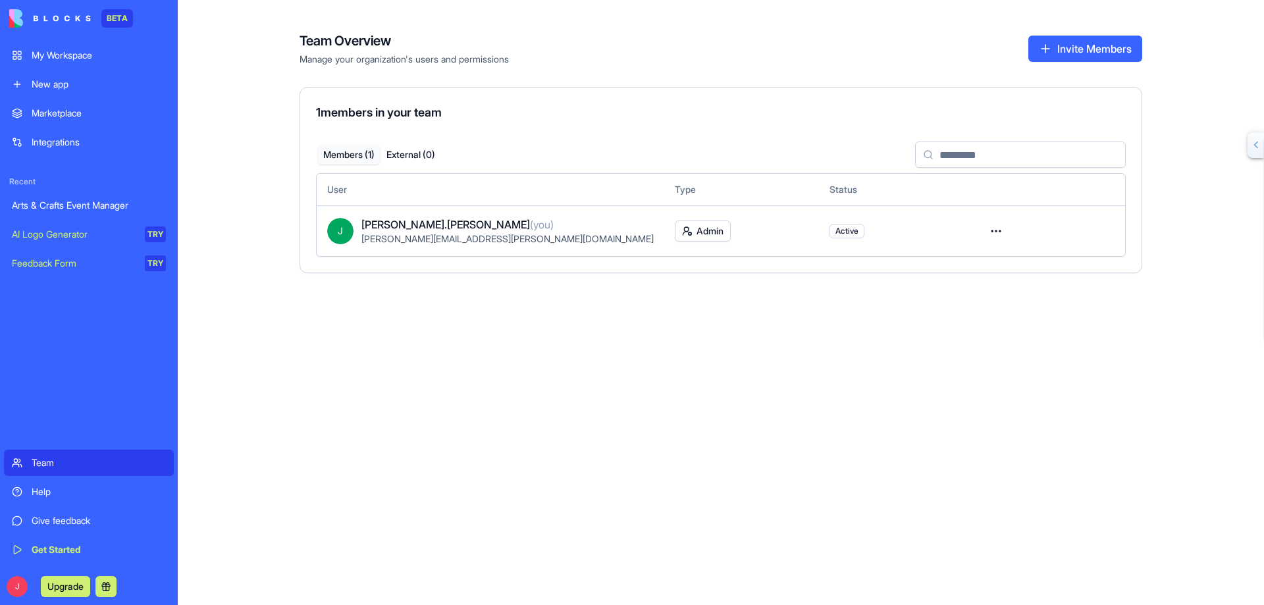
click at [47, 262] on div "Feedback Form" at bounding box center [74, 263] width 124 height 13
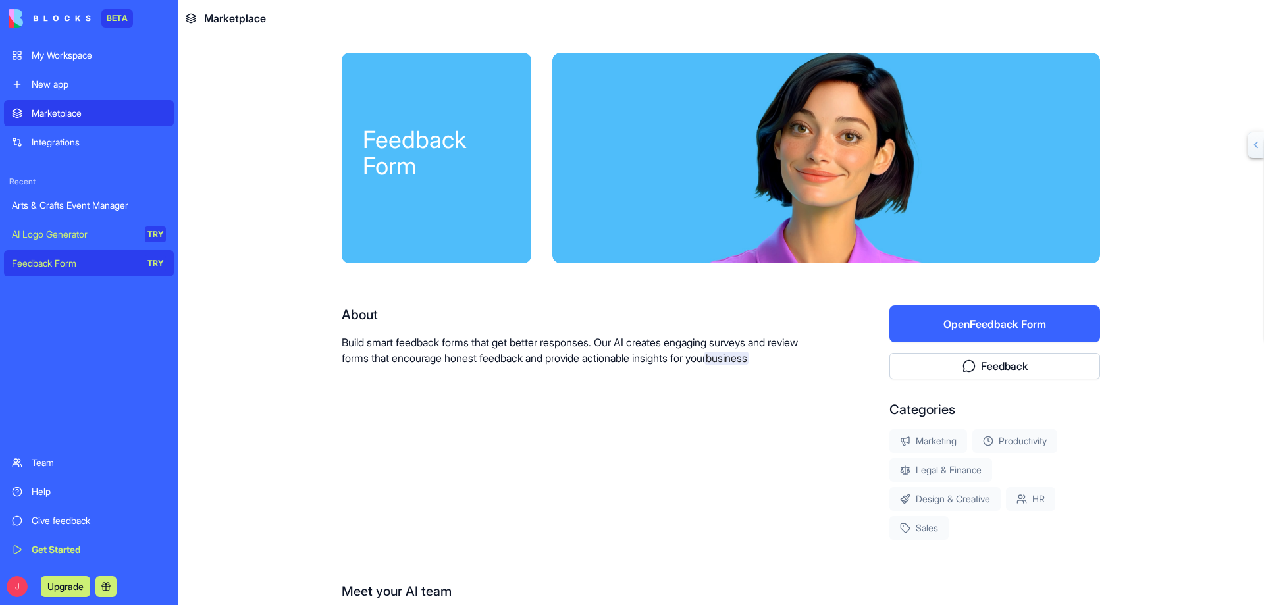
click at [51, 233] on div "AI Logo Generator" at bounding box center [74, 234] width 124 height 13
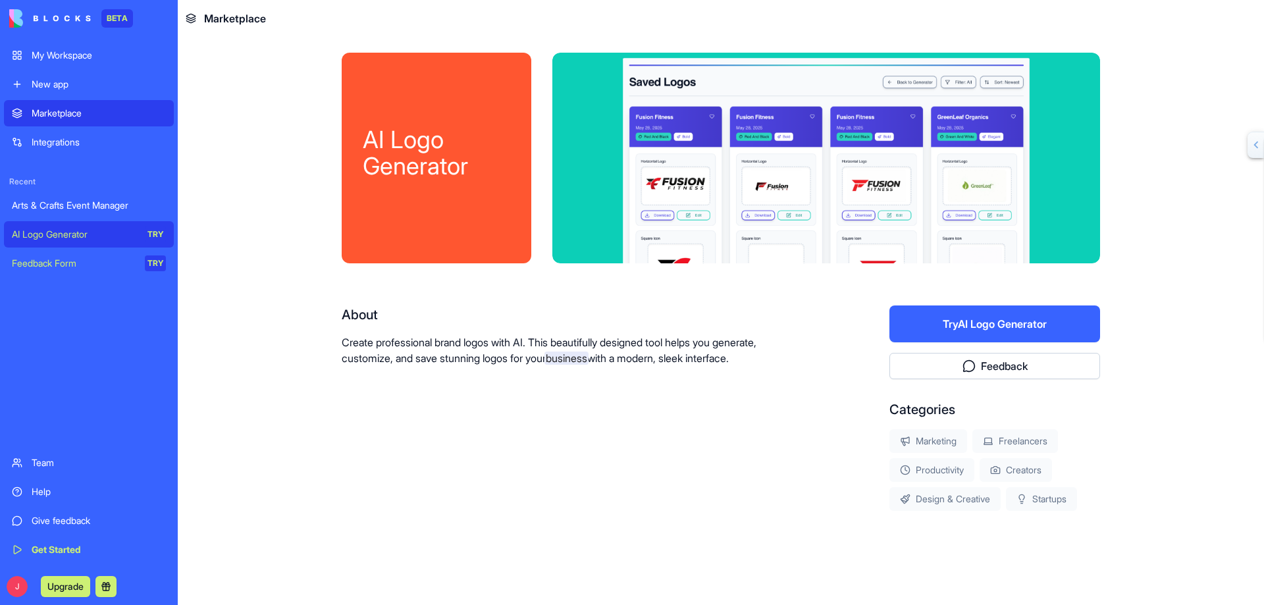
click at [55, 205] on div "Arts & Crafts Event Manager" at bounding box center [89, 205] width 154 height 13
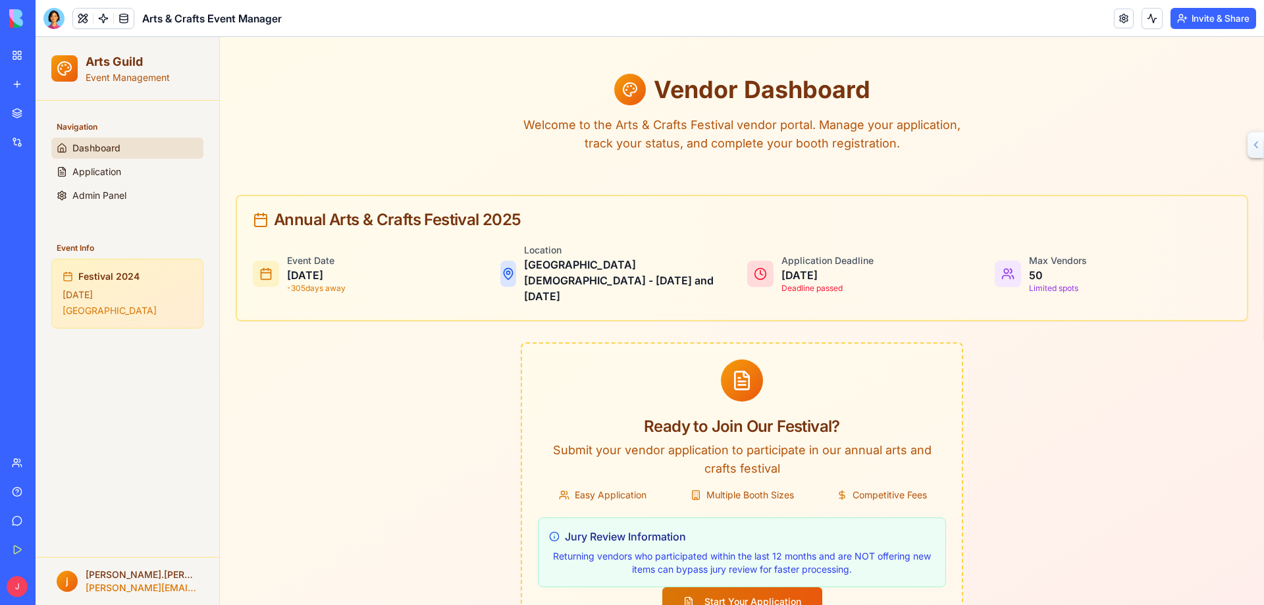
click at [1200, 20] on button "Invite & Share" at bounding box center [1214, 18] width 86 height 21
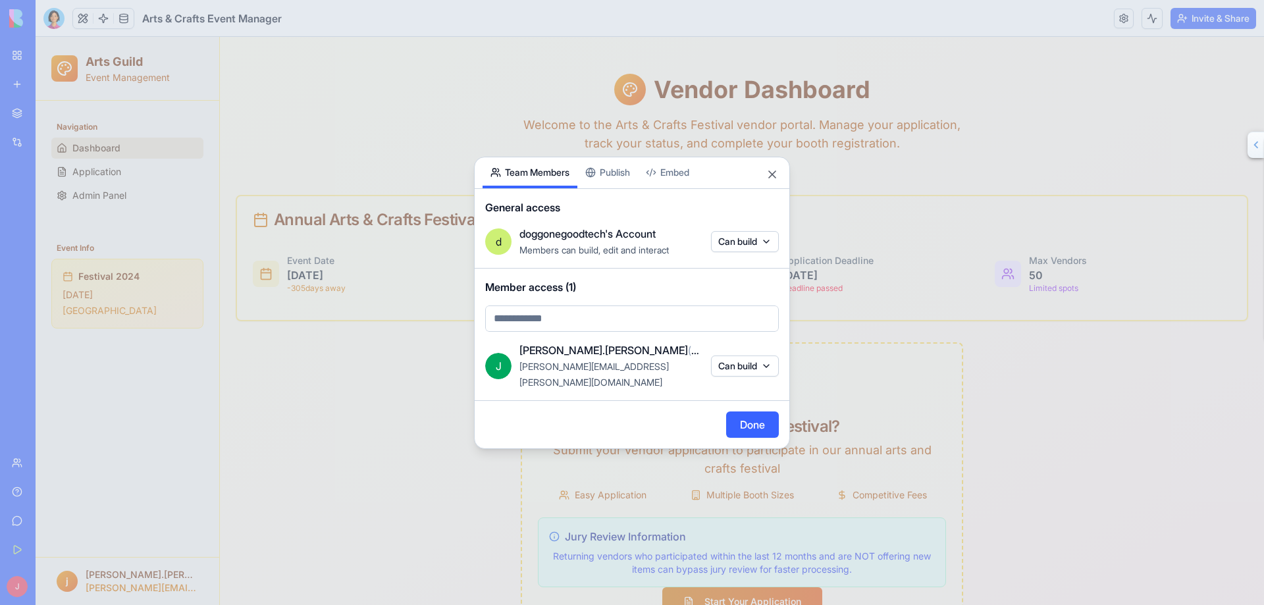
click at [676, 180] on button "Embed" at bounding box center [667, 172] width 59 height 31
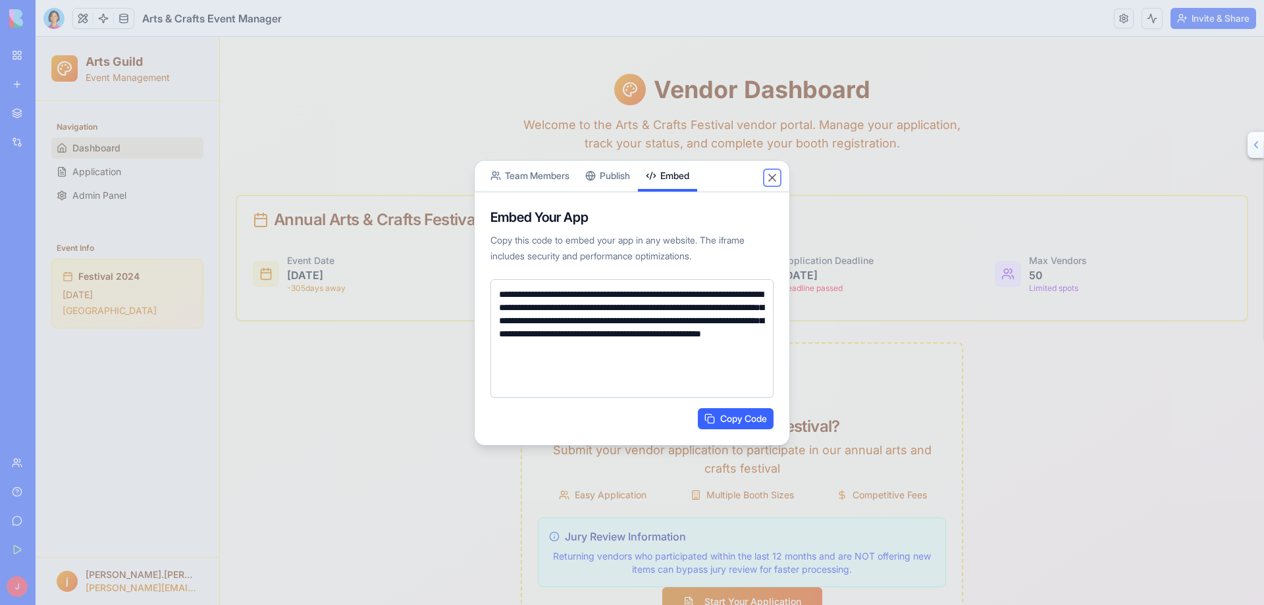
click at [774, 175] on button "Close" at bounding box center [772, 177] width 13 height 13
